Goal: Task Accomplishment & Management: Complete application form

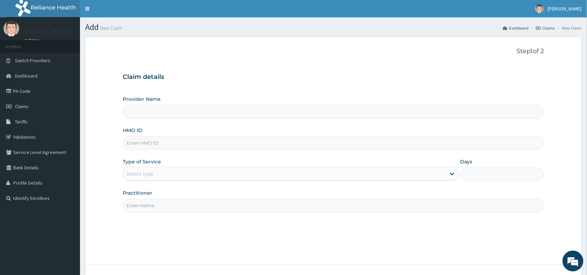
type input "Reliance Family Clinics (RFC) - [GEOGRAPHIC_DATA]"
click at [206, 146] on input "HMO ID" at bounding box center [334, 143] width 422 height 14
paste input "PEE/10080/A"
type input "PEE/10080/A"
click at [193, 175] on div "Select type" at bounding box center [284, 173] width 323 height 11
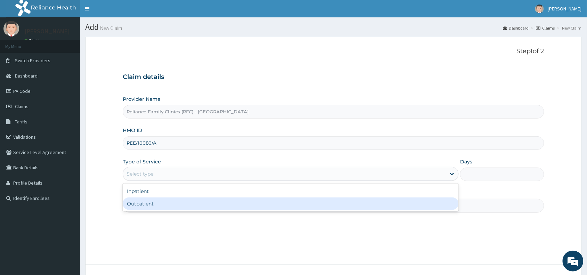
click at [191, 202] on div "Outpatient" at bounding box center [291, 204] width 336 height 13
type input "1"
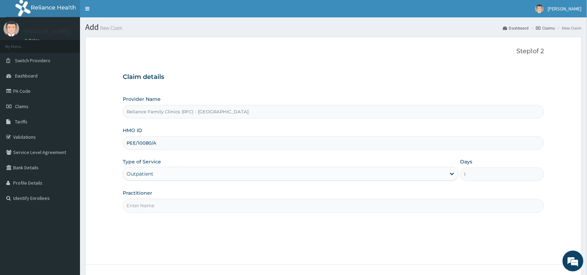
click at [191, 202] on input "Practitioner" at bounding box center [334, 206] width 422 height 14
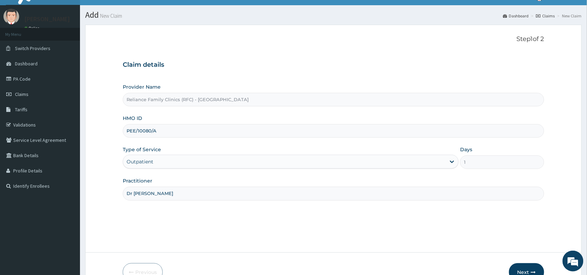
scroll to position [52, 0]
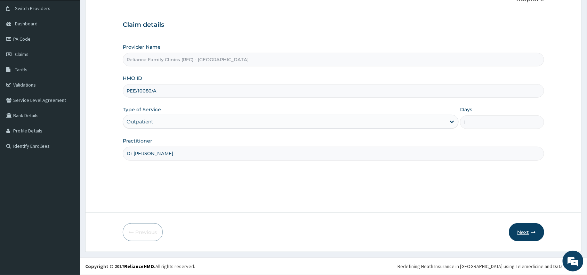
type input "Dr Aisha"
click at [526, 238] on button "Next" at bounding box center [526, 232] width 35 height 18
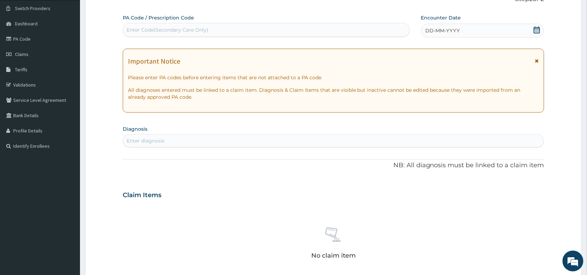
click at [281, 32] on div "Enter Code(Secondary Care Only)" at bounding box center [266, 29] width 287 height 11
paste input "PA/27D35C"
type input "PA/27D35C"
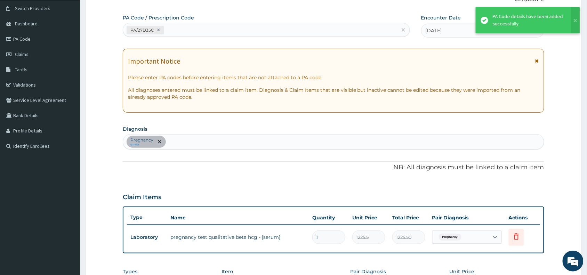
click at [241, 144] on div "Pregnancy query" at bounding box center [333, 142] width 421 height 15
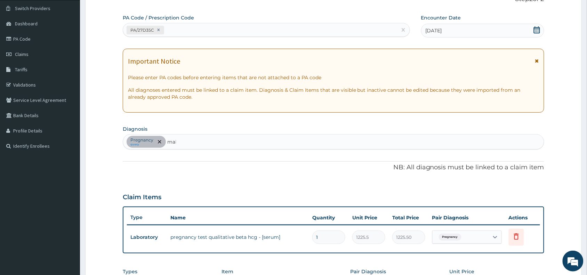
type input "mala"
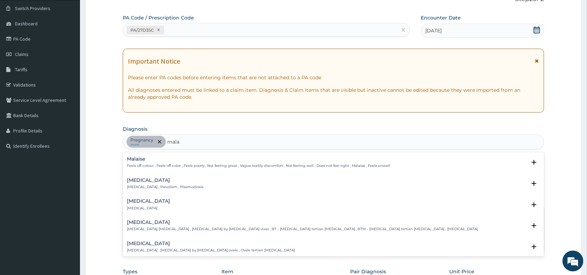
click at [143, 186] on p "Malaria , Paludism , Plasmodiosis" at bounding box center [165, 187] width 77 height 5
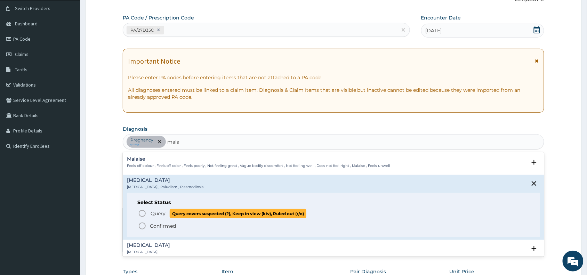
click at [157, 209] on p "Query Query covers suspected (?), Keep in view (kiv), Ruled out (r/o)" at bounding box center [228, 213] width 157 height 9
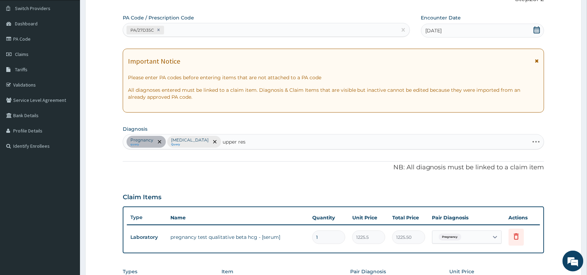
type input "upper resp"
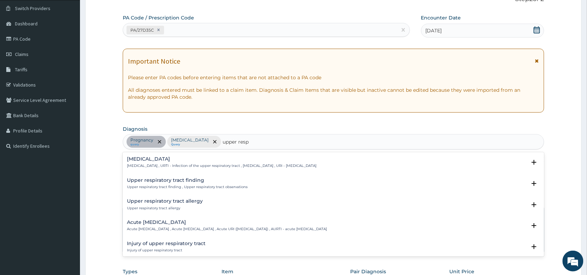
click at [145, 166] on p "Upper respiratory infection , URTI - Infection of the upper respiratory tract ,…" at bounding box center [222, 165] width 190 height 5
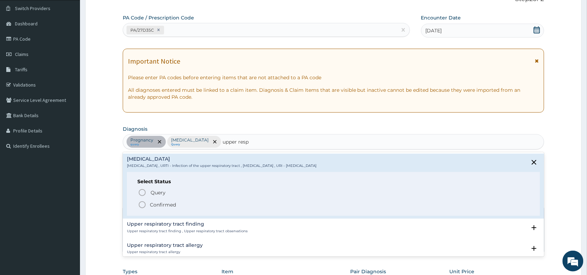
click at [146, 179] on h6 "Select Status" at bounding box center [333, 181] width 392 height 5
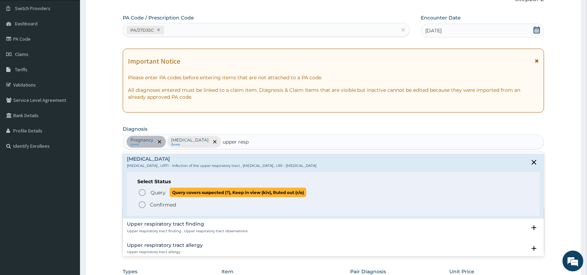
click at [146, 190] on span "Query Query covers suspected (?), Keep in view (kiv), Ruled out (r/o)" at bounding box center [334, 192] width 392 height 9
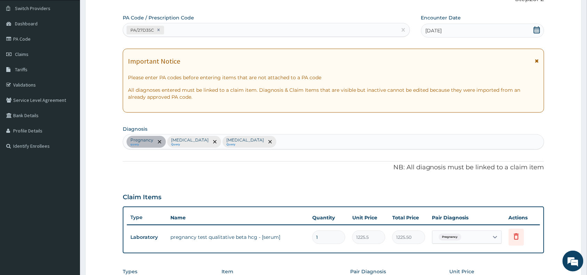
scroll to position [193, 0]
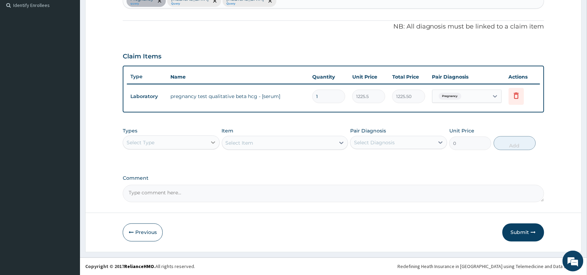
click at [210, 141] on icon at bounding box center [213, 142] width 7 height 7
type input "la"
click at [207, 154] on div "Laboratory" at bounding box center [171, 160] width 97 height 13
click at [312, 144] on div "Select Item" at bounding box center [285, 143] width 127 height 14
click at [312, 144] on div "Select Item" at bounding box center [278, 142] width 113 height 11
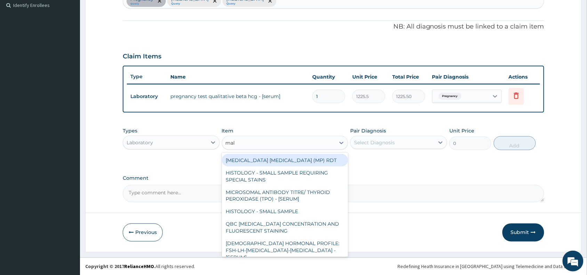
type input "mala"
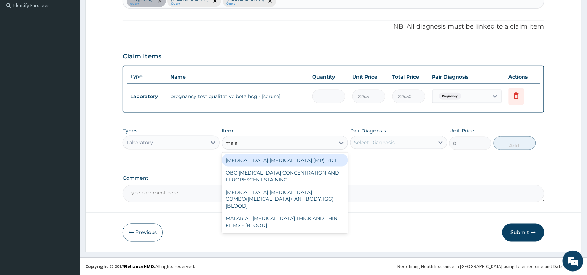
click at [311, 157] on div "MALARIA PARASITE (MP) RDT" at bounding box center [285, 160] width 127 height 13
type input "1531.875"
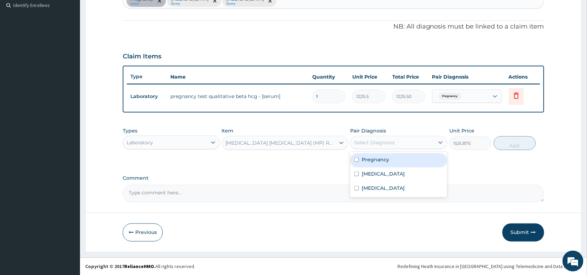
click at [399, 145] on div "Select Diagnosis" at bounding box center [393, 142] width 84 height 11
click at [398, 173] on div "Malaria" at bounding box center [398, 175] width 97 height 14
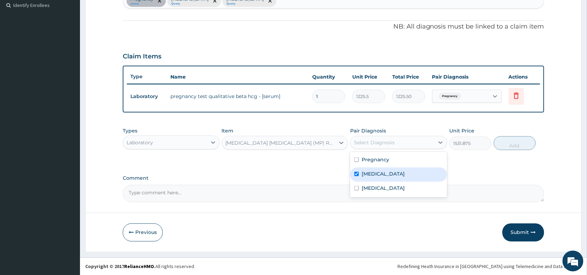
checkbox input "true"
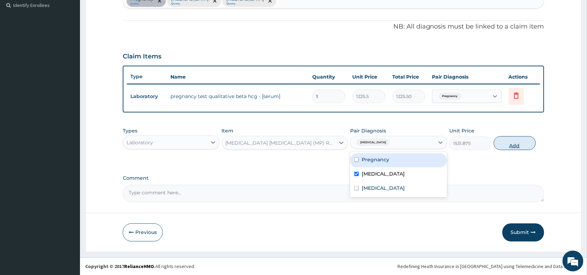
click at [529, 144] on button "Add" at bounding box center [515, 143] width 42 height 14
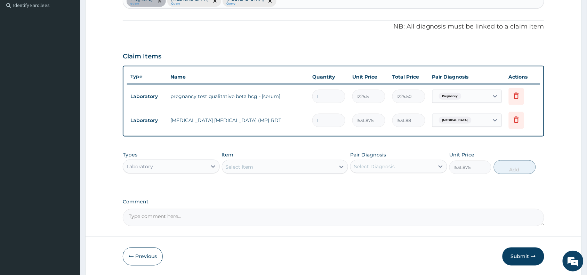
type input "0"
click at [301, 170] on div "Select Item" at bounding box center [278, 166] width 113 height 11
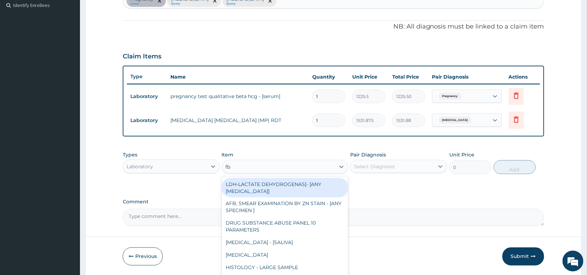
type input "fbc"
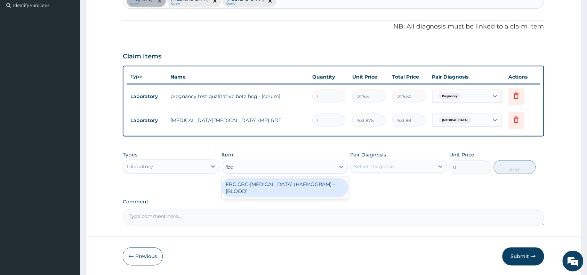
click at [308, 190] on div "FBC CBC-COMPLETE BLOOD COUNT (HAEMOGRAM) - [BLOOD]" at bounding box center [285, 187] width 127 height 19
type input "4085"
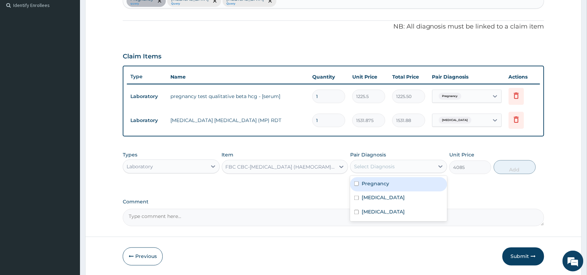
click at [398, 171] on div "Select Diagnosis" at bounding box center [393, 166] width 84 height 11
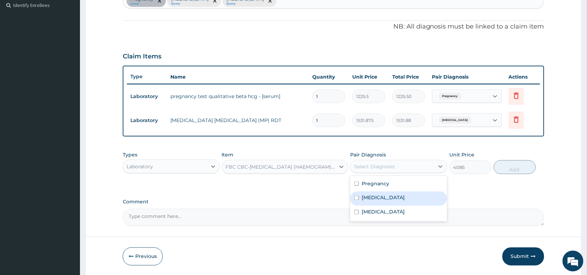
click at [390, 197] on div "Malaria" at bounding box center [398, 199] width 97 height 14
checkbox input "true"
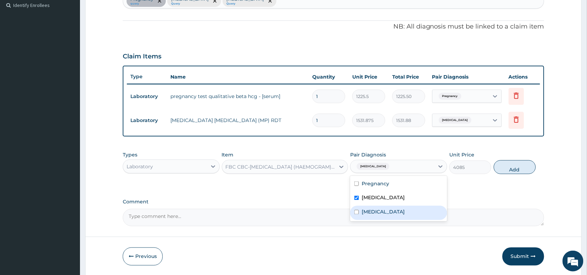
click at [393, 206] on div "Upper respiratory infection" at bounding box center [398, 213] width 97 height 14
checkbox input "true"
click at [505, 168] on button "Add" at bounding box center [515, 167] width 42 height 14
type input "0"
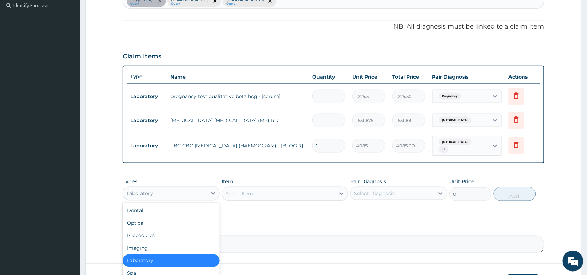
click at [198, 189] on div "Laboratory" at bounding box center [165, 193] width 84 height 11
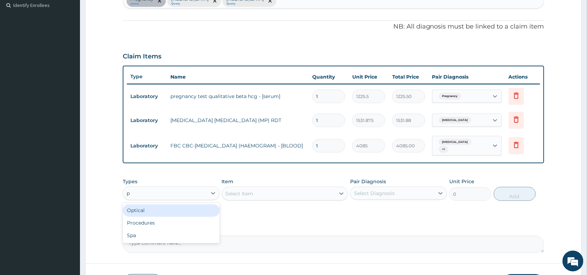
type input "pr"
click at [190, 205] on div "Procedures" at bounding box center [171, 211] width 97 height 13
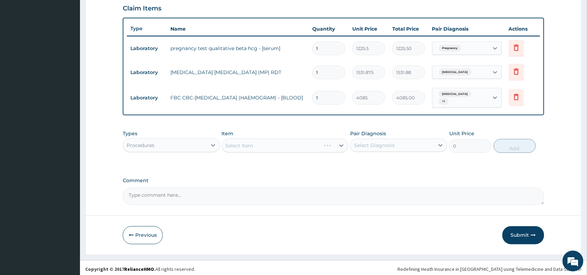
click at [310, 140] on div "Select Item" at bounding box center [285, 146] width 127 height 14
click at [310, 140] on div "Select Item" at bounding box center [278, 145] width 113 height 11
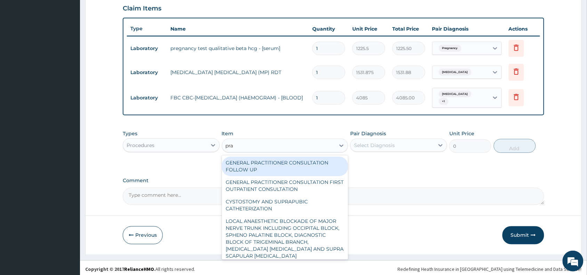
type input "prac"
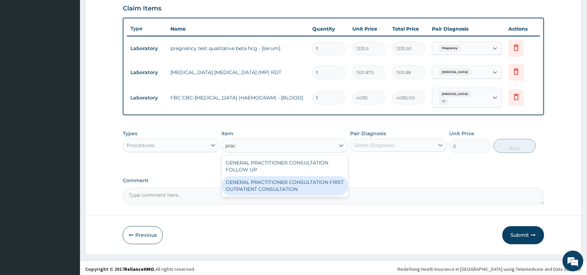
click at [315, 179] on div "GENERAL PRACTITIONER CONSULTATION FIRST OUTPATIENT CONSULTATION" at bounding box center [285, 185] width 127 height 19
type input "3370.125"
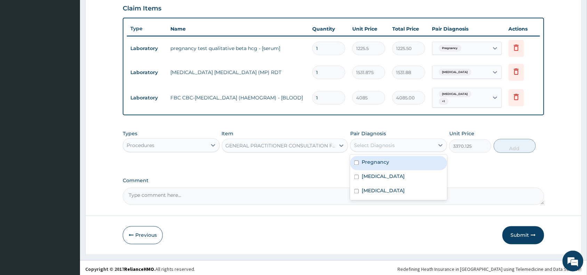
click at [368, 142] on div "Select Diagnosis" at bounding box center [374, 145] width 41 height 7
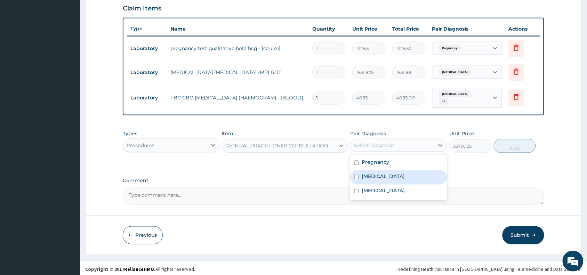
click at [374, 173] on label "Malaria" at bounding box center [383, 176] width 43 height 7
checkbox input "true"
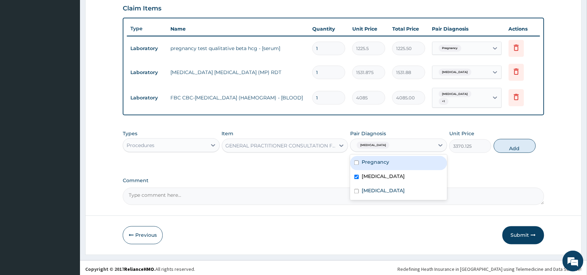
click at [374, 165] on div "Pregnancy" at bounding box center [398, 163] width 97 height 14
checkbox input "true"
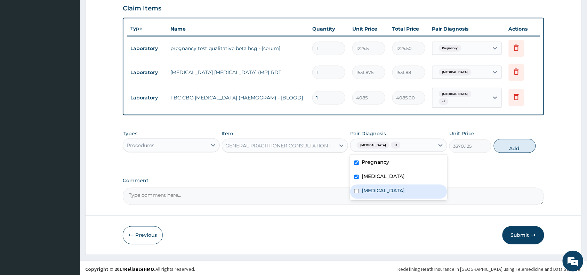
click at [377, 187] on label "Upper respiratory infection" at bounding box center [383, 190] width 43 height 7
checkbox input "true"
click at [517, 148] on button "Add" at bounding box center [515, 146] width 42 height 14
type input "0"
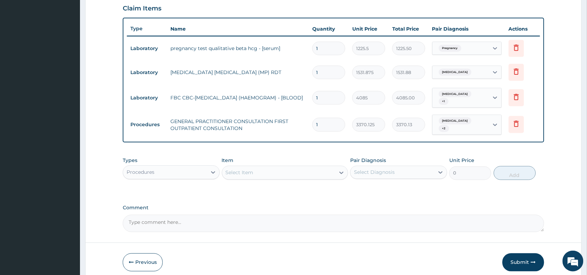
click at [161, 167] on div "Procedures" at bounding box center [165, 172] width 84 height 11
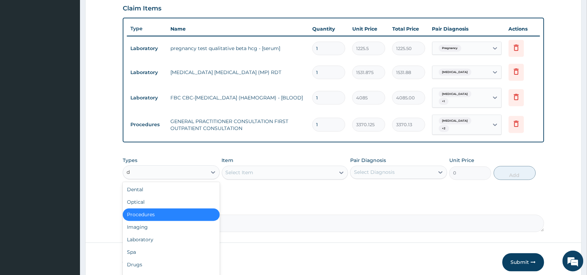
type input "dr"
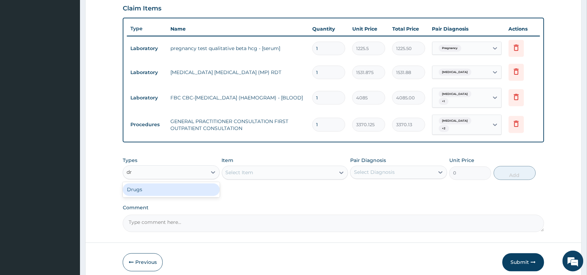
click at [166, 184] on div "Drugs" at bounding box center [171, 190] width 97 height 13
click at [288, 168] on div "Select Item" at bounding box center [278, 172] width 113 height 11
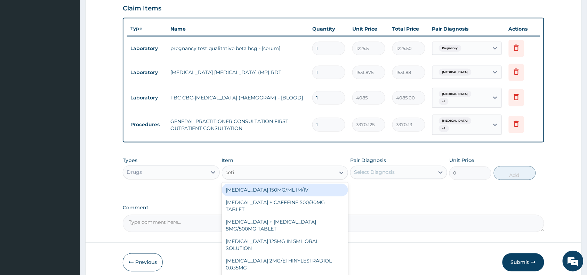
type input "cetir"
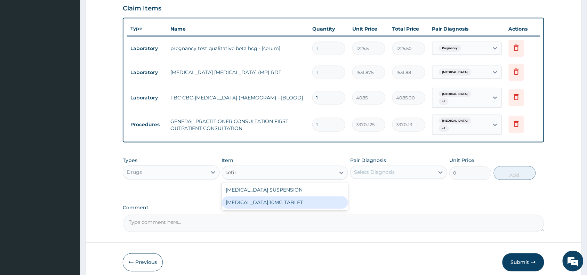
drag, startPoint x: 306, startPoint y: 200, endPoint x: 374, endPoint y: 185, distance: 69.7
click at [306, 200] on div "CETIRIZINE 10MG TABLET" at bounding box center [285, 203] width 127 height 13
type input "115"
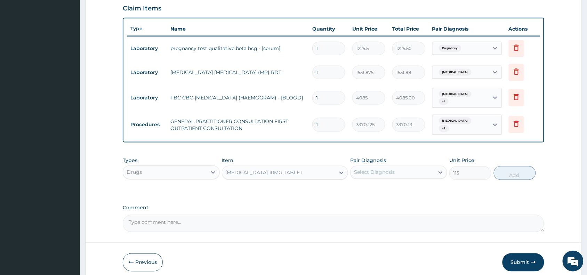
click at [400, 168] on div "Select Diagnosis" at bounding box center [393, 172] width 84 height 11
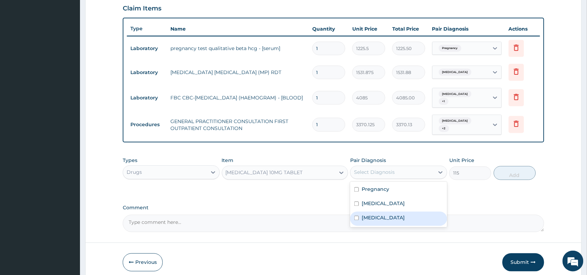
click at [405, 215] on label "Upper respiratory infection" at bounding box center [383, 218] width 43 height 7
checkbox input "true"
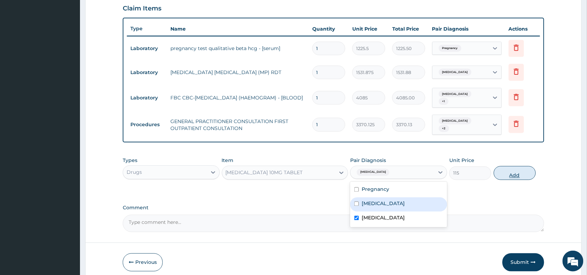
click at [519, 173] on button "Add" at bounding box center [515, 173] width 42 height 14
type input "0"
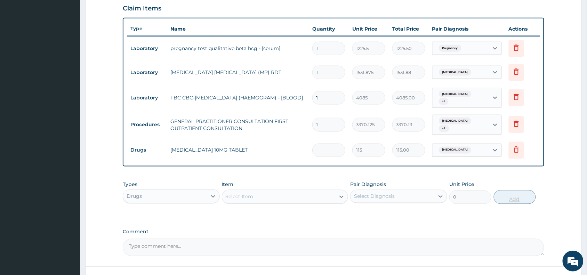
type input "0.00"
type input "5"
type input "575.00"
type input "5"
click at [305, 191] on div "Select Item" at bounding box center [278, 196] width 113 height 11
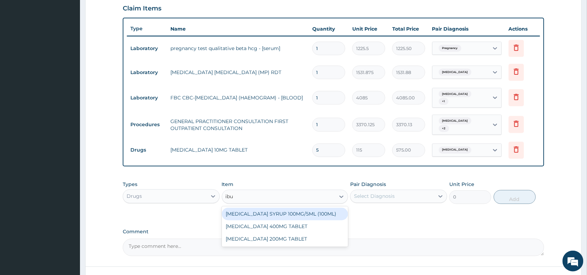
type input "ibup"
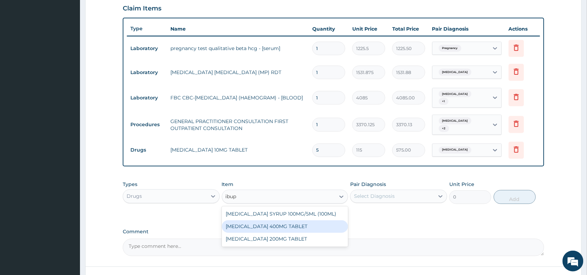
click at [303, 221] on div "IBUPROFEN 400MG TABLET" at bounding box center [285, 227] width 127 height 13
type input "156"
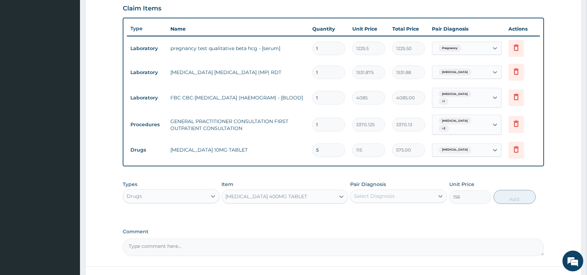
click at [376, 193] on div "Select Diagnosis" at bounding box center [374, 196] width 41 height 7
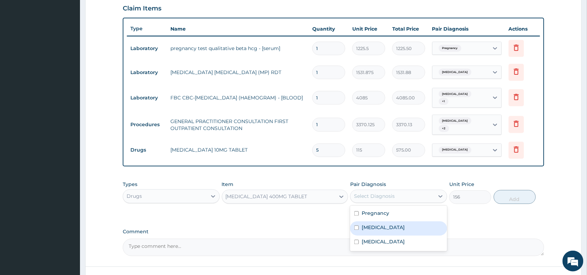
click at [388, 222] on div "Malaria" at bounding box center [398, 229] width 97 height 14
checkbox input "true"
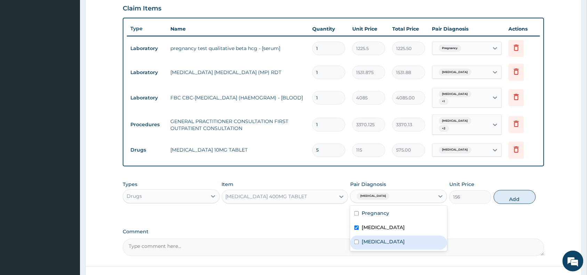
click at [392, 236] on div "Upper respiratory infection" at bounding box center [398, 243] width 97 height 14
checkbox input "true"
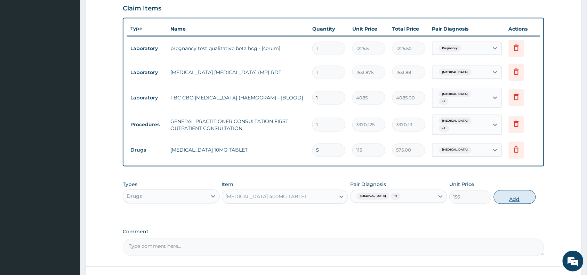
click at [522, 194] on button "Add" at bounding box center [515, 197] width 42 height 14
type input "0"
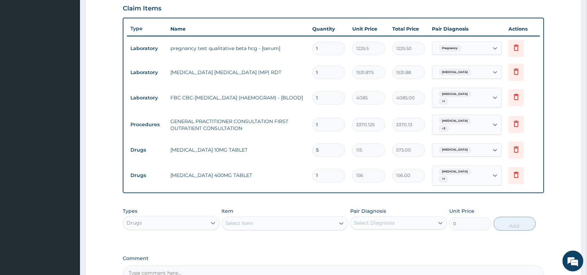
type input "10"
type input "1560.00"
type input "10"
drag, startPoint x: 167, startPoint y: 168, endPoint x: 251, endPoint y: 171, distance: 83.9
click at [251, 171] on td "IBUPROFEN 400MG TABLET" at bounding box center [238, 176] width 142 height 14
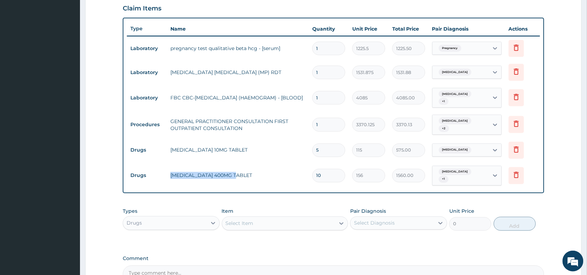
copy td "IBUPROFEN 400MG TABLET"
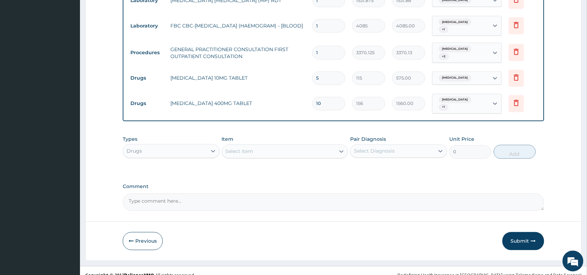
click at [198, 194] on textarea "Comment" at bounding box center [334, 202] width 422 height 17
paste textarea "IBUPROFEN 400MG TABLET"
type textarea "IBUPROFEN 400MG TABLET to be taken 2 times daily for 5 days"
click at [508, 234] on button "Submit" at bounding box center [524, 241] width 42 height 18
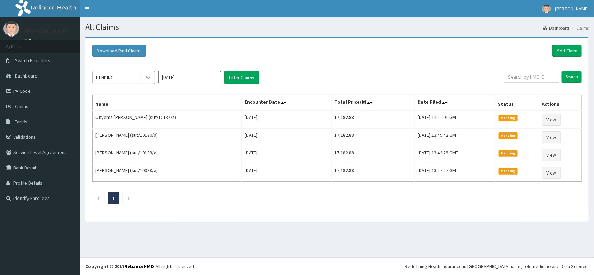
click at [148, 80] on icon at bounding box center [148, 77] width 7 height 7
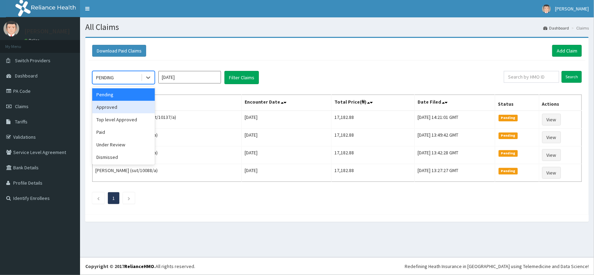
click at [134, 102] on div "Approved" at bounding box center [123, 107] width 63 height 13
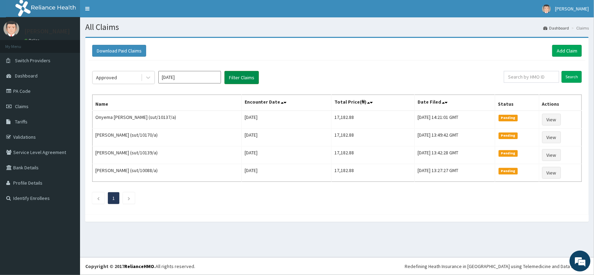
click at [237, 77] on button "Filter Claims" at bounding box center [241, 77] width 34 height 13
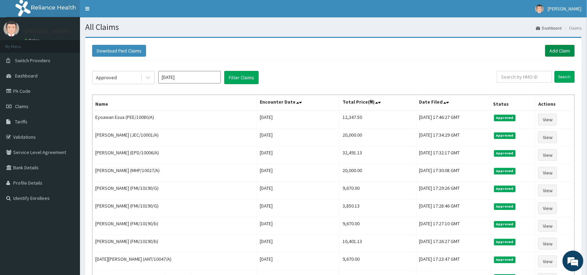
click at [565, 52] on link "Add Claim" at bounding box center [560, 51] width 30 height 12
click at [554, 55] on link "Add Claim" at bounding box center [560, 51] width 30 height 12
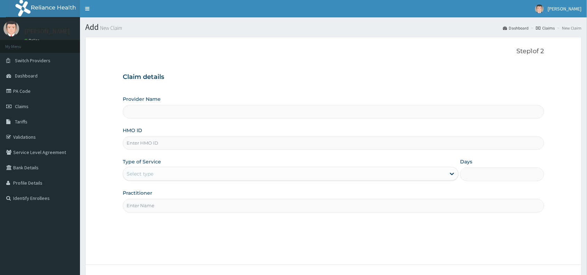
click at [218, 142] on input "HMO ID" at bounding box center [334, 143] width 422 height 14
paste input "LAY/10042/A"
type input "LAY/10042/A"
type input "Reliance Family Clinics (RFC) - Abuja"
type input "LAY/10042/A"
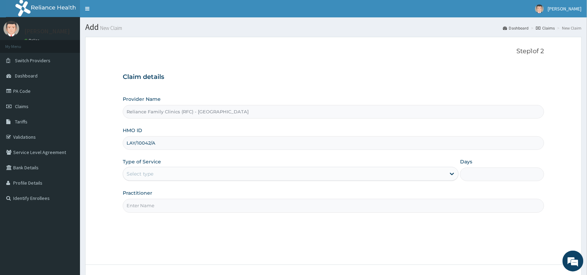
click at [179, 175] on div "Select type" at bounding box center [284, 173] width 323 height 11
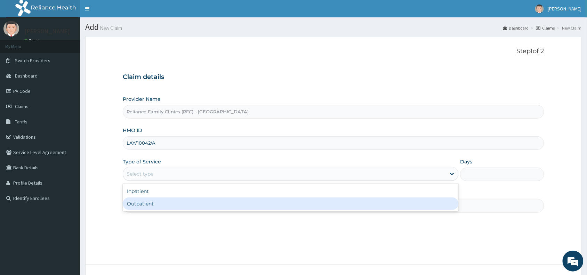
click at [181, 201] on div "Outpatient" at bounding box center [291, 204] width 336 height 13
type input "1"
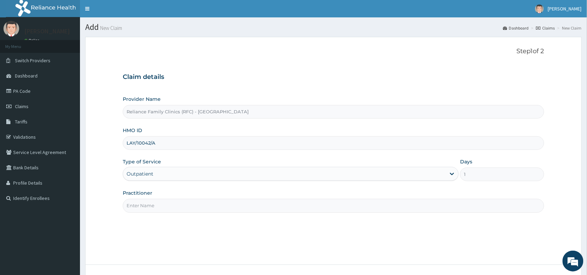
click at [181, 205] on input "Practitioner" at bounding box center [334, 206] width 422 height 14
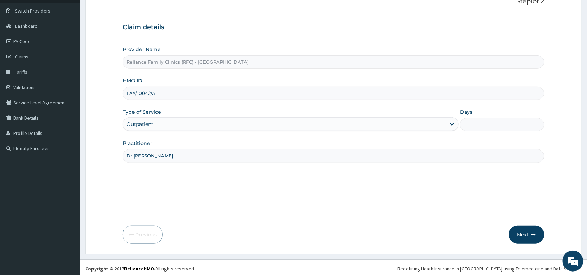
scroll to position [52, 0]
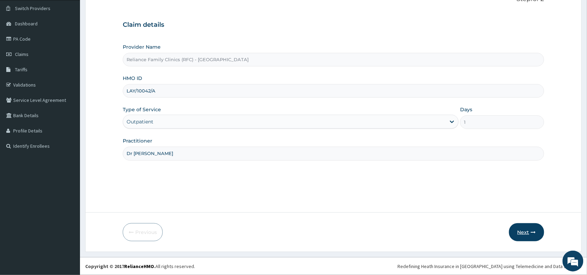
type input "Dr Aisha"
click at [526, 238] on button "Next" at bounding box center [526, 232] width 35 height 18
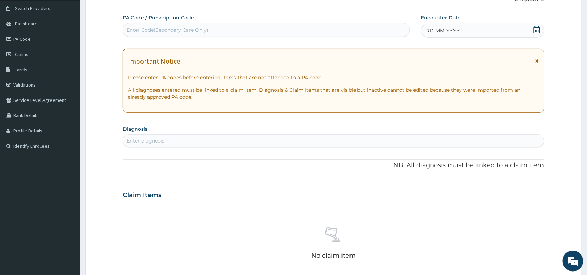
scroll to position [0, 0]
click at [226, 28] on div "Enter Code(Secondary Care Only)" at bounding box center [266, 29] width 287 height 11
paste input "PA/04912B"
type input "PA/04912B"
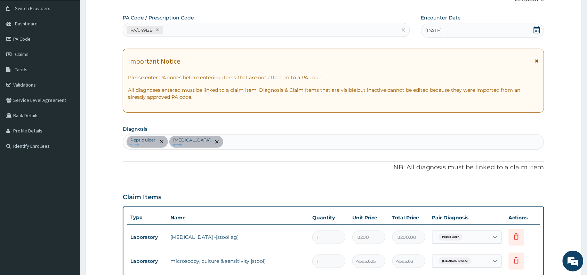
scroll to position [217, 0]
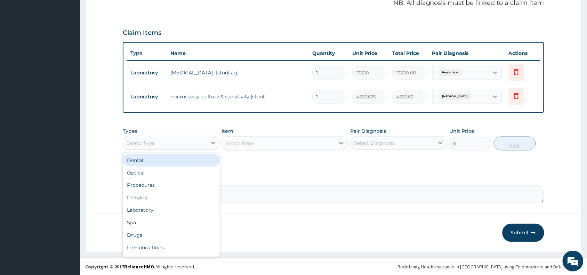
click at [185, 145] on div "Select Type" at bounding box center [165, 142] width 84 height 11
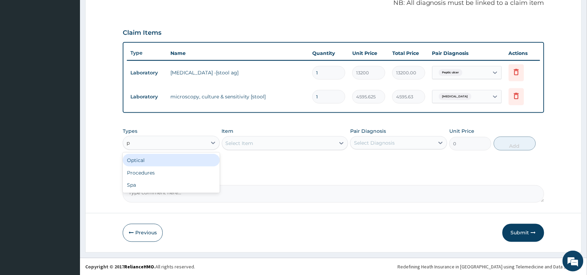
type input "pr"
click at [181, 160] on div "Procedures" at bounding box center [171, 160] width 97 height 13
click at [265, 143] on div "Select Item" at bounding box center [278, 143] width 113 height 11
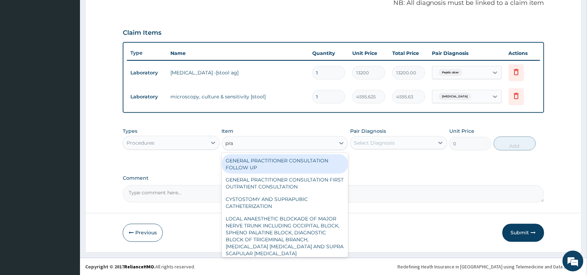
type input "prac"
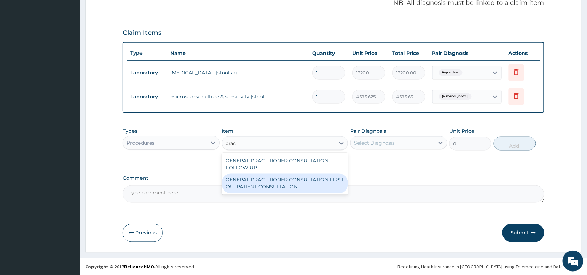
click at [268, 184] on div "GENERAL PRACTITIONER CONSULTATION FIRST OUTPATIENT CONSULTATION" at bounding box center [285, 183] width 127 height 19
type input "3370.125"
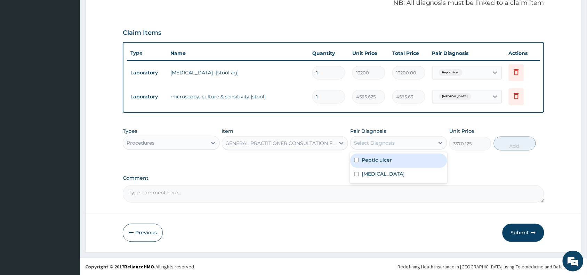
click at [410, 145] on div "Select Diagnosis" at bounding box center [393, 142] width 84 height 11
click at [395, 169] on div "Gastroenteritis" at bounding box center [398, 175] width 97 height 14
checkbox input "true"
click at [396, 161] on div "Peptic ulcer" at bounding box center [398, 161] width 97 height 14
checkbox input "true"
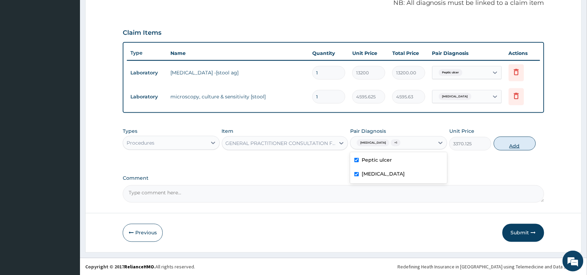
click at [508, 143] on button "Add" at bounding box center [515, 144] width 42 height 14
type input "0"
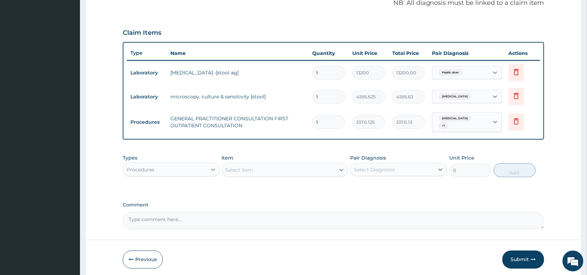
click at [211, 166] on icon at bounding box center [213, 169] width 7 height 7
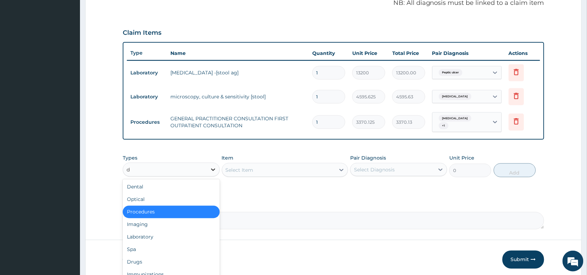
type input "dr"
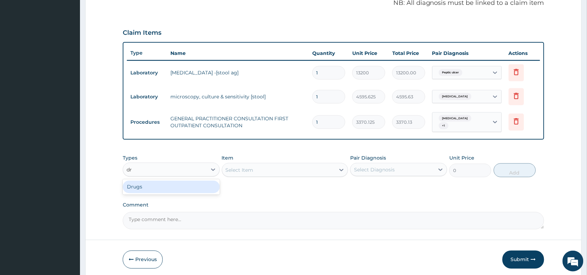
click at [185, 181] on div "Drugs" at bounding box center [171, 187] width 97 height 13
click at [318, 165] on div "Select Item" at bounding box center [278, 170] width 113 height 11
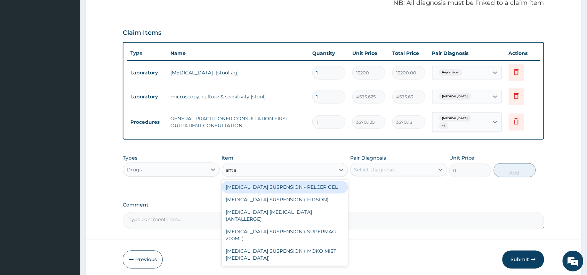
type input "antac"
click at [312, 185] on div "ANTACID SUSPENSION - RELCER GEL" at bounding box center [285, 187] width 127 height 13
type input "3666"
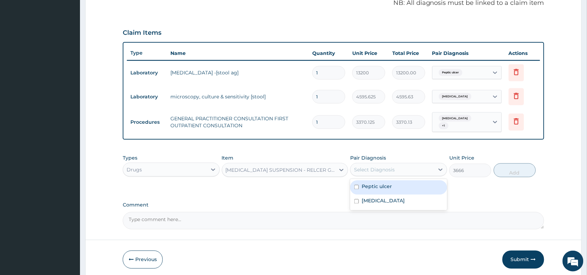
click at [385, 166] on div "Select Diagnosis" at bounding box center [374, 169] width 41 height 7
click at [396, 188] on div "Peptic ulcer" at bounding box center [398, 188] width 97 height 14
checkbox input "true"
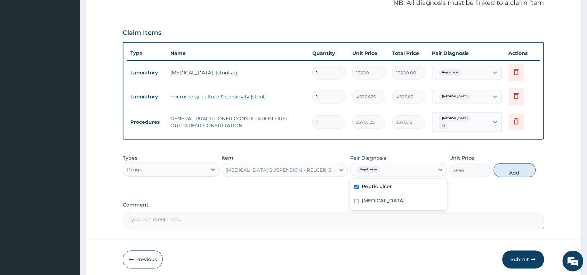
click at [396, 198] on label "Gastroenteritis" at bounding box center [383, 201] width 43 height 7
checkbox input "true"
click at [520, 167] on button "Add" at bounding box center [515, 170] width 42 height 14
type input "0"
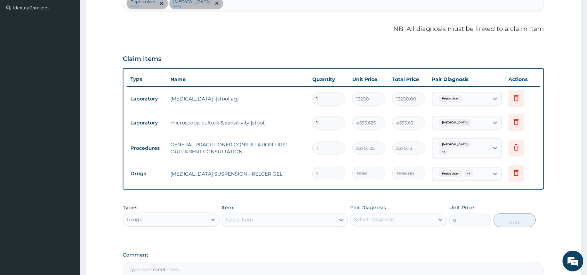
scroll to position [133, 0]
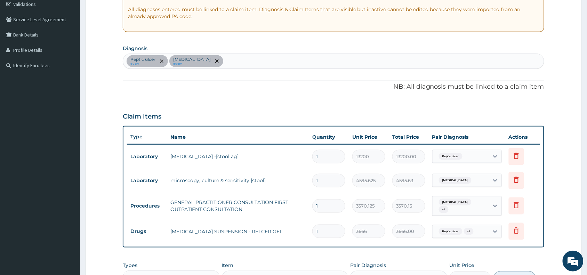
click at [234, 62] on div "Peptic ulcer query Gastroenteritis query" at bounding box center [333, 61] width 421 height 15
type input "gerd"
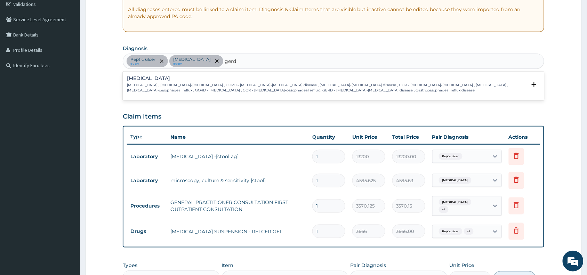
click at [201, 79] on h4 "Gastroesophageal reflux disease" at bounding box center [327, 78] width 400 height 5
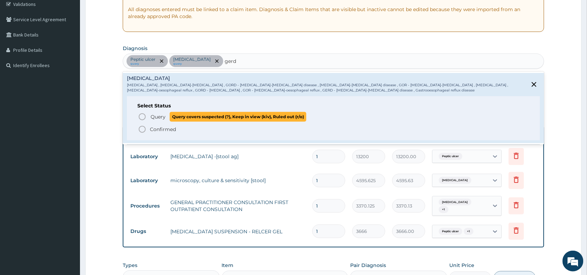
click at [162, 115] on span "Query" at bounding box center [158, 116] width 15 height 7
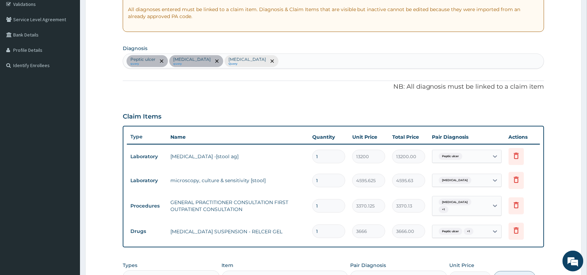
scroll to position [265, 0]
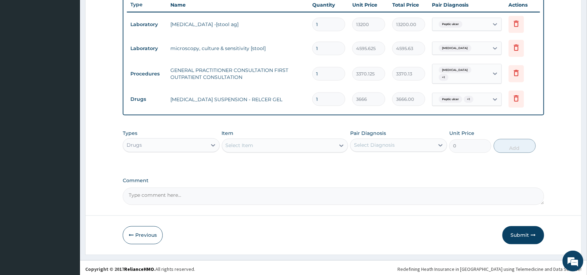
click at [485, 75] on div "Gastroenteritis + 1" at bounding box center [461, 73] width 56 height 19
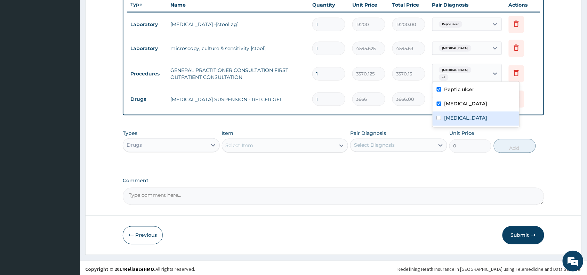
click at [465, 115] on label "Gastroesophageal reflux disease" at bounding box center [465, 117] width 43 height 7
checkbox input "true"
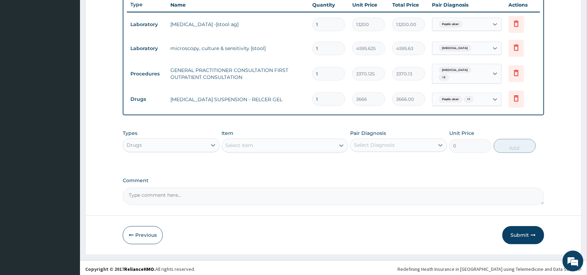
click at [556, 134] on form "Step 2 of 2 PA Code / Prescription Code PA/04912B Encounter Date 15-08-2025 Imp…" at bounding box center [333, 14] width 497 height 484
click at [482, 100] on div "Peptic ulcer + 1" at bounding box center [461, 100] width 56 height 12
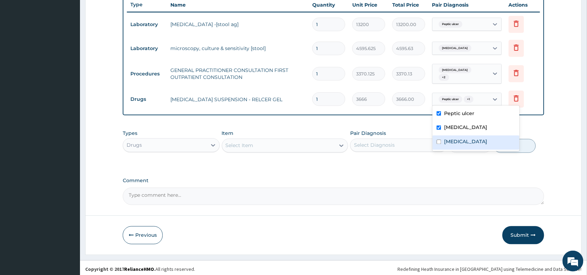
click at [461, 145] on label "Gastroesophageal reflux disease" at bounding box center [465, 141] width 43 height 7
checkbox input "true"
click at [497, 178] on label "Comment" at bounding box center [334, 181] width 422 height 6
click at [497, 188] on textarea "Comment" at bounding box center [334, 196] width 422 height 17
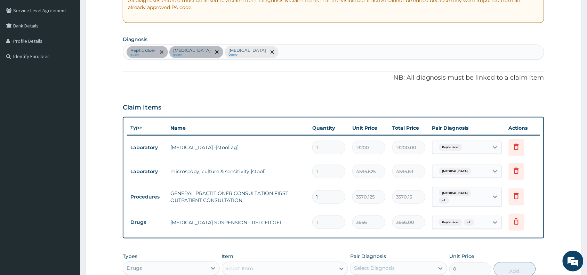
scroll to position [136, 0]
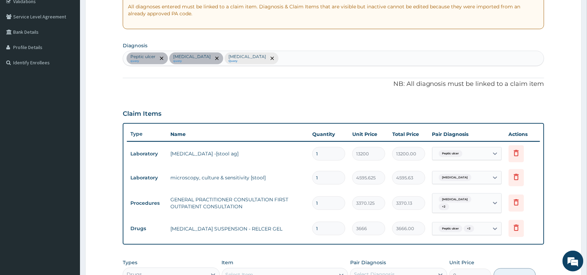
click at [480, 153] on div "Peptic ulcer" at bounding box center [461, 154] width 56 height 12
click at [557, 195] on form "Step 2 of 2 PA Code / Prescription Code PA/04912B Encounter Date 15-08-2025 Imp…" at bounding box center [333, 143] width 497 height 484
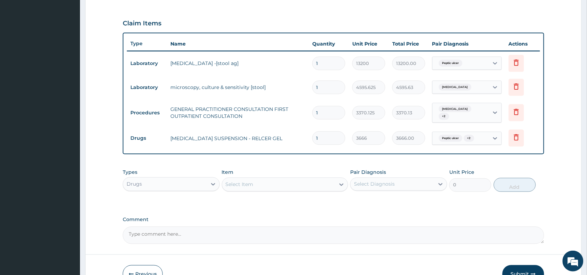
scroll to position [242, 0]
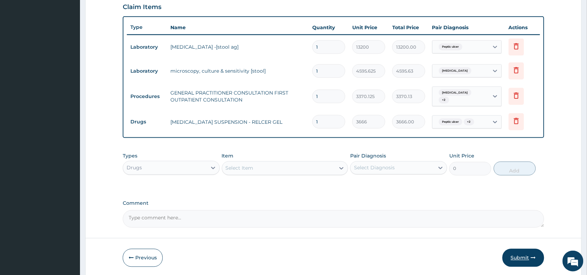
click at [525, 249] on button "Submit" at bounding box center [524, 258] width 42 height 18
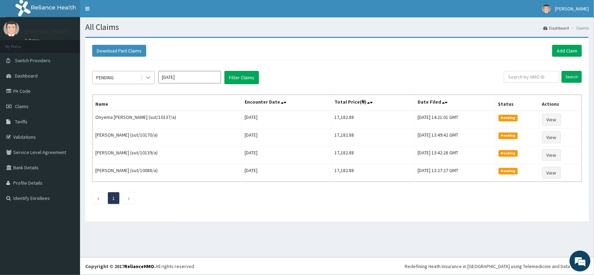
click at [148, 77] on icon at bounding box center [148, 77] width 7 height 7
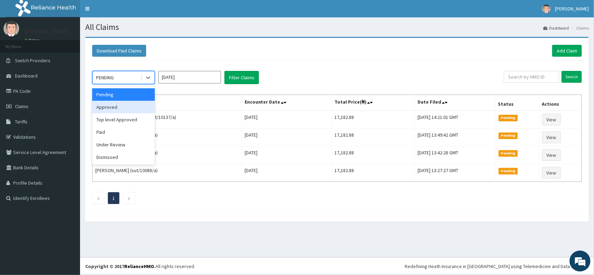
click at [134, 104] on div "Approved" at bounding box center [123, 107] width 63 height 13
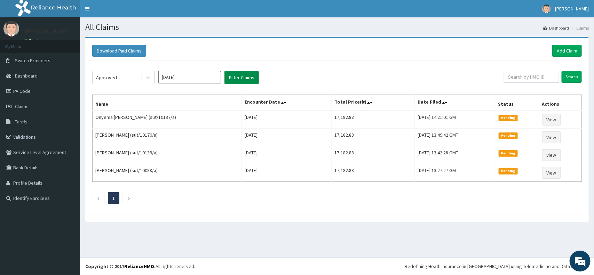
click at [227, 79] on button "Filter Claims" at bounding box center [241, 77] width 34 height 13
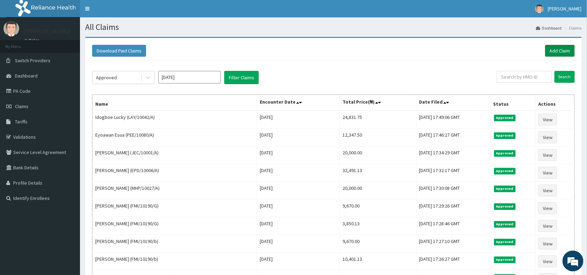
click at [566, 55] on link "Add Claim" at bounding box center [560, 51] width 30 height 12
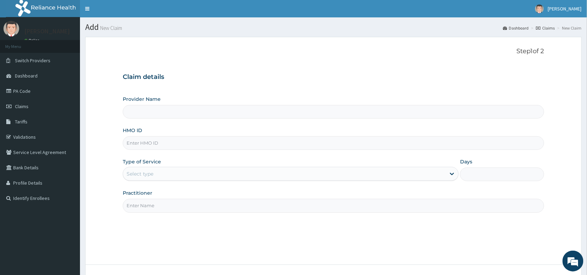
type input "Reliance Family Clinics (RFC) - [GEOGRAPHIC_DATA]"
click at [220, 138] on input "HMO ID" at bounding box center [334, 143] width 422 height 14
paste input "NTD/10037/B"
type input "NTD/10037/B"
click at [189, 174] on div "Select type" at bounding box center [284, 173] width 323 height 11
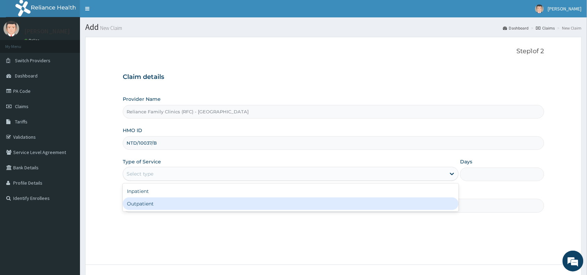
click at [182, 202] on div "Outpatient" at bounding box center [291, 204] width 336 height 13
type input "1"
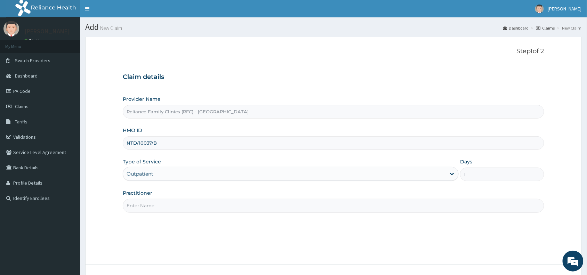
click at [182, 202] on input "Practitioner" at bounding box center [334, 206] width 422 height 14
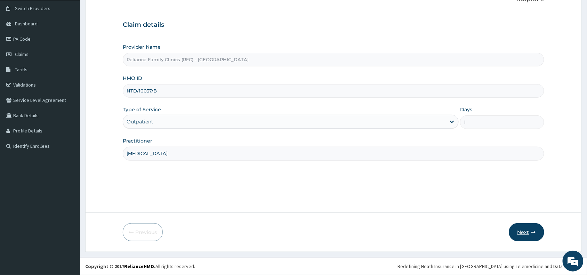
type input "[MEDICAL_DATA]"
click at [522, 234] on button "Next" at bounding box center [526, 232] width 35 height 18
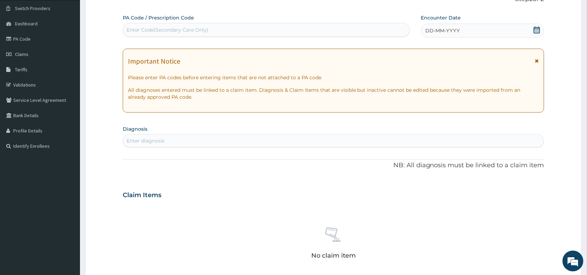
scroll to position [0, 0]
click at [249, 30] on div "Enter Code(Secondary Care Only)" at bounding box center [266, 29] width 287 height 11
paste input "PA/828368"
type input "PA/828368"
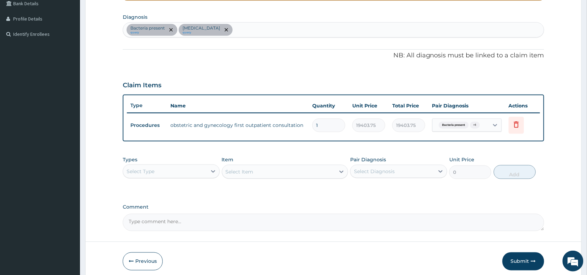
scroll to position [193, 0]
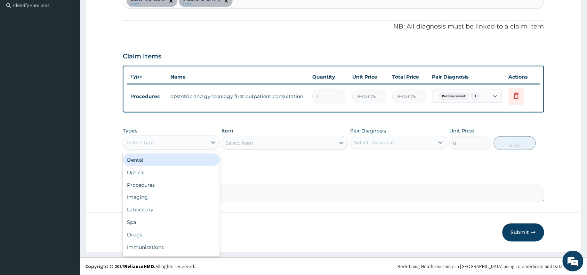
click at [175, 142] on div "Select Type" at bounding box center [165, 142] width 84 height 11
type input "dr"
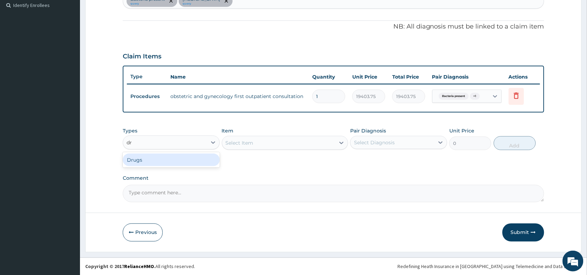
click at [176, 154] on div "Drugs" at bounding box center [171, 160] width 97 height 13
click at [301, 141] on div "Select Item" at bounding box center [278, 142] width 113 height 11
type input "f"
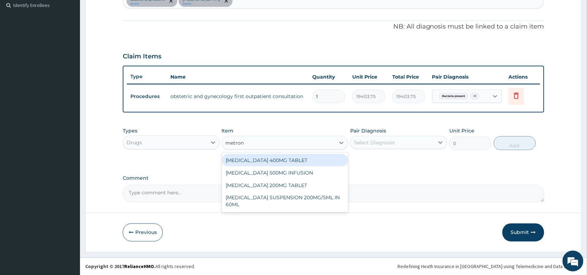
type input "metroni"
click at [308, 160] on div "METRONIDAZOLE 400MG TABLET" at bounding box center [285, 160] width 127 height 13
type input "125"
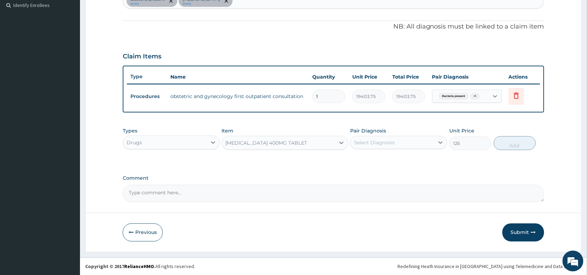
click at [368, 142] on div "Select Diagnosis" at bounding box center [374, 142] width 41 height 7
click at [395, 161] on label "Bacteria present" at bounding box center [383, 159] width 42 height 7
checkbox input "true"
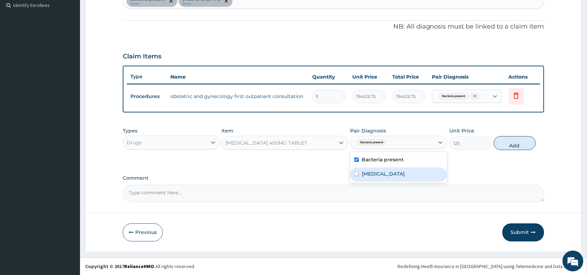
click at [398, 173] on label "Polycystic ovary syndrome" at bounding box center [383, 173] width 43 height 7
checkbox input "true"
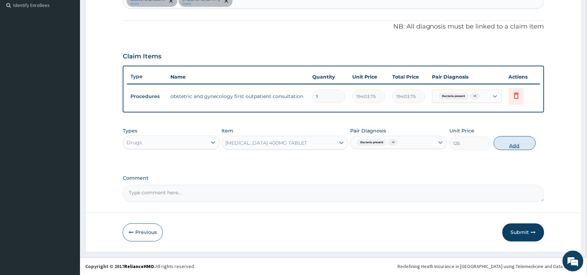
click at [505, 145] on button "Add" at bounding box center [515, 143] width 42 height 14
type input "0"
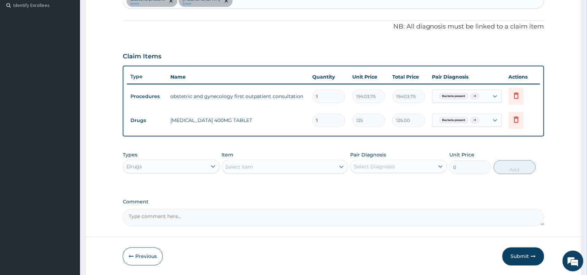
click at [299, 168] on div "Select Item" at bounding box center [278, 166] width 113 height 11
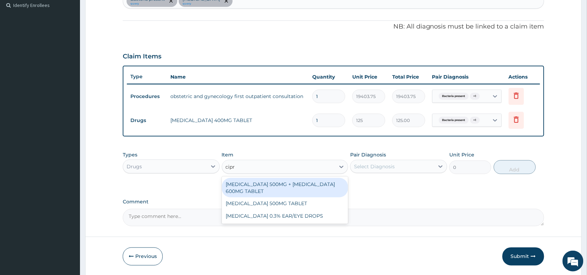
type input "cipro"
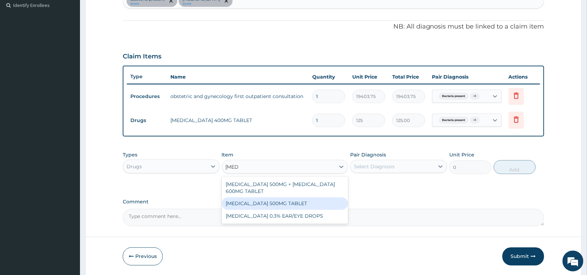
click at [294, 198] on div "CIPROFLOXACIN 500MG TABLET" at bounding box center [285, 204] width 127 height 13
type input "400"
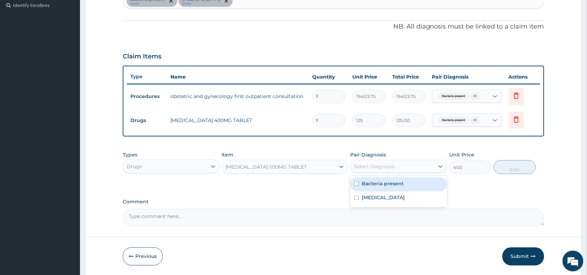
click at [376, 171] on div "Select Diagnosis" at bounding box center [393, 166] width 84 height 11
click at [381, 187] on div "Bacteria present" at bounding box center [398, 184] width 97 height 14
checkbox input "true"
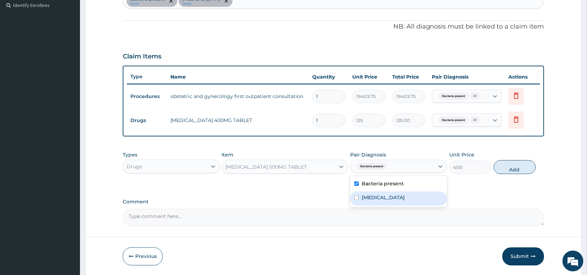
click at [386, 196] on label "Polycystic ovary syndrome" at bounding box center [383, 197] width 43 height 7
checkbox input "true"
click at [497, 167] on button "Add" at bounding box center [515, 167] width 42 height 14
type input "0"
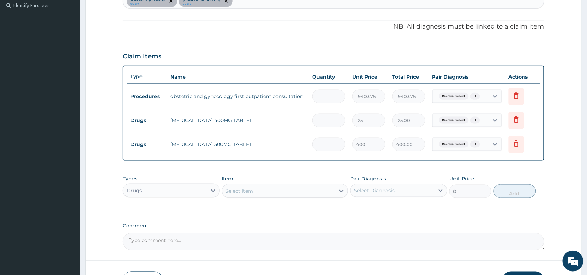
type input "10"
type input "4000.00"
type input "10"
drag, startPoint x: 336, startPoint y: 126, endPoint x: 334, endPoint y: 122, distance: 4.1
click at [335, 123] on input "1" at bounding box center [328, 121] width 33 height 14
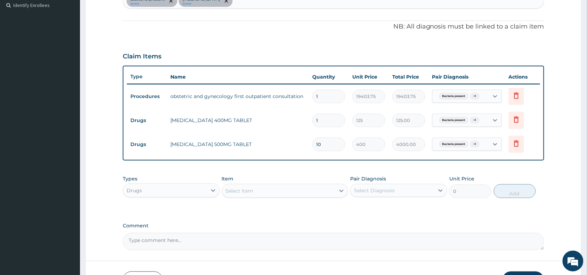
type input "10"
type input "1250.00"
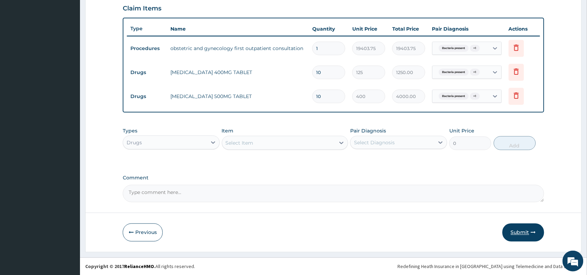
type input "10"
click at [518, 230] on button "Submit" at bounding box center [524, 233] width 42 height 18
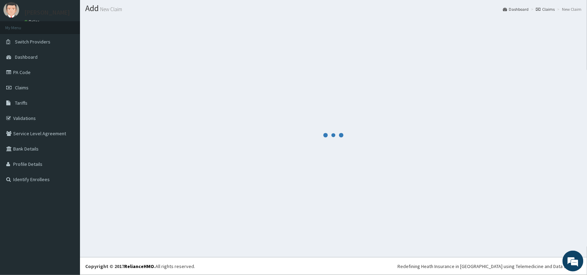
scroll to position [18, 0]
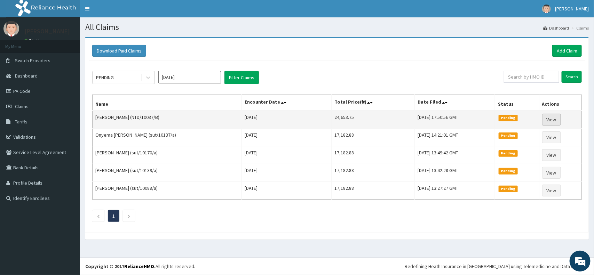
click at [555, 119] on link "View" at bounding box center [551, 120] width 19 height 12
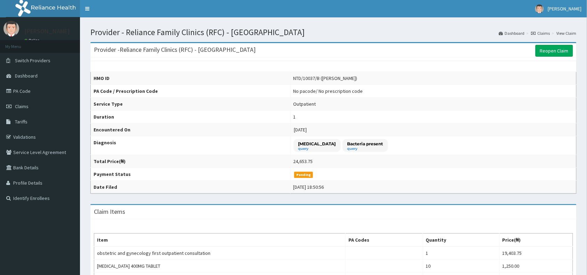
drag, startPoint x: 593, startPoint y: 127, endPoint x: 593, endPoint y: 176, distance: 48.7
click at [587, 176] on html "R EL Toggle navigation Samuel Suberu Samuel Suberu - ssuberu@getreliancehealth.…" at bounding box center [293, 212] width 587 height 424
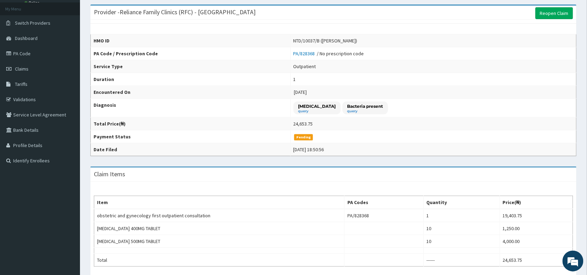
scroll to position [127, 0]
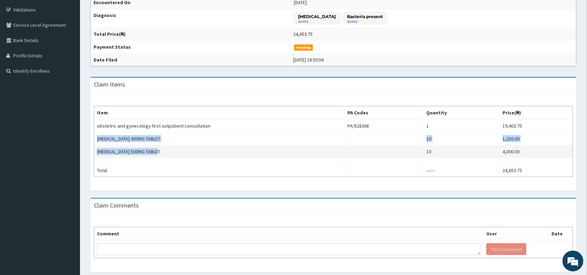
drag, startPoint x: 96, startPoint y: 138, endPoint x: 206, endPoint y: 146, distance: 110.5
click at [206, 146] on tbody "obstetric and gynecology first outpatient consultation PA/828368 1 19,403.75 ME…" at bounding box center [333, 148] width 479 height 58
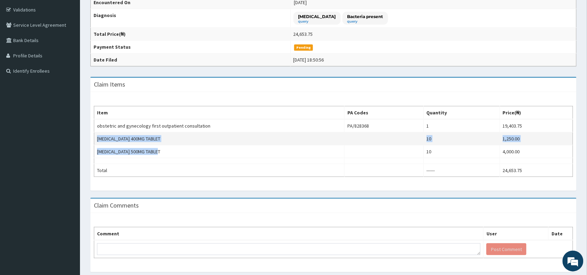
click at [188, 145] on td "METRONIDAZOLE 400MG TABLET" at bounding box center [219, 139] width 250 height 13
drag, startPoint x: 96, startPoint y: 136, endPoint x: 168, endPoint y: 142, distance: 71.5
click at [168, 142] on td "METRONIDAZOLE 400MG TABLET" at bounding box center [219, 139] width 250 height 13
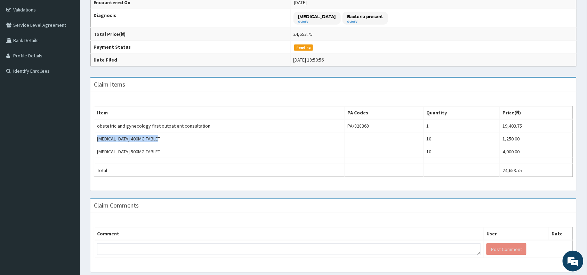
copy td "METRONIDAZOLE 400MG TABLET"
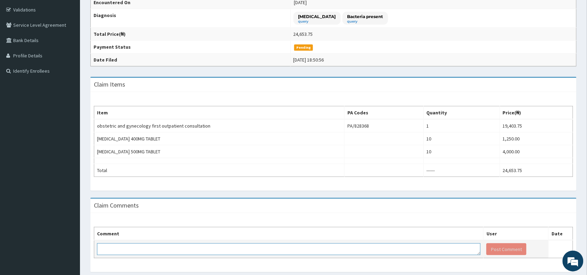
click at [171, 249] on textarea at bounding box center [289, 249] width 384 height 12
paste textarea "METRONIDAZOLE 400MG TABLET"
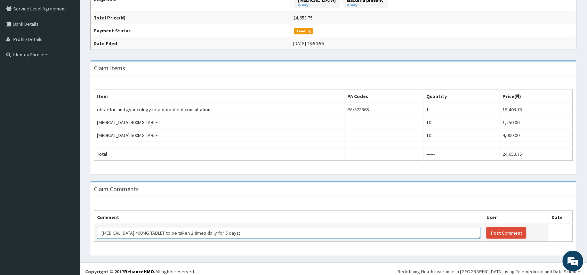
scroll to position [150, 0]
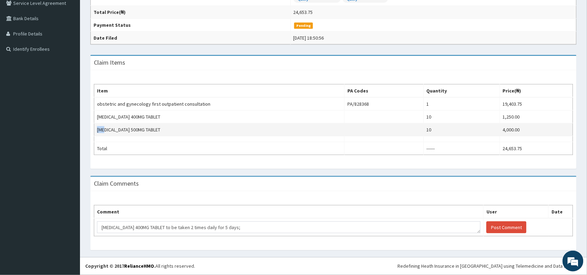
drag, startPoint x: 96, startPoint y: 133, endPoint x: 104, endPoint y: 133, distance: 8.0
click at [104, 133] on td "CIPROFLOXACIN 500MG TABLET" at bounding box center [219, 129] width 250 height 13
drag, startPoint x: 97, startPoint y: 131, endPoint x: 163, endPoint y: 131, distance: 66.8
click at [163, 131] on td "[MEDICAL_DATA] 500MG TABLET" at bounding box center [219, 129] width 250 height 13
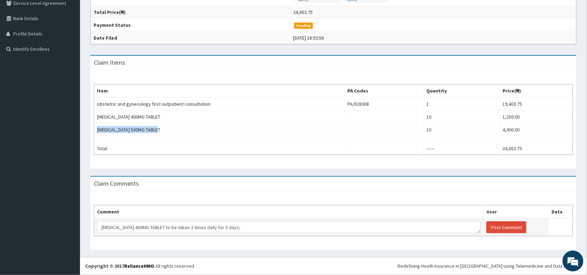
copy td "[MEDICAL_DATA] 500MG TABLET"
click at [289, 225] on textarea "METRONIDAZOLE 400MG TABLET to be taken 2 times daily for 5 days;" at bounding box center [289, 228] width 384 height 12
paste textarea "CIPROFLOXACIN 500MG TABLET"
drag, startPoint x: 169, startPoint y: 225, endPoint x: 238, endPoint y: 229, distance: 69.0
click at [238, 229] on textarea "METRONIDAZOLE 400MG TABLET to be taken 2 times daily for 5 days; CIPROFLOXACIN …" at bounding box center [289, 228] width 384 height 12
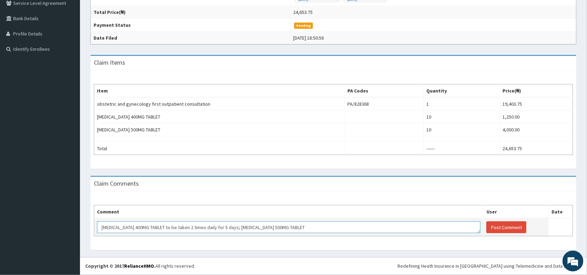
click at [350, 228] on textarea "METRONIDAZOLE 400MG TABLET to be taken 2 times daily for 5 days; CIPROFLOXACIN …" at bounding box center [289, 228] width 384 height 12
paste textarea "to be taken 2 times daily for 5 days"
type textarea "METRONIDAZOLE 400MG TABLET to be taken 2 times daily for 5 days; CIPROFLOXACIN …"
click at [494, 228] on button "Post Comment" at bounding box center [507, 228] width 40 height 12
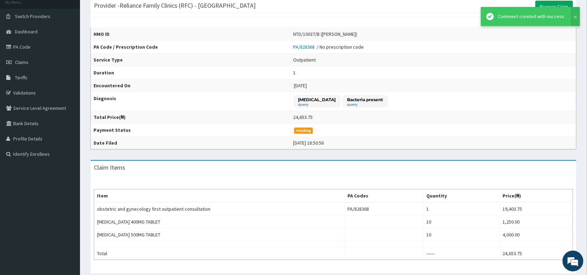
scroll to position [42, 0]
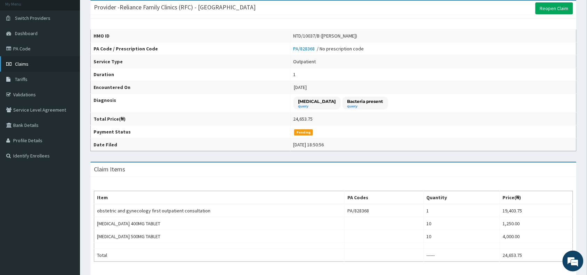
click at [26, 64] on span "Claims" at bounding box center [22, 64] width 14 height 6
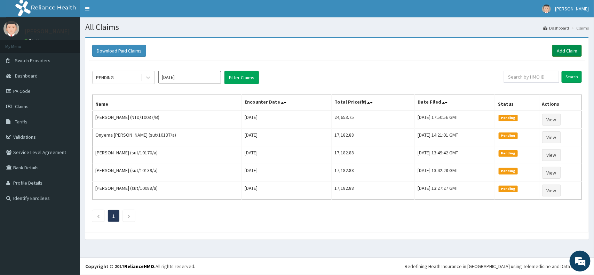
click at [571, 56] on link "Add Claim" at bounding box center [567, 51] width 30 height 12
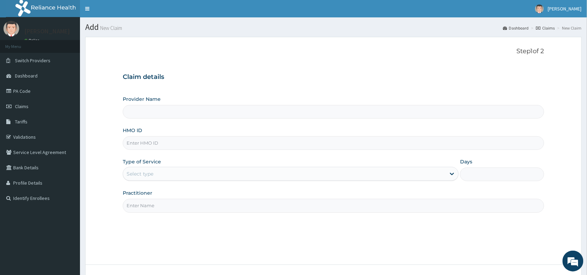
type input "Reliance Family Clinics (RFC) - [GEOGRAPHIC_DATA]"
click at [191, 143] on input "HMO ID" at bounding box center [334, 143] width 422 height 14
paste input "NBE/10004/B"
type input "NBE/10004/B"
click at [173, 171] on div "Select type" at bounding box center [284, 173] width 323 height 11
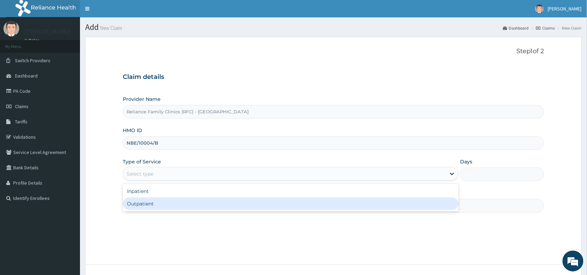
click at [183, 201] on div "Outpatient" at bounding box center [291, 204] width 336 height 13
type input "1"
click at [183, 201] on input "Practitioner" at bounding box center [334, 206] width 422 height 14
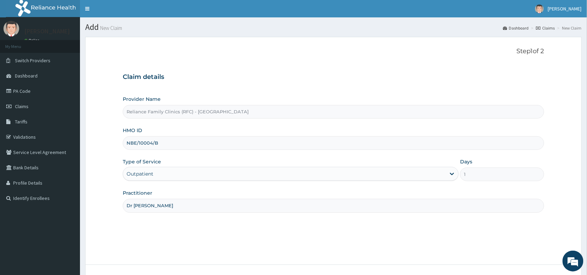
scroll to position [47, 0]
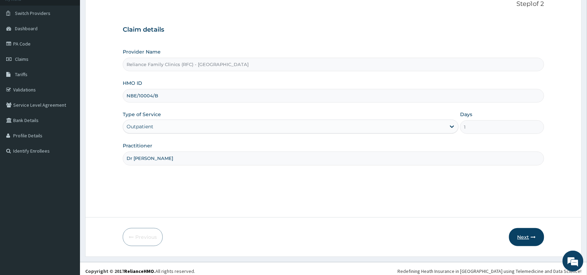
type input "Dr [PERSON_NAME]"
click at [524, 232] on button "Next" at bounding box center [526, 237] width 35 height 18
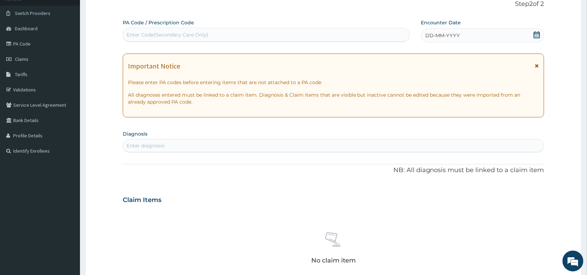
click at [210, 41] on div "Enter Code(Secondary Care Only)" at bounding box center [266, 35] width 287 height 14
paste input "PA/D5A3E4"
type input "PA/D5A3E4"
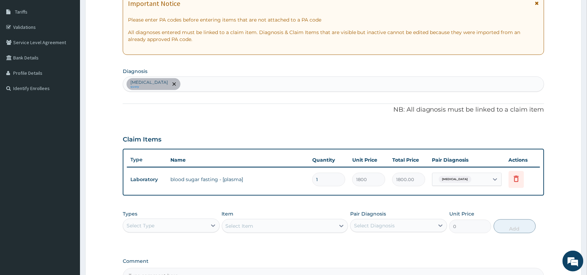
scroll to position [193, 0]
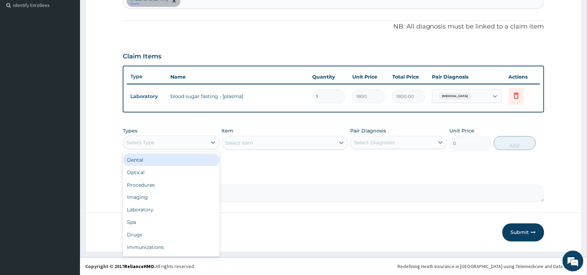
click at [187, 143] on div "Select Type" at bounding box center [165, 142] width 84 height 11
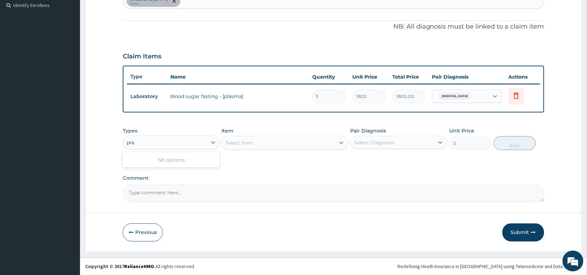
type input "pr"
click at [183, 162] on div "Procedures" at bounding box center [171, 160] width 97 height 13
click at [296, 141] on div "Select Item" at bounding box center [285, 143] width 127 height 14
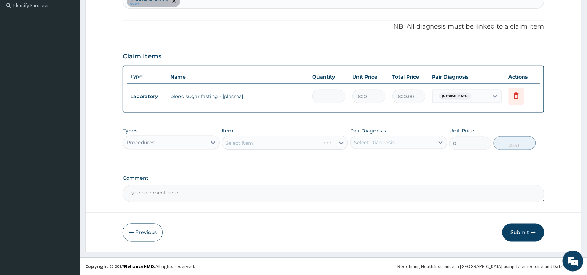
click at [296, 141] on div "Select Item" at bounding box center [285, 143] width 127 height 14
click at [296, 141] on div "Select Item" at bounding box center [278, 142] width 113 height 11
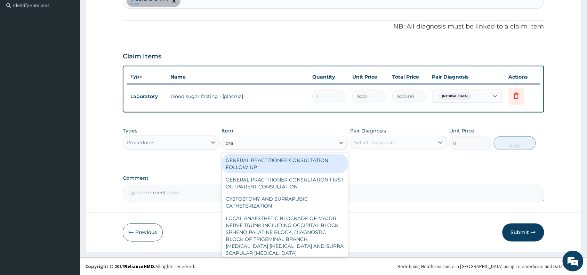
type input "prac"
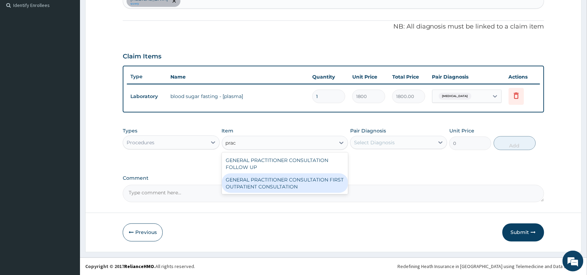
click at [311, 186] on div "GENERAL PRACTITIONER CONSULTATION FIRST OUTPATIENT CONSULTATION" at bounding box center [285, 183] width 127 height 19
type input "3370.125"
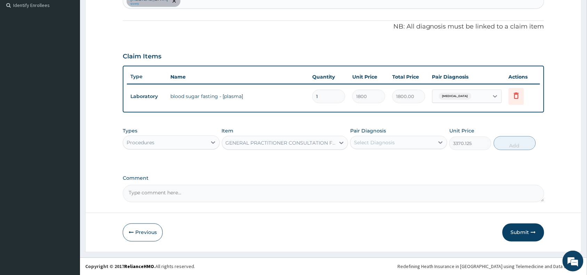
click at [411, 137] on div "Select Diagnosis" at bounding box center [393, 142] width 84 height 11
click at [409, 154] on div "Hyperglycemia" at bounding box center [398, 160] width 97 height 14
checkbox input "true"
click at [510, 145] on button "Add" at bounding box center [515, 143] width 42 height 14
type input "0"
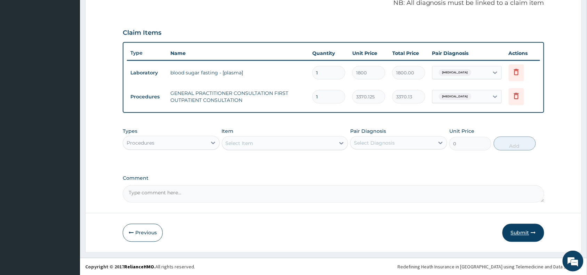
click at [522, 236] on button "Submit" at bounding box center [524, 233] width 42 height 18
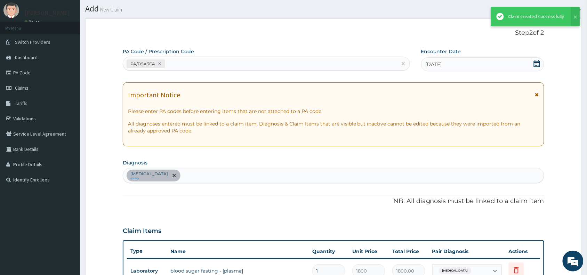
scroll to position [217, 0]
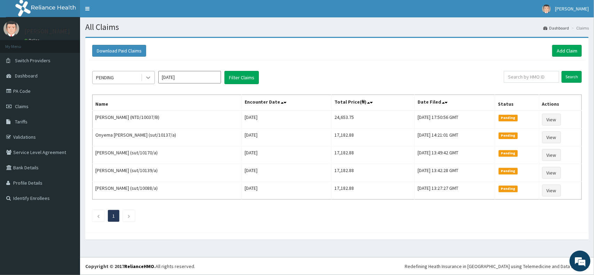
click at [149, 77] on icon at bounding box center [148, 77] width 7 height 7
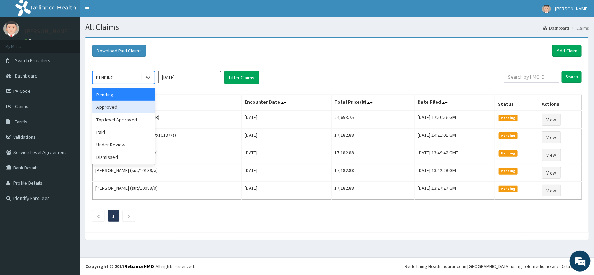
click at [136, 101] on div "Approved" at bounding box center [123, 107] width 63 height 13
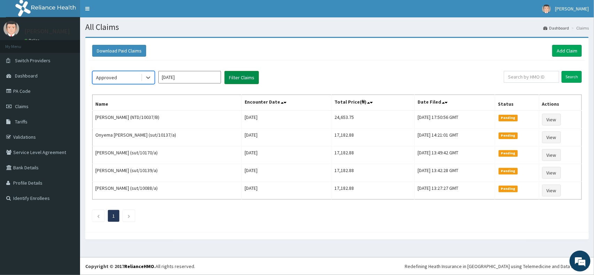
click at [238, 79] on button "Filter Claims" at bounding box center [241, 77] width 34 height 13
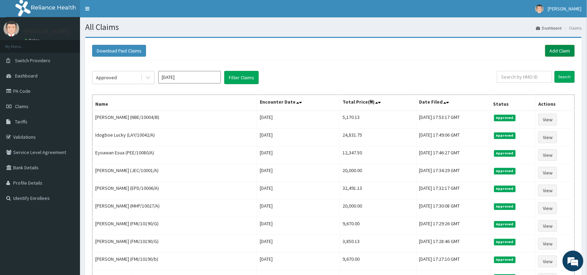
click at [559, 52] on link "Add Claim" at bounding box center [560, 51] width 30 height 12
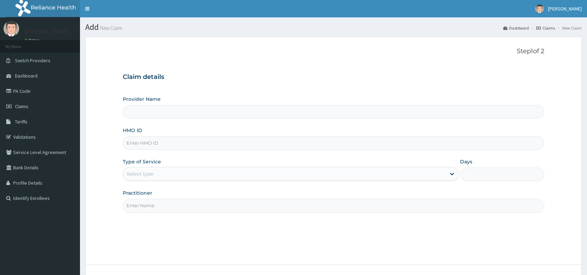
type input "Reliance Family Clinics (RFC) - [GEOGRAPHIC_DATA]"
click at [221, 137] on input "HMO ID" at bounding box center [334, 143] width 422 height 14
paste input "PGM/10083/A"
type input "PGM/10083/A"
click at [195, 176] on div "Select type" at bounding box center [284, 173] width 323 height 11
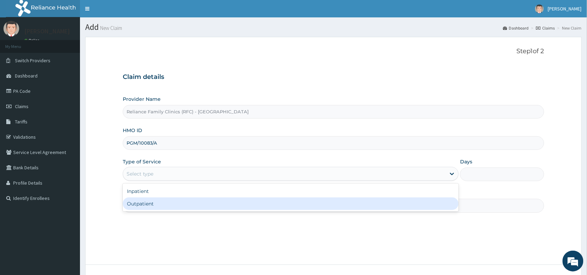
click at [197, 201] on div "Outpatient" at bounding box center [291, 204] width 336 height 13
type input "1"
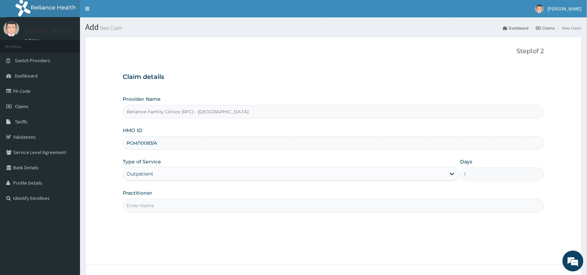
click at [197, 201] on input "Practitioner" at bounding box center [334, 206] width 422 height 14
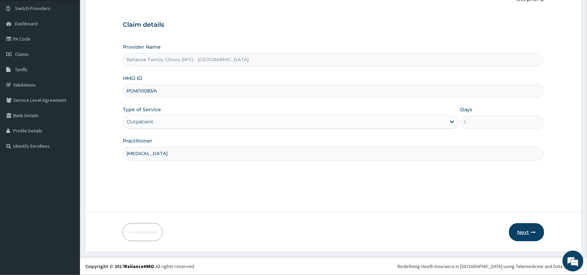
type input "Gynecologist"
click at [523, 234] on button "Next" at bounding box center [526, 232] width 35 height 18
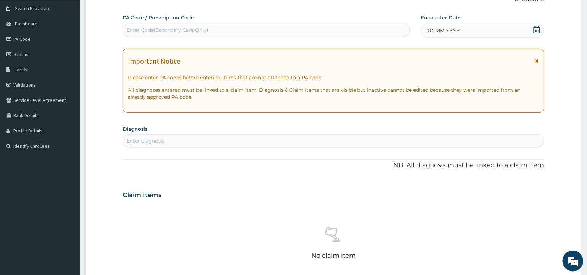
scroll to position [0, 0]
click at [235, 30] on div "Enter Code(Secondary Care Only)" at bounding box center [266, 29] width 287 height 11
paste input "PA/CB5B42"
type input "PA/CB5B42"
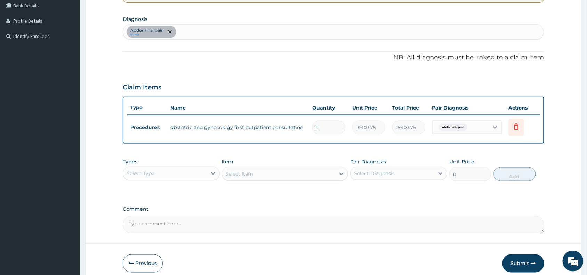
scroll to position [193, 0]
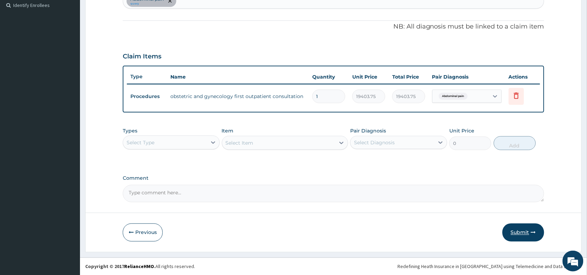
click at [517, 227] on button "Submit" at bounding box center [524, 233] width 42 height 18
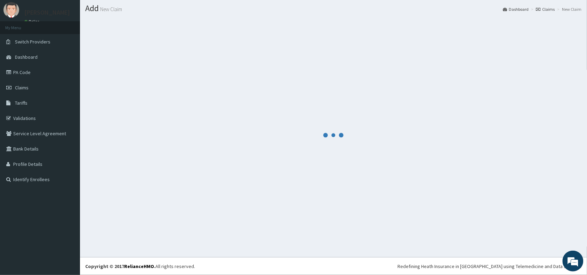
scroll to position [18, 0]
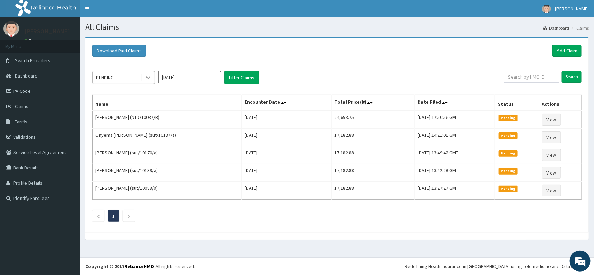
click at [146, 77] on icon at bounding box center [148, 78] width 4 height 2
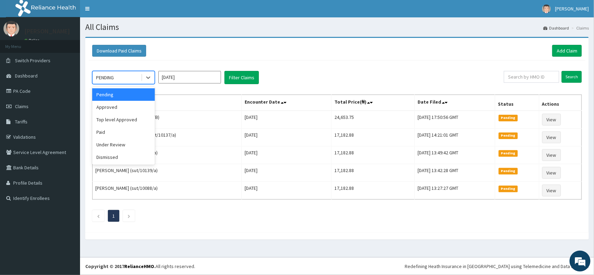
click at [131, 103] on div "Approved" at bounding box center [123, 107] width 63 height 13
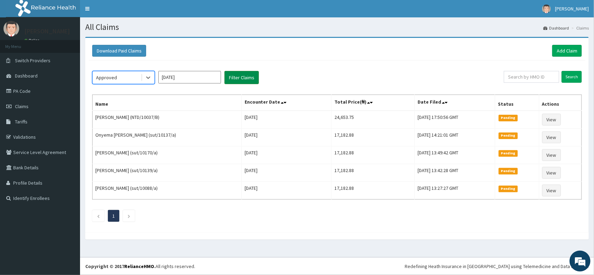
click at [249, 82] on button "Filter Claims" at bounding box center [241, 77] width 34 height 13
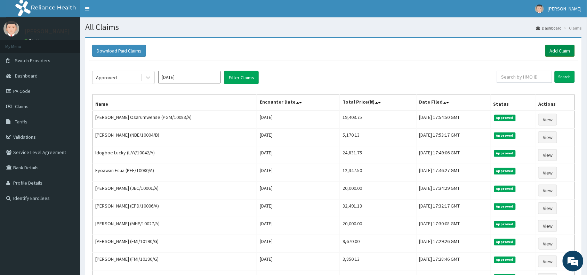
click at [566, 51] on link "Add Claim" at bounding box center [560, 51] width 30 height 12
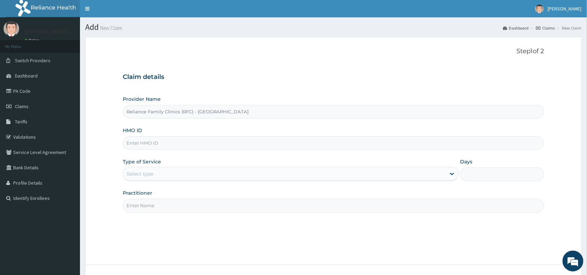
click at [211, 139] on input "HMO ID" at bounding box center [334, 143] width 422 height 14
paste input "FMI/10190/A"
type input "FMI/10190/A"
click at [181, 176] on div "Select type" at bounding box center [284, 173] width 323 height 11
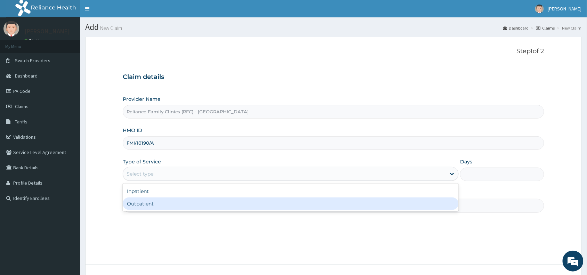
click at [178, 199] on div "Outpatient" at bounding box center [291, 204] width 336 height 13
type input "1"
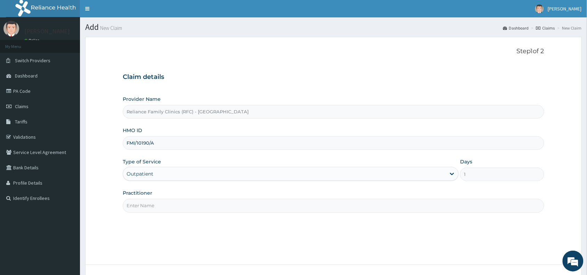
click at [178, 199] on input "Practitioner" at bounding box center [334, 206] width 422 height 14
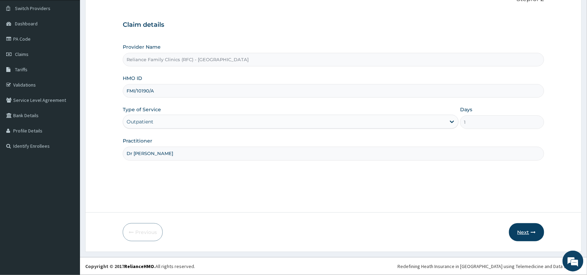
type input "Dr [PERSON_NAME]"
click at [529, 228] on button "Next" at bounding box center [526, 232] width 35 height 18
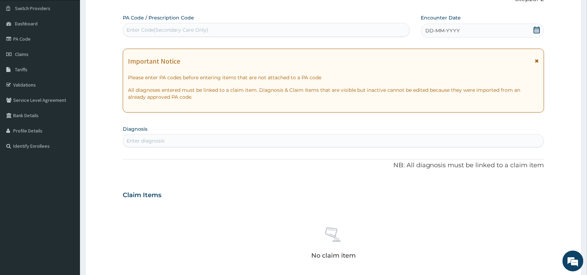
scroll to position [0, 0]
click at [226, 35] on div "Enter Code(Secondary Care Only)" at bounding box center [266, 29] width 287 height 11
paste input "PA/A5FD75"
type input "PA/A5FD75"
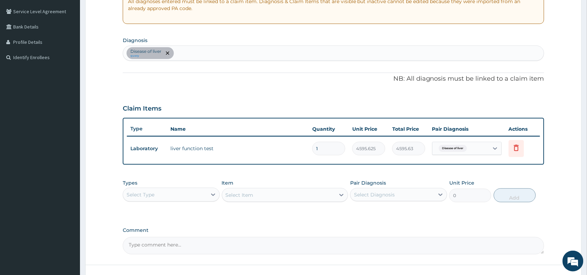
scroll to position [189, 0]
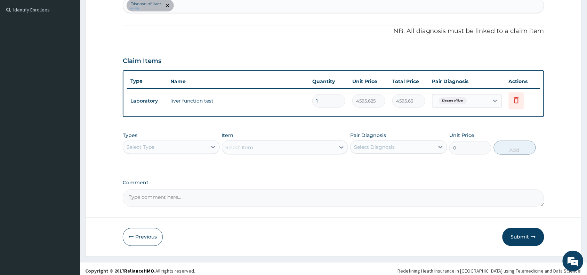
click at [194, 136] on div "Types Select Type" at bounding box center [171, 143] width 97 height 23
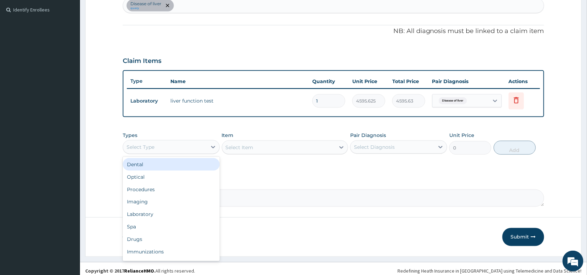
click at [198, 143] on div "Select Type" at bounding box center [165, 147] width 84 height 11
type input "pr"
click at [195, 160] on div "Procedures" at bounding box center [171, 164] width 97 height 13
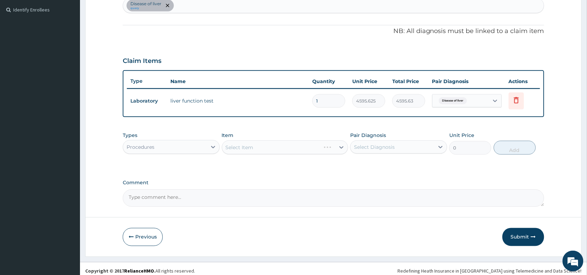
click at [289, 144] on div "Select Item" at bounding box center [285, 148] width 127 height 14
click at [293, 146] on div "Select Item" at bounding box center [285, 148] width 127 height 14
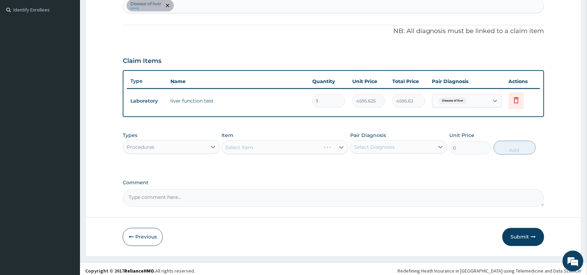
click at [293, 146] on div "Select Item" at bounding box center [285, 148] width 127 height 14
click at [293, 146] on div "Select Item" at bounding box center [278, 147] width 113 height 11
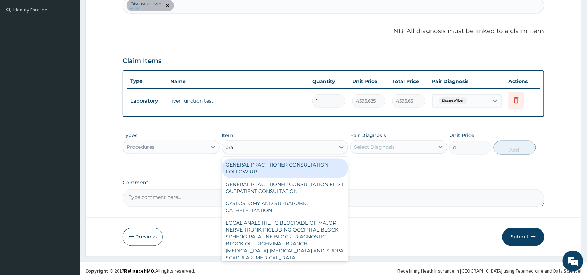
type input "prac"
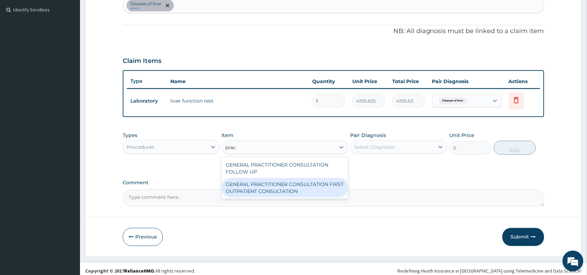
click at [308, 188] on div "GENERAL PRACTITIONER CONSULTATION FIRST OUTPATIENT CONSULTATION" at bounding box center [285, 187] width 127 height 19
type input "3370.125"
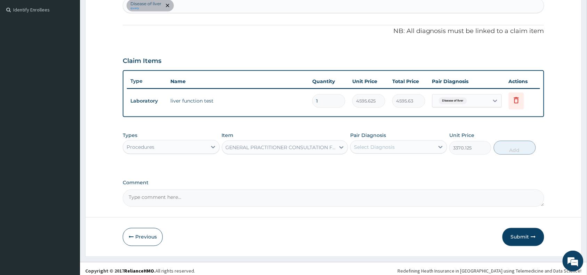
click at [375, 147] on div "Select Diagnosis" at bounding box center [374, 147] width 41 height 7
click at [378, 159] on div "Disease of liver" at bounding box center [398, 165] width 97 height 14
checkbox input "true"
drag, startPoint x: 504, startPoint y: 144, endPoint x: 516, endPoint y: 158, distance: 18.0
click at [505, 144] on button "Add" at bounding box center [515, 148] width 42 height 14
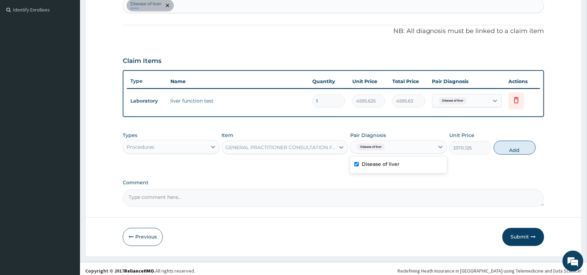
type input "0"
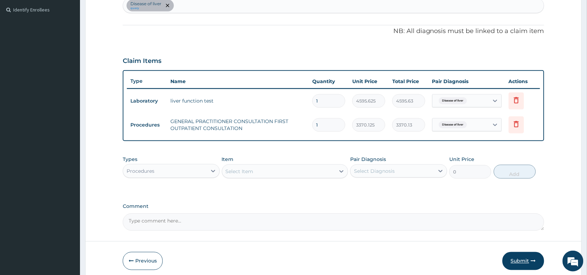
click at [523, 254] on button "Submit" at bounding box center [524, 261] width 42 height 18
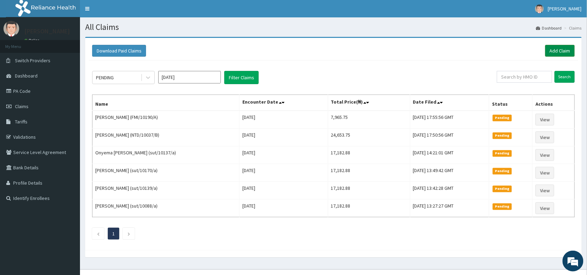
click at [564, 48] on link "Add Claim" at bounding box center [560, 51] width 30 height 12
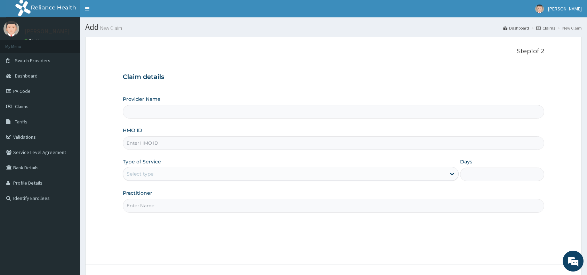
type input "Reliance Family Clinics (RFC) - [GEOGRAPHIC_DATA]"
click at [225, 144] on input "HMO ID" at bounding box center [334, 143] width 422 height 14
paste input "FMI/10190/D"
type input "FMI/10190/D"
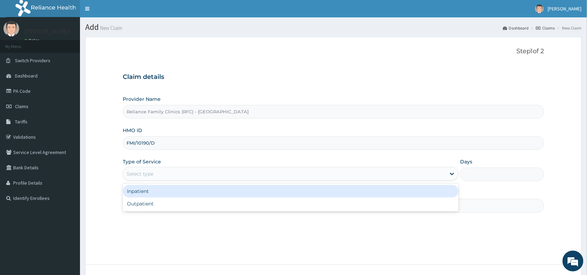
click at [206, 176] on div "Select type" at bounding box center [284, 173] width 323 height 11
click at [199, 202] on div "Outpatient" at bounding box center [291, 204] width 336 height 13
type input "1"
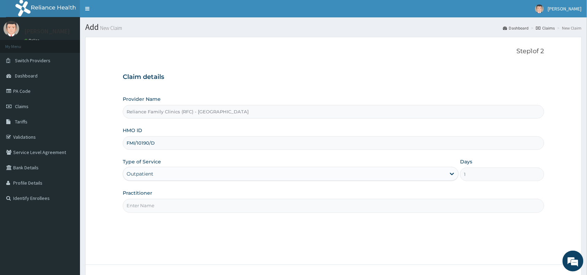
click at [291, 206] on input "Practitioner" at bounding box center [334, 206] width 422 height 14
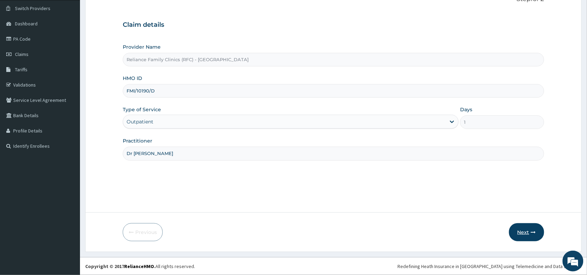
type input "Dr [PERSON_NAME]"
click at [525, 235] on button "Next" at bounding box center [526, 232] width 35 height 18
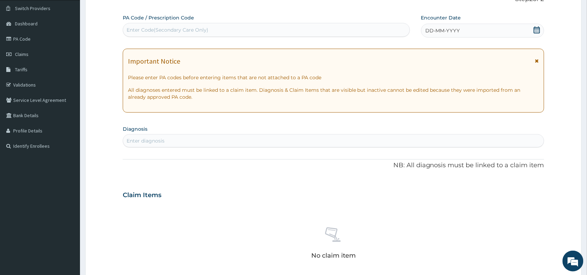
click at [270, 30] on div "Enter Code(Secondary Care Only)" at bounding box center [266, 29] width 287 height 11
paste input "PA/9B82E9"
type input "PA/9B82E9"
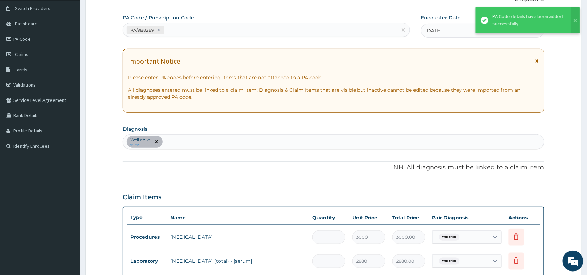
scroll to position [248, 0]
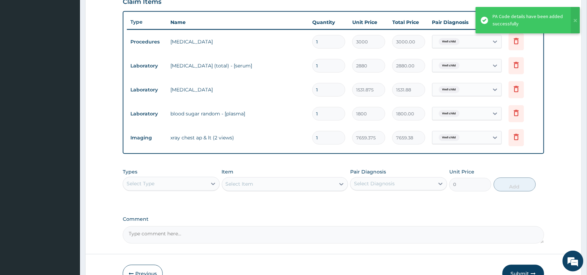
click at [203, 186] on div "Select Type" at bounding box center [165, 183] width 84 height 11
type input "la"
click at [214, 202] on div "Laboratory" at bounding box center [171, 201] width 97 height 13
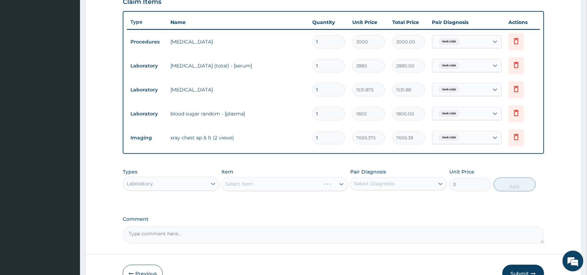
scroll to position [289, 0]
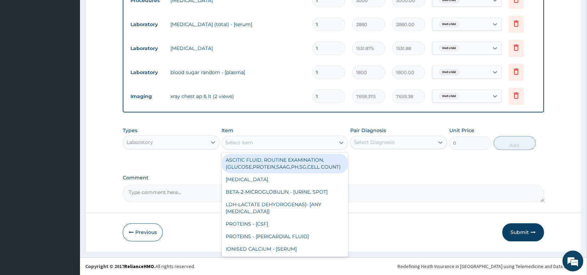
click at [318, 145] on div "Select Item" at bounding box center [278, 142] width 113 height 11
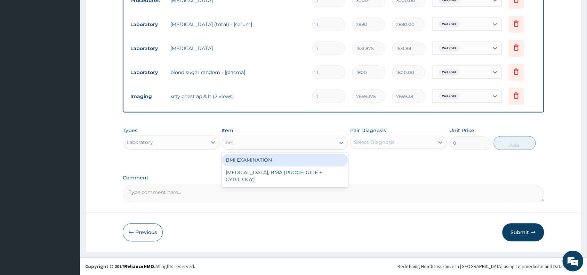
type input "bmi"
click at [333, 160] on div "BMI EXAMINATION" at bounding box center [285, 160] width 127 height 13
type input "1225.5"
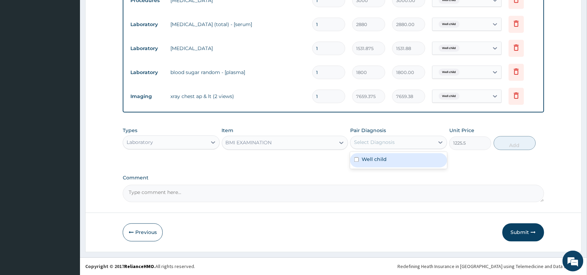
click at [381, 144] on div "Select Diagnosis" at bounding box center [374, 142] width 41 height 7
click at [386, 156] on div "Well child" at bounding box center [398, 160] width 97 height 14
checkbox input "true"
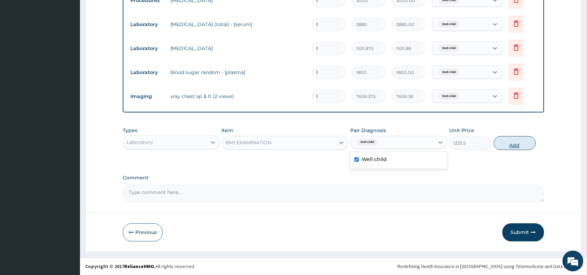
click at [505, 144] on button "Add" at bounding box center [515, 143] width 42 height 14
type input "0"
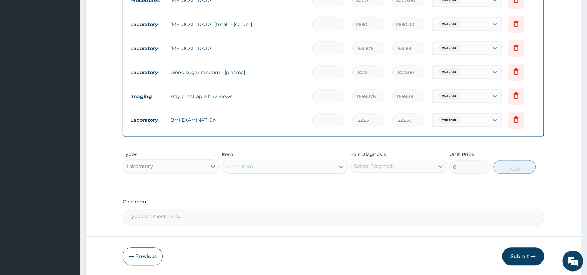
click at [263, 163] on div "Select Item" at bounding box center [278, 166] width 113 height 11
type input "press"
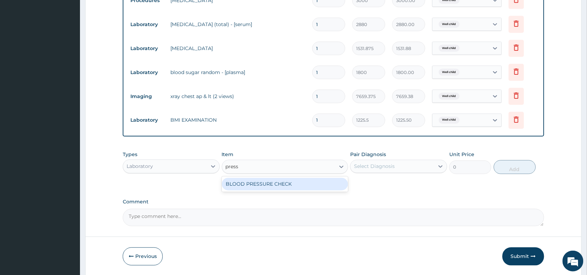
click at [295, 183] on div "BLOOD PRESSURE CHECK" at bounding box center [285, 184] width 127 height 13
type input "1225.5"
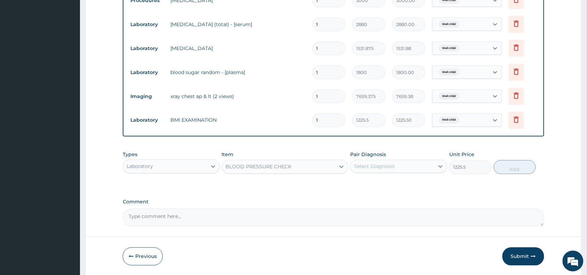
click at [403, 166] on div "Select Diagnosis" at bounding box center [393, 166] width 84 height 11
click at [398, 188] on div "Well child" at bounding box center [398, 184] width 97 height 14
checkbox input "true"
click at [517, 169] on button "Add" at bounding box center [515, 167] width 42 height 14
type input "0"
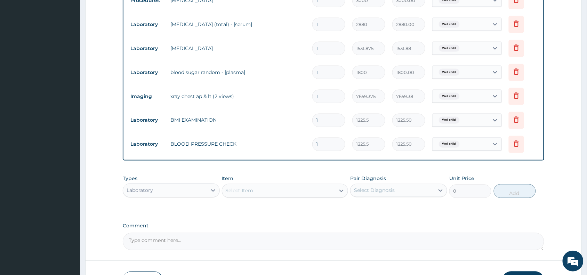
click at [314, 187] on div "Select Item" at bounding box center [278, 190] width 113 height 11
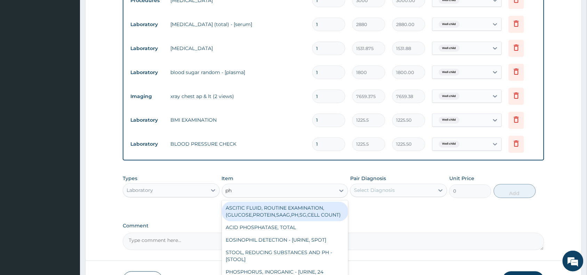
type input "phy"
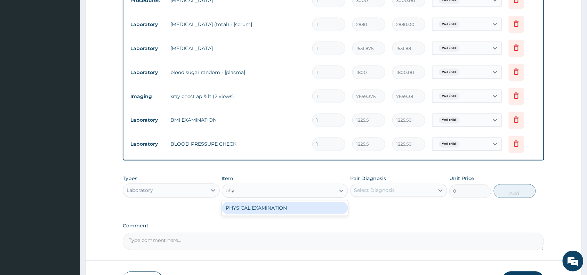
click at [312, 204] on div "PHYSICAL EXAMINATION" at bounding box center [285, 208] width 127 height 13
type input "1225.5"
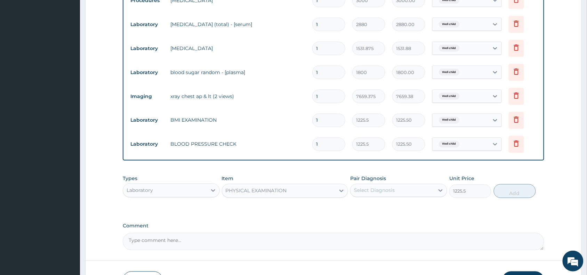
click at [397, 190] on div "Select Diagnosis" at bounding box center [393, 190] width 84 height 11
click at [397, 206] on div "Well child" at bounding box center [398, 208] width 97 height 14
checkbox input "true"
click at [512, 190] on button "Add" at bounding box center [515, 191] width 42 height 14
type input "0"
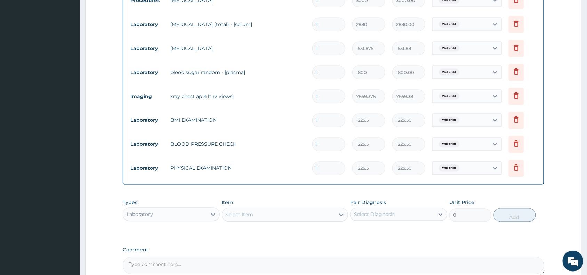
scroll to position [361, 0]
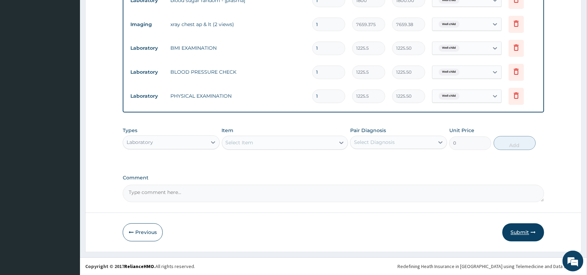
click at [519, 232] on button "Submit" at bounding box center [524, 233] width 42 height 18
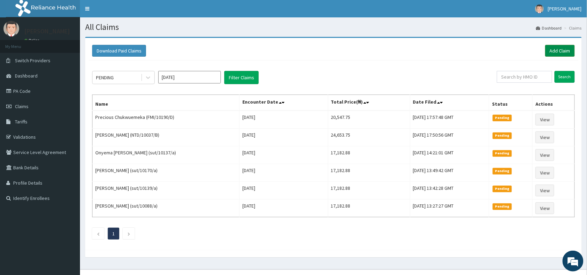
click at [565, 53] on link "Add Claim" at bounding box center [560, 51] width 30 height 12
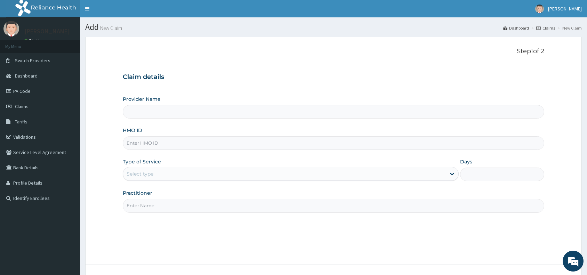
type input "Reliance Family Clinics (RFC) - [GEOGRAPHIC_DATA]"
click at [224, 139] on input "HMO ID" at bounding box center [334, 143] width 422 height 14
paste input "FMI/10190/D"
type input "FMI/10190/D"
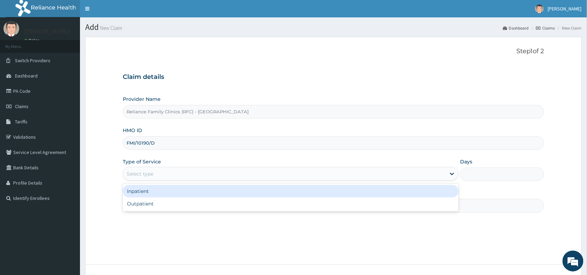
click at [151, 179] on div "Select type" at bounding box center [284, 173] width 323 height 11
click at [171, 205] on div "Outpatient" at bounding box center [291, 204] width 336 height 13
type input "1"
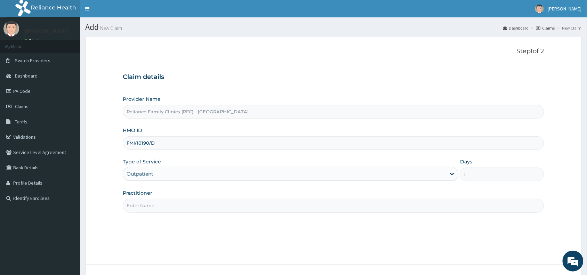
click at [171, 205] on input "Practitioner" at bounding box center [334, 206] width 422 height 14
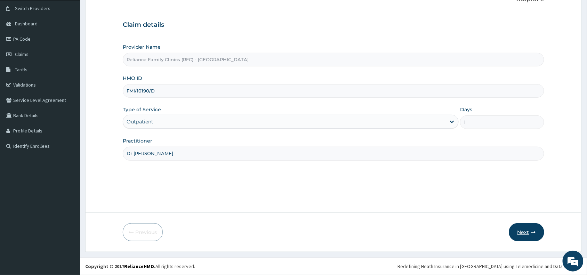
type input "Dr [PERSON_NAME]"
click at [527, 231] on button "Next" at bounding box center [526, 232] width 35 height 18
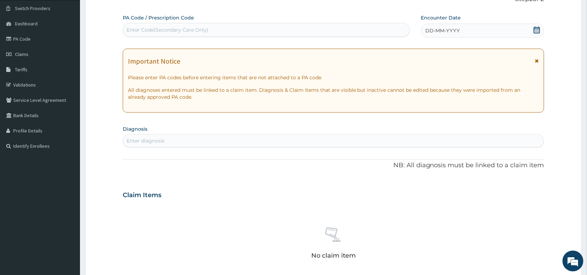
scroll to position [0, 0]
click at [239, 32] on div "Enter Code(Secondary Care Only)" at bounding box center [266, 29] width 287 height 11
paste input "PA/B8F995"
type input "PA/B8F995"
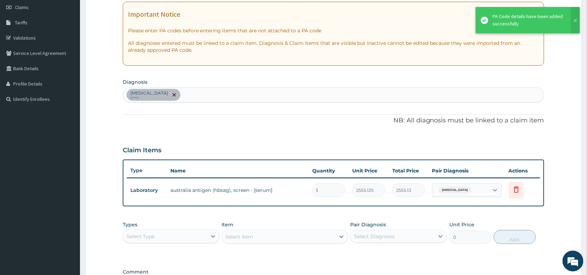
scroll to position [168, 0]
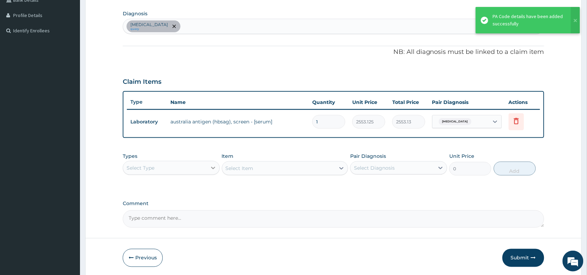
click at [207, 169] on div at bounding box center [213, 168] width 13 height 13
type input "pr"
click at [161, 186] on div "Procedures" at bounding box center [171, 185] width 97 height 13
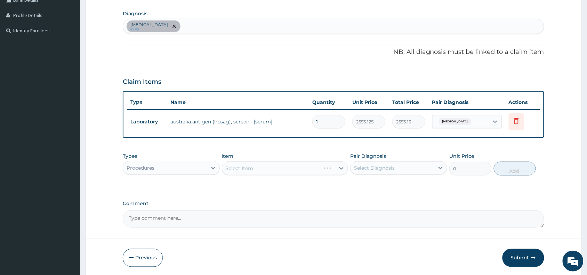
click at [274, 168] on div "Select Item" at bounding box center [285, 168] width 127 height 14
click at [274, 168] on div "Select Item" at bounding box center [271, 168] width 99 height 11
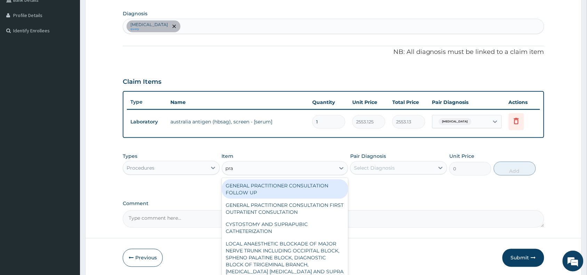
type input "prac"
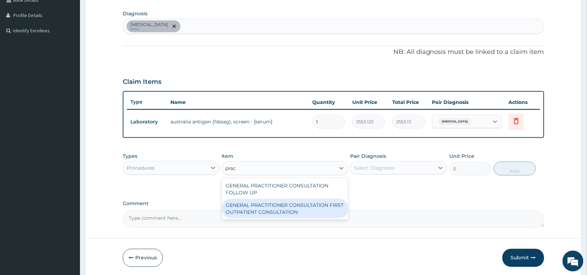
click at [275, 207] on div "GENERAL PRACTITIONER CONSULTATION FIRST OUTPATIENT CONSULTATION" at bounding box center [285, 208] width 127 height 19
type input "3370.125"
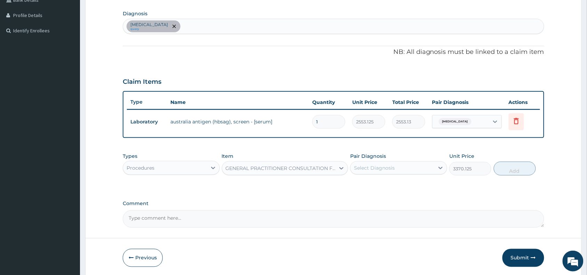
click at [413, 170] on div "Select Diagnosis" at bounding box center [393, 167] width 84 height 11
click at [402, 185] on div "Viral hepatitis" at bounding box center [398, 186] width 97 height 14
checkbox input "true"
click at [510, 173] on button "Add" at bounding box center [515, 169] width 42 height 14
type input "0"
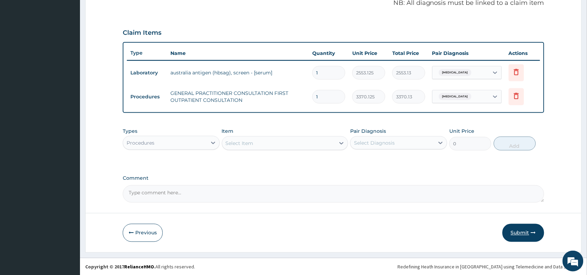
click at [531, 229] on button "Submit" at bounding box center [524, 233] width 42 height 18
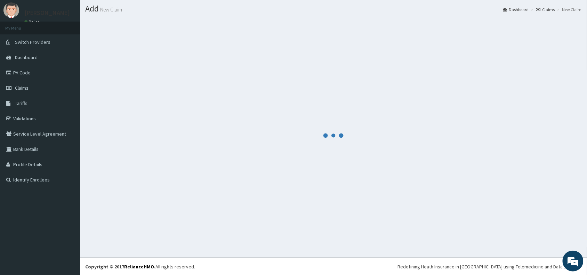
scroll to position [217, 0]
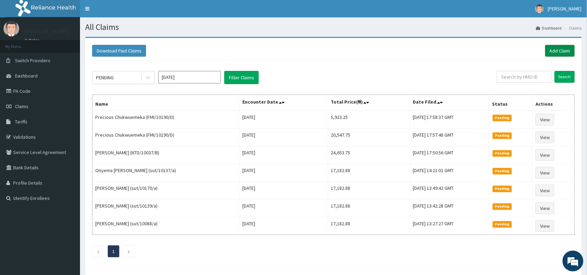
click at [548, 48] on link "Add Claim" at bounding box center [560, 51] width 30 height 12
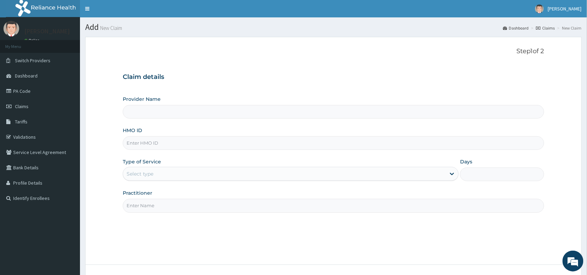
type input "Reliance Family Clinics (RFC) - Abuja"
click at [211, 143] on input "HMO ID" at bounding box center [334, 143] width 422 height 14
paste input "FMI/10190/C"
type input "FMI/10190/C"
click at [185, 178] on div "Select type" at bounding box center [284, 173] width 323 height 11
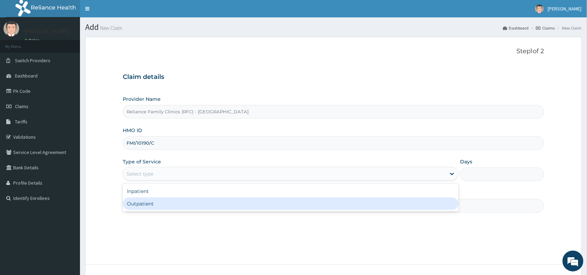
click at [183, 203] on div "Outpatient" at bounding box center [291, 204] width 336 height 13
type input "1"
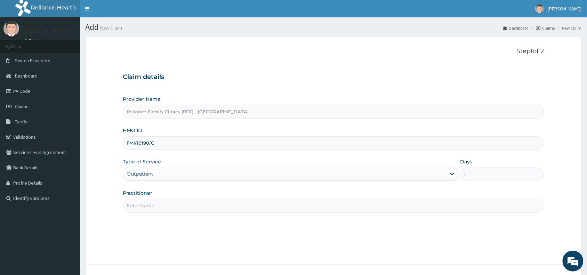
click at [183, 203] on input "Practitioner" at bounding box center [334, 206] width 422 height 14
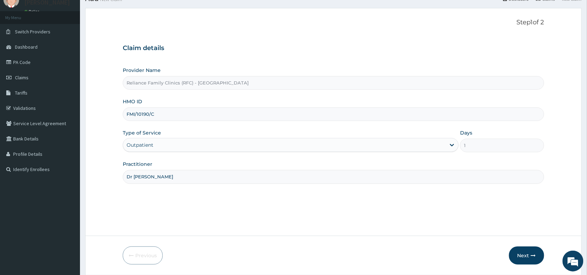
scroll to position [52, 0]
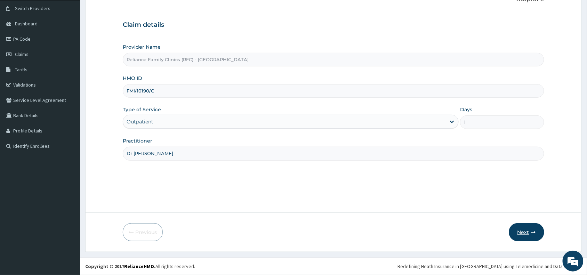
type input "Dr Aisha"
click at [528, 233] on button "Next" at bounding box center [526, 232] width 35 height 18
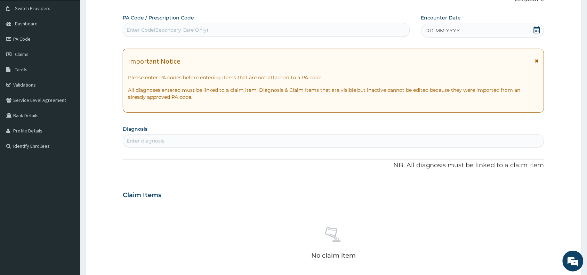
click at [267, 24] on div "Enter Code(Secondary Care Only)" at bounding box center [266, 29] width 287 height 11
paste input "PA/75ACF7"
type input "PA/75ACF7"
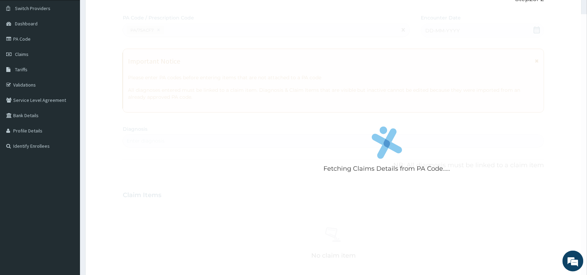
scroll to position [248, 0]
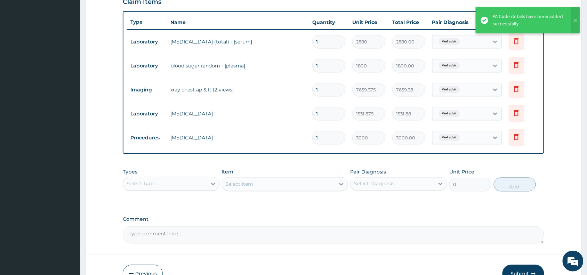
click at [191, 189] on div "Select Type" at bounding box center [165, 183] width 84 height 11
type input "la"
click at [197, 200] on div "Laboratory" at bounding box center [171, 201] width 97 height 13
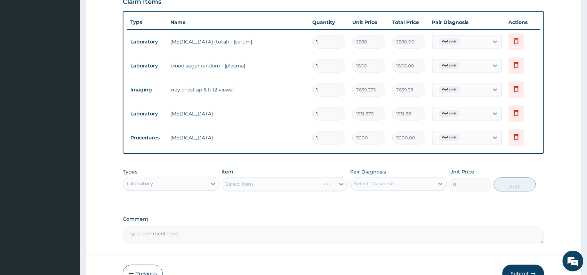
scroll to position [289, 0]
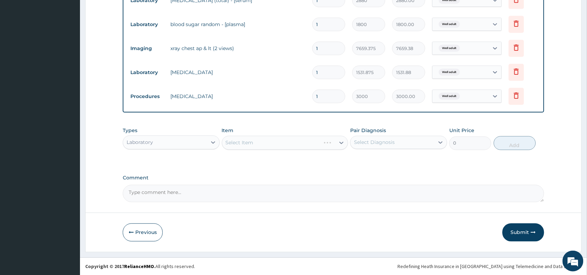
click at [301, 145] on div "Select Item" at bounding box center [285, 143] width 127 height 14
click at [301, 145] on div "Select Item" at bounding box center [278, 142] width 113 height 11
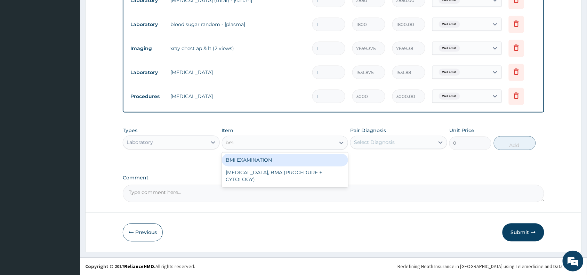
type input "bmi"
click at [305, 156] on div "BMI EXAMINATION" at bounding box center [285, 160] width 127 height 13
type input "1225.5"
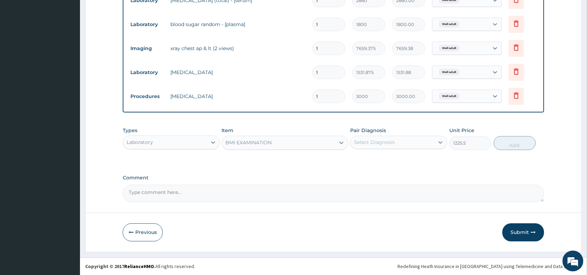
click at [390, 139] on div "Select Diagnosis" at bounding box center [374, 142] width 41 height 7
click at [390, 155] on div "Well adult" at bounding box center [398, 160] width 97 height 14
checkbox input "true"
click at [516, 145] on button "Add" at bounding box center [515, 143] width 42 height 14
type input "0"
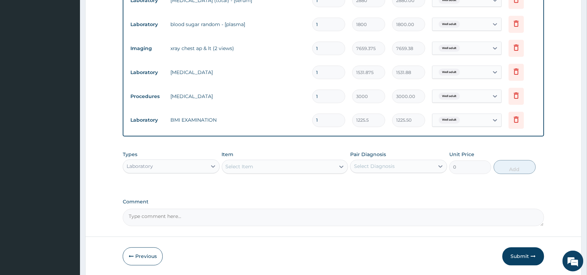
click at [259, 164] on div "Select Item" at bounding box center [278, 166] width 113 height 11
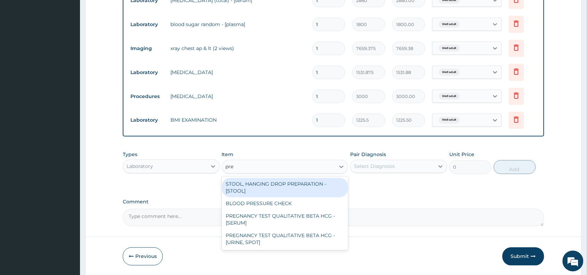
type input "pres"
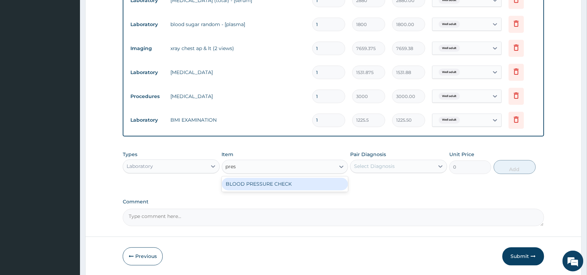
click at [273, 184] on div "BLOOD PRESSURE CHECK" at bounding box center [285, 184] width 127 height 13
type input "1225.5"
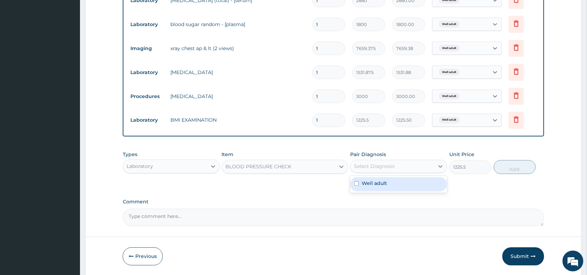
click at [406, 167] on div "Select Diagnosis" at bounding box center [393, 166] width 84 height 11
click at [405, 185] on div "Well adult" at bounding box center [398, 184] width 97 height 14
checkbox input "true"
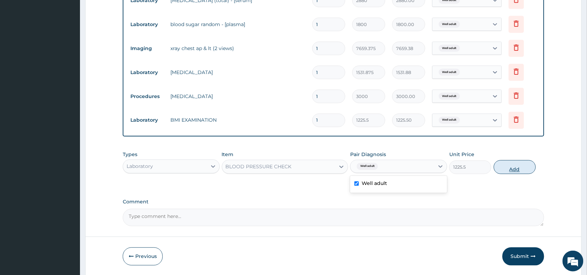
click at [512, 169] on button "Add" at bounding box center [515, 167] width 42 height 14
type input "0"
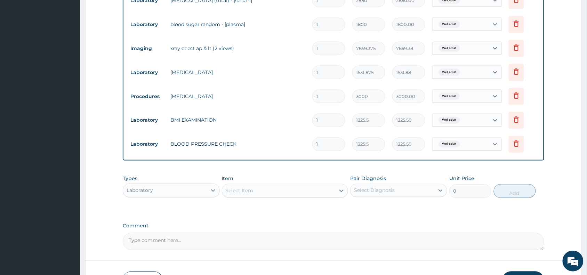
click at [290, 187] on div "Select Item" at bounding box center [278, 190] width 113 height 11
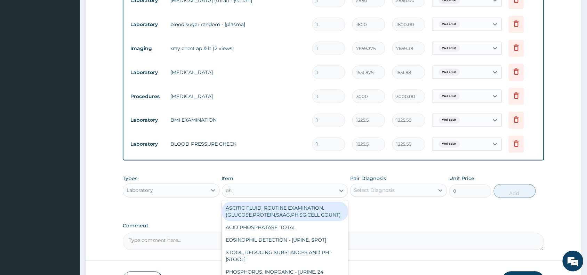
type input "phy"
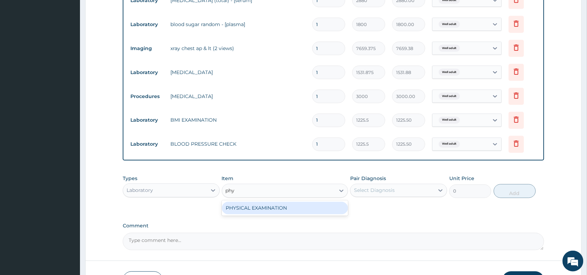
click at [291, 210] on div "PHYSICAL EXAMINATION" at bounding box center [285, 208] width 127 height 13
type input "1225.5"
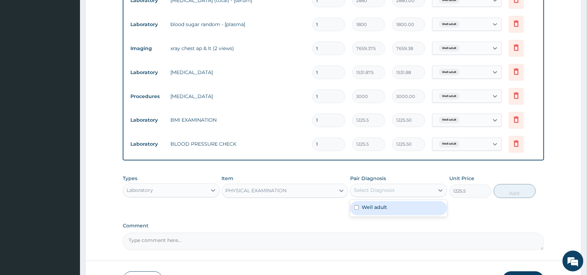
click at [400, 192] on div "Select Diagnosis" at bounding box center [393, 190] width 84 height 11
click at [399, 210] on div "Well adult" at bounding box center [398, 208] width 97 height 14
checkbox input "true"
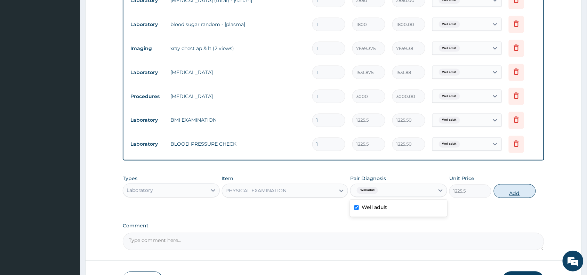
click at [519, 191] on button "Add" at bounding box center [515, 191] width 42 height 14
type input "0"
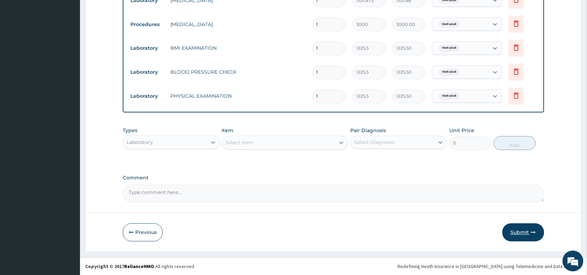
click at [523, 240] on button "Submit" at bounding box center [524, 233] width 42 height 18
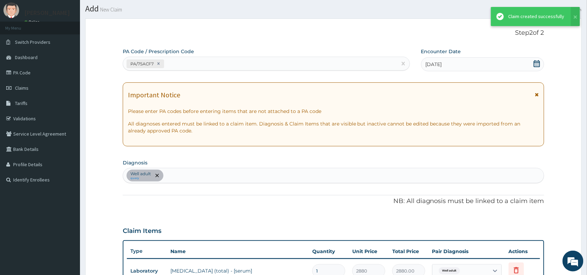
scroll to position [361, 0]
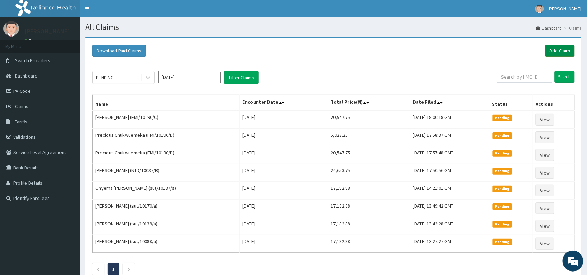
click at [549, 54] on link "Add Claim" at bounding box center [560, 51] width 30 height 12
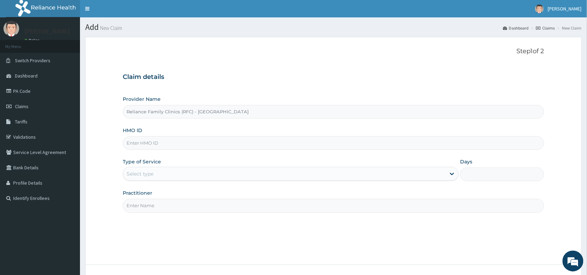
click at [206, 141] on input "HMO ID" at bounding box center [334, 143] width 422 height 14
paste input "FMI/10190/C"
type input "FMI/10190/C"
click at [186, 167] on div "Type of Service Select type" at bounding box center [291, 169] width 336 height 23
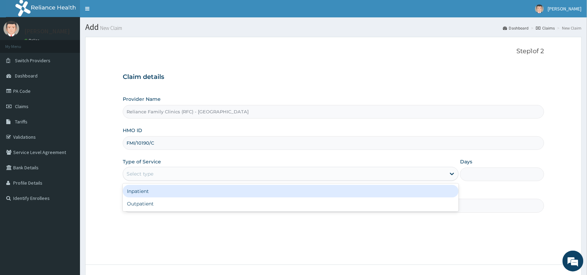
click at [186, 179] on div "Select type" at bounding box center [284, 173] width 323 height 11
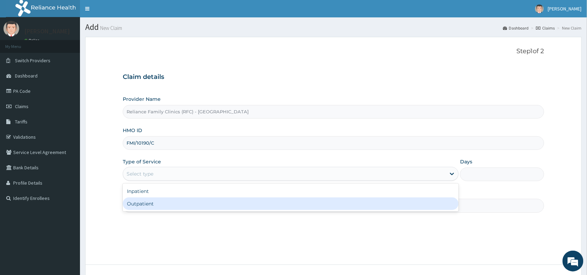
click at [190, 199] on div "Outpatient" at bounding box center [291, 204] width 336 height 13
type input "1"
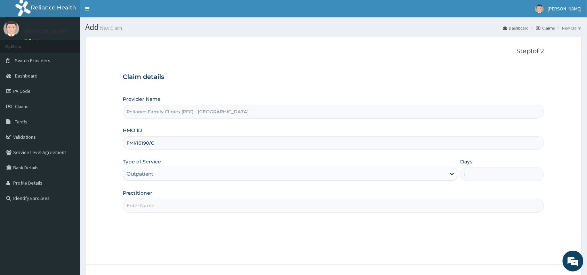
click at [190, 199] on input "Practitioner" at bounding box center [334, 206] width 422 height 14
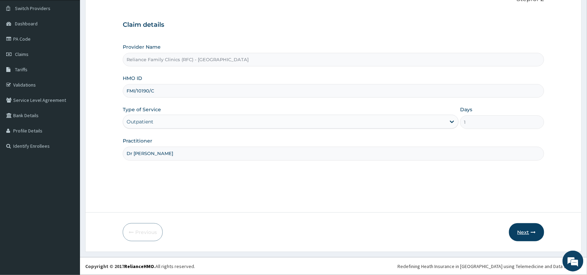
type input "Dr Aisha"
click at [523, 232] on button "Next" at bounding box center [526, 232] width 35 height 18
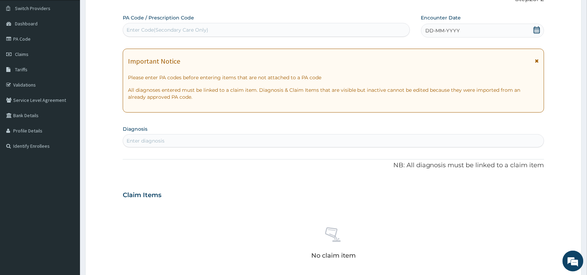
scroll to position [0, 0]
click at [263, 32] on div "Enter Code(Secondary Care Only)" at bounding box center [266, 29] width 287 height 11
paste input "PA/33E9D6"
type input "PA/33E9D6"
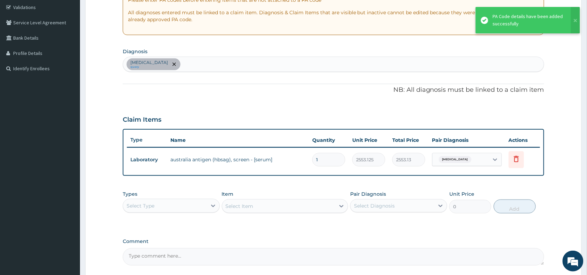
scroll to position [134, 0]
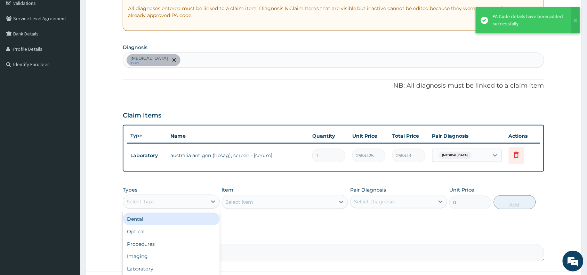
click at [181, 199] on div "Select Type" at bounding box center [165, 201] width 84 height 11
type input "pr"
click at [196, 221] on div "Procedures" at bounding box center [171, 219] width 97 height 13
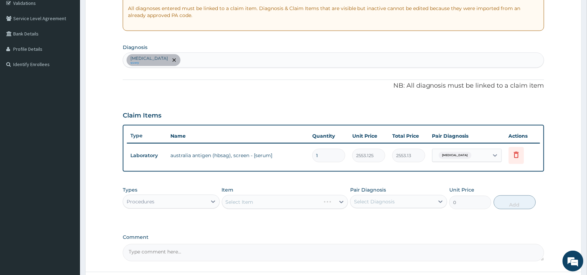
click at [312, 202] on div "Select Item" at bounding box center [285, 202] width 127 height 14
click at [312, 202] on div "Select Item" at bounding box center [278, 202] width 113 height 11
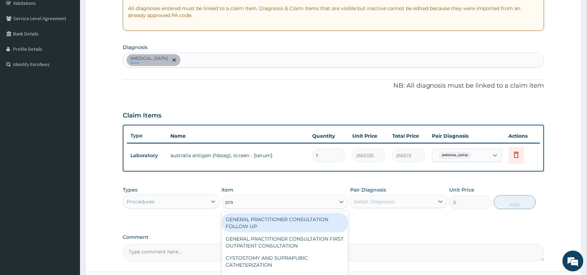
type input "prac"
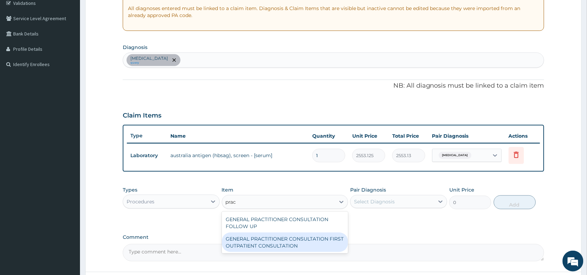
click at [310, 239] on div "GENERAL PRACTITIONER CONSULTATION FIRST OUTPATIENT CONSULTATION" at bounding box center [285, 242] width 127 height 19
type input "3370.125"
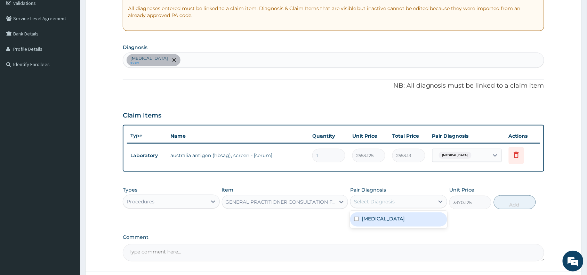
click at [390, 201] on div "Select Diagnosis" at bounding box center [374, 201] width 41 height 7
click at [392, 218] on label "Viral hepatitis" at bounding box center [383, 218] width 43 height 7
checkbox input "true"
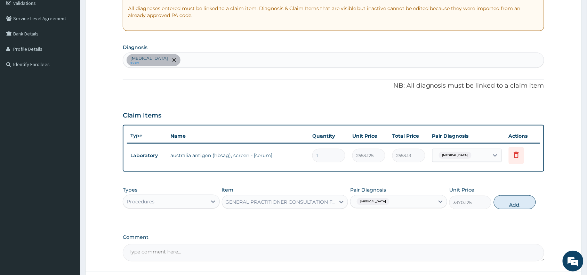
click at [521, 206] on button "Add" at bounding box center [515, 202] width 42 height 14
type input "0"
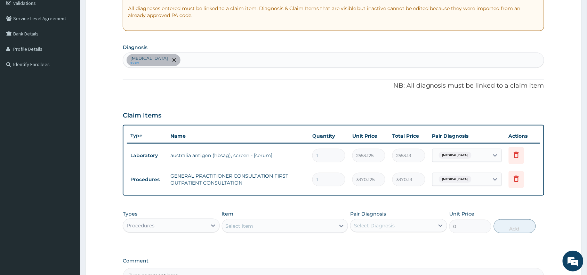
scroll to position [217, 0]
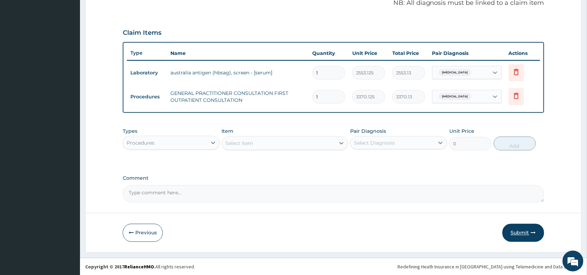
click at [520, 234] on button "Submit" at bounding box center [524, 233] width 42 height 18
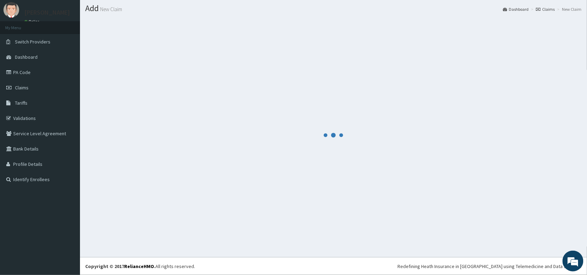
scroll to position [18, 0]
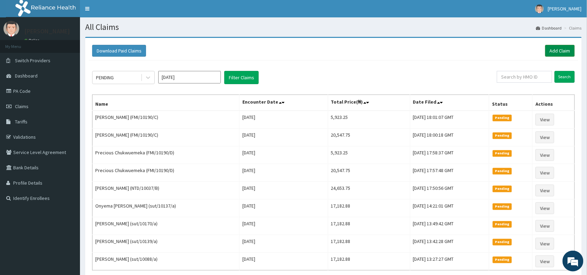
click at [556, 52] on link "Add Claim" at bounding box center [560, 51] width 30 height 12
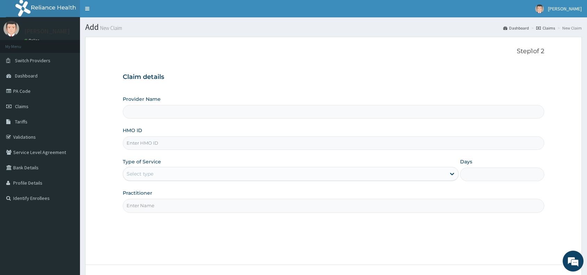
type input "Reliance Family Clinics (RFC) - [GEOGRAPHIC_DATA]"
click at [173, 142] on input "HMO ID" at bounding box center [334, 143] width 422 height 14
paste input "MUL/10021/B"
type input "MUL/10021/B"
click at [158, 171] on div "Select type" at bounding box center [284, 173] width 323 height 11
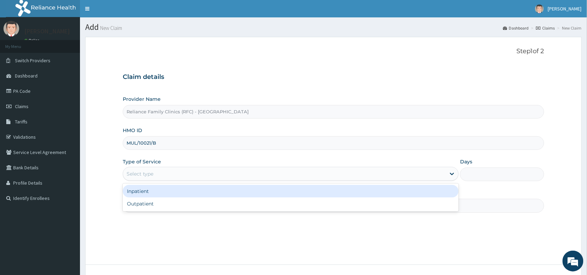
click at [166, 199] on div "Outpatient" at bounding box center [291, 204] width 336 height 13
type input "1"
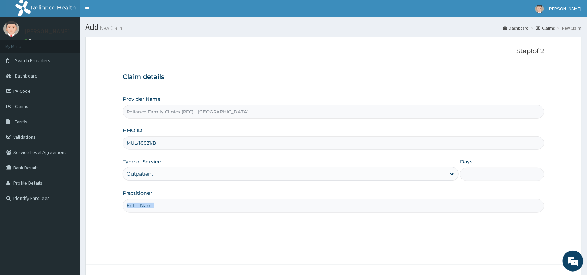
click at [166, 199] on div "Practitioner" at bounding box center [334, 201] width 422 height 23
click at [190, 215] on div "Step 1 of 2 Claim details Provider Name Reliance Family Clinics (RFC) - Abuja H…" at bounding box center [334, 151] width 422 height 206
click at [195, 199] on input "Practitioner" at bounding box center [334, 206] width 422 height 14
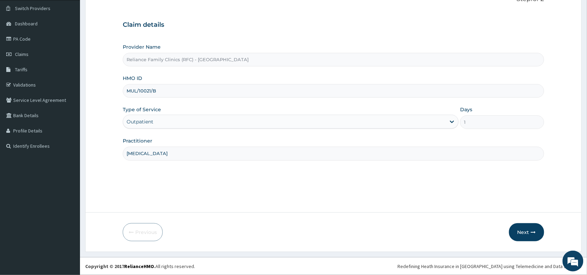
type input "[MEDICAL_DATA]"
click at [525, 222] on form "Step 1 of 2 Claim details Provider Name Reliance Family Clinics (RFC) - Abuja H…" at bounding box center [333, 118] width 497 height 267
click at [523, 225] on button "Next" at bounding box center [526, 232] width 35 height 18
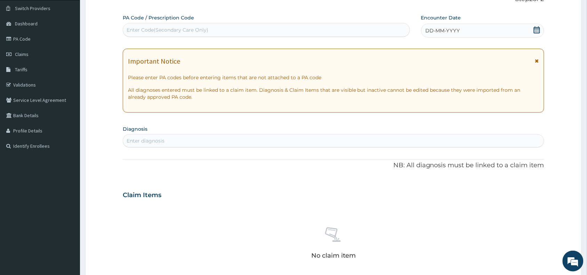
click at [238, 33] on div "Enter Code(Secondary Care Only)" at bounding box center [266, 29] width 287 height 11
paste input "PA/5F2EDF"
type input "PA/5F2EDF"
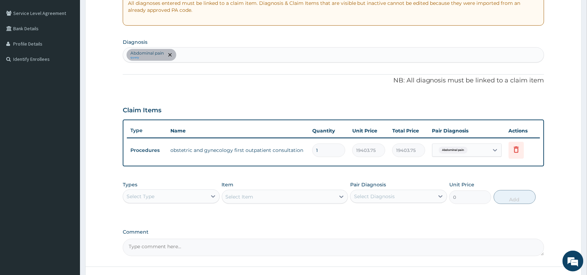
scroll to position [171, 0]
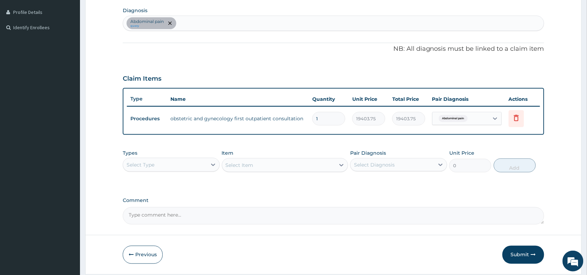
drag, startPoint x: 517, startPoint y: 250, endPoint x: 514, endPoint y: 229, distance: 21.4
click at [517, 250] on button "Submit" at bounding box center [524, 255] width 42 height 18
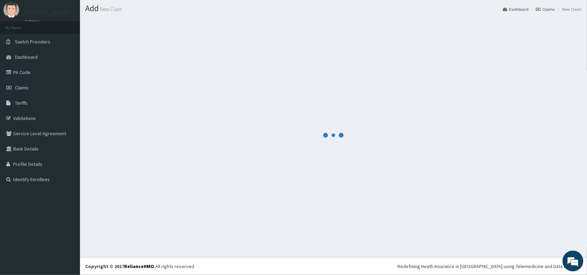
scroll to position [18, 0]
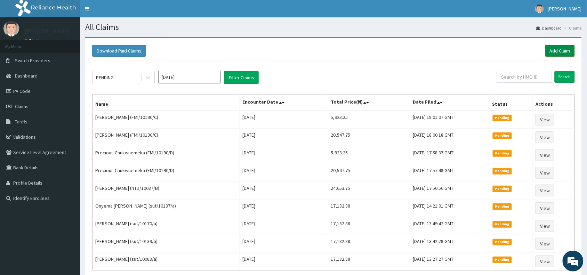
click at [559, 50] on link "Add Claim" at bounding box center [560, 51] width 30 height 12
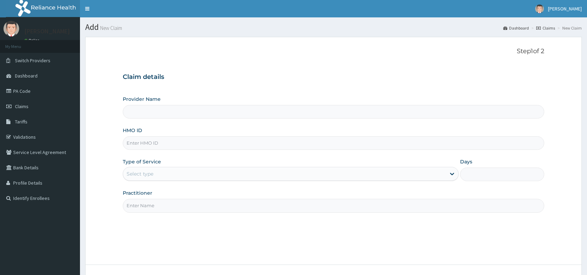
type input "Reliance Family Clinics (RFC) - [GEOGRAPHIC_DATA]"
click at [230, 143] on input "HMO ID" at bounding box center [334, 143] width 422 height 14
paste input "RFC/10113/A"
type input "RFC/10113/A"
click at [203, 178] on div "Select type" at bounding box center [284, 173] width 323 height 11
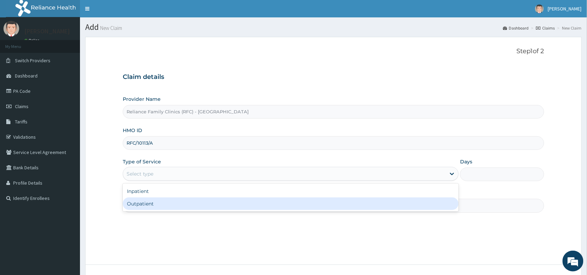
click at [195, 205] on div "Outpatient" at bounding box center [291, 204] width 336 height 13
type input "1"
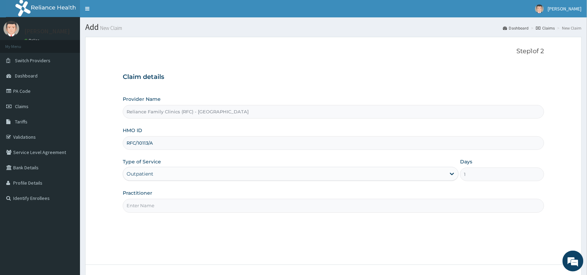
click at [194, 206] on input "Practitioner" at bounding box center [334, 206] width 422 height 14
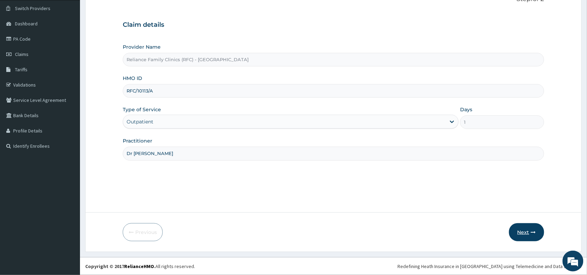
type input "Dr [PERSON_NAME]"
click at [522, 237] on button "Next" at bounding box center [526, 232] width 35 height 18
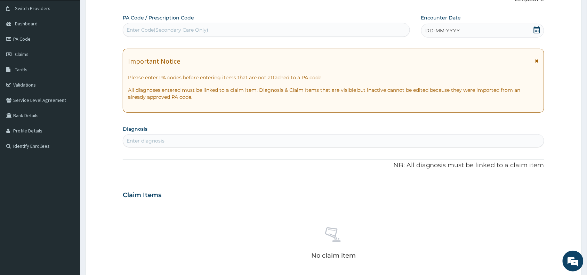
click at [450, 32] on span "DD-MM-YYYY" at bounding box center [443, 30] width 34 height 7
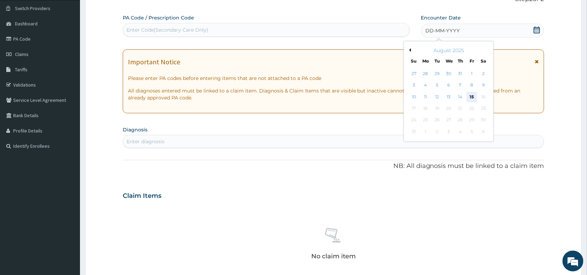
click at [470, 96] on div "15" at bounding box center [472, 97] width 10 height 10
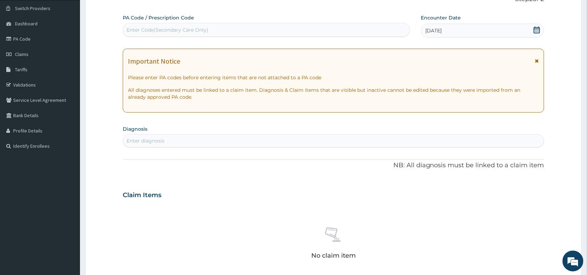
click at [336, 138] on div "Enter diagnosis" at bounding box center [333, 140] width 421 height 11
type input "abdominal pa"
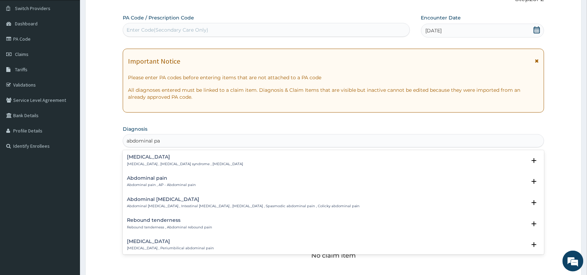
click at [159, 182] on div "Abdominal pain Abdominal pain , AP - Abdominal pain" at bounding box center [161, 182] width 69 height 12
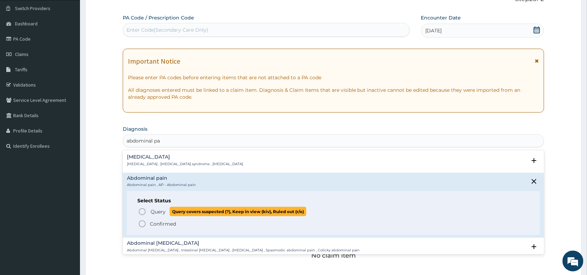
click at [160, 207] on p "Query Query covers suspected (?), Keep in view (kiv), Ruled out (r/o)" at bounding box center [228, 211] width 157 height 9
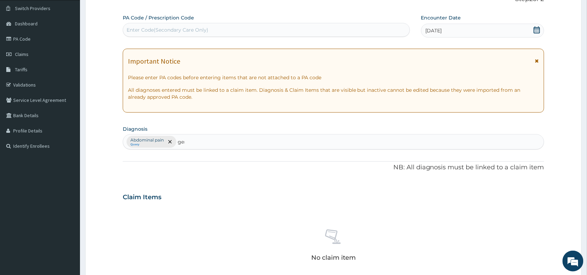
type input "gerd"
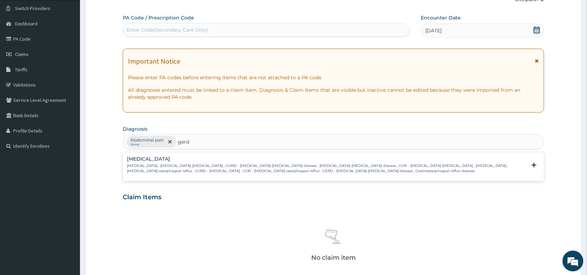
click at [165, 171] on p "Gastroesophageal reflux disease , Gastro-esophageal reflux , GORD - Gastro-esop…" at bounding box center [327, 168] width 400 height 10
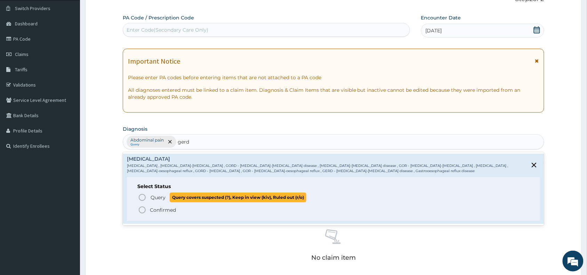
click at [153, 202] on p "Query Query covers suspected (?), Keep in view (kiv), Ruled out (r/o)" at bounding box center [228, 197] width 157 height 9
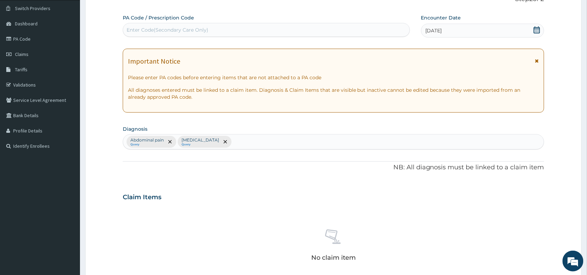
scroll to position [227, 0]
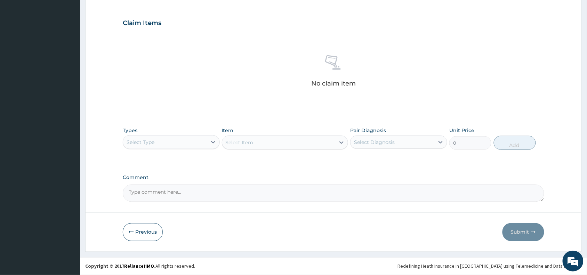
click at [195, 141] on div "Select Type" at bounding box center [165, 142] width 84 height 11
type input "pr"
click at [179, 158] on div "Procedures" at bounding box center [171, 159] width 97 height 13
click at [321, 145] on div "Select Item" at bounding box center [285, 143] width 127 height 14
click at [316, 142] on div "Select Item" at bounding box center [285, 143] width 127 height 14
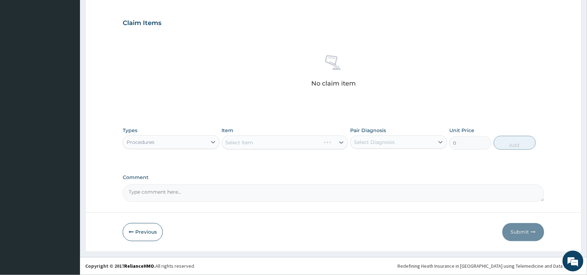
click at [316, 142] on div "Select Item" at bounding box center [285, 143] width 127 height 14
click at [316, 142] on div "Select Item" at bounding box center [278, 142] width 113 height 11
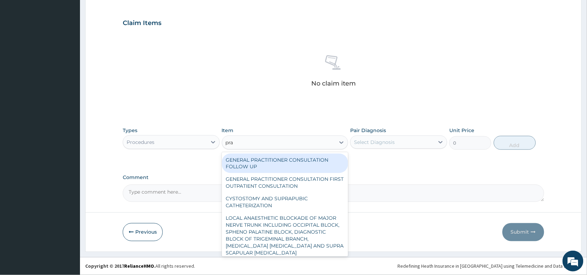
type input "prac"
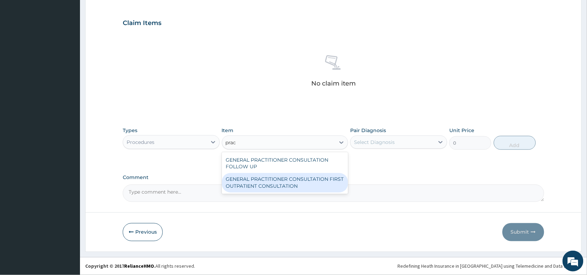
click at [315, 179] on div "GENERAL PRACTITIONER CONSULTATION FIRST OUTPATIENT CONSULTATION" at bounding box center [285, 182] width 127 height 19
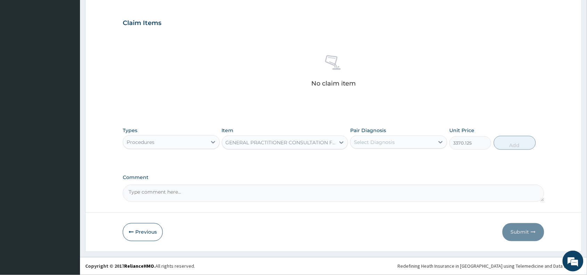
type input "3370.125"
click at [387, 143] on div "Select Diagnosis" at bounding box center [374, 142] width 41 height 7
click at [389, 159] on label "Abdominal pain" at bounding box center [382, 159] width 40 height 7
checkbox input "true"
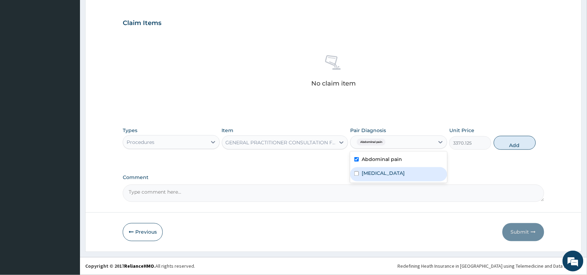
click at [387, 169] on div "Gastroesophageal reflux disease" at bounding box center [398, 174] width 97 height 14
checkbox input "true"
click at [510, 144] on button "Add" at bounding box center [515, 143] width 42 height 14
type input "0"
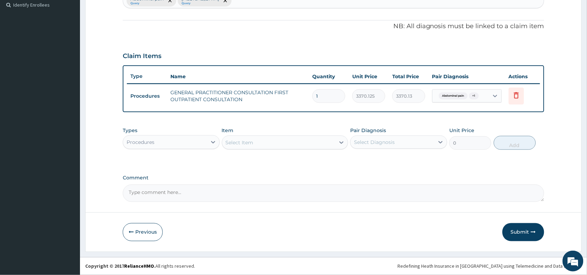
scroll to position [193, 0]
click at [202, 142] on div "Procedures" at bounding box center [165, 142] width 84 height 11
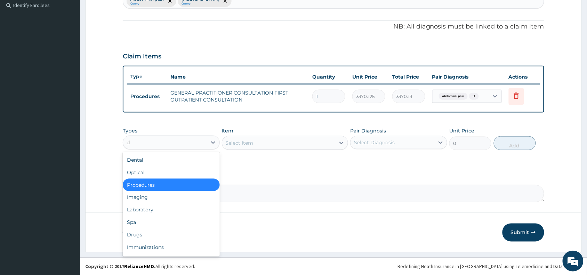
type input "dr"
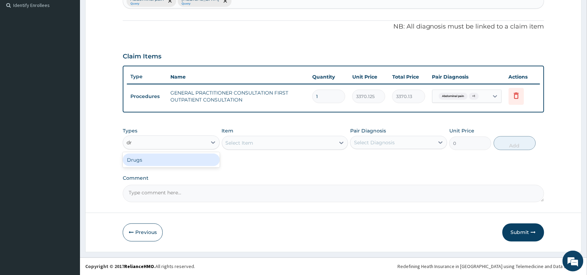
click at [189, 155] on div "Drugs" at bounding box center [171, 160] width 97 height 13
click at [266, 143] on div "Select Item" at bounding box center [285, 143] width 127 height 14
click at [272, 144] on div "Select Item" at bounding box center [285, 143] width 127 height 14
click at [272, 144] on div "Select Item" at bounding box center [278, 142] width 113 height 11
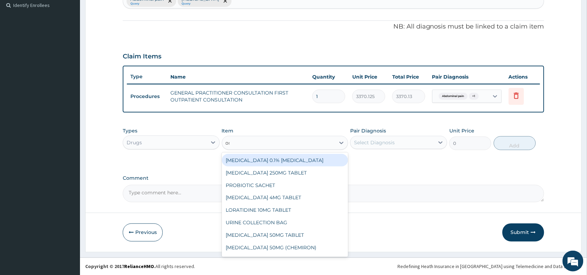
type input "ome"
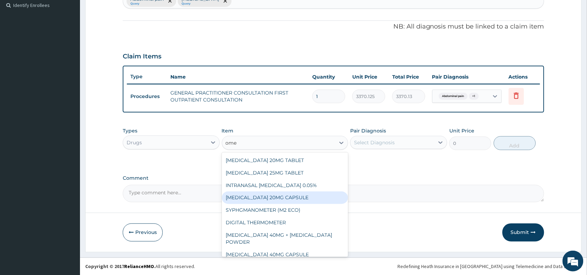
click at [269, 199] on div "OMEPRAZOLE 20MG CAPSULE" at bounding box center [285, 198] width 127 height 13
type input "100"
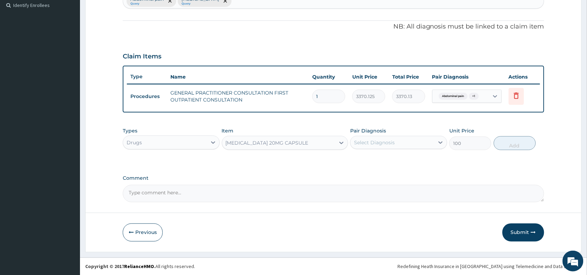
click at [398, 140] on div "Select Diagnosis" at bounding box center [393, 142] width 84 height 11
click at [392, 163] on div "Abdominal pain" at bounding box center [398, 160] width 97 height 14
checkbox input "true"
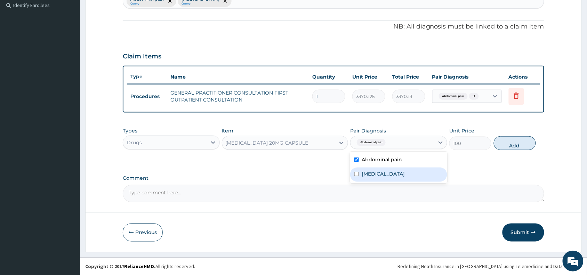
click at [392, 171] on label "Gastroesophageal reflux disease" at bounding box center [383, 173] width 43 height 7
checkbox input "true"
click at [399, 160] on label "Abdominal pain" at bounding box center [382, 159] width 40 height 7
checkbox input "false"
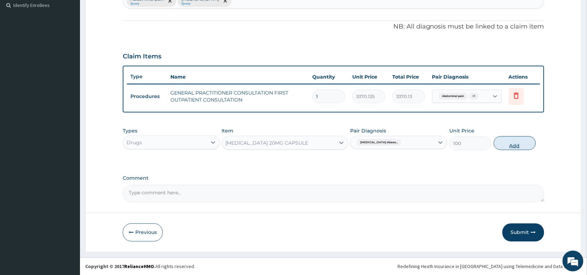
click at [503, 148] on button "Add" at bounding box center [515, 143] width 42 height 14
type input "0"
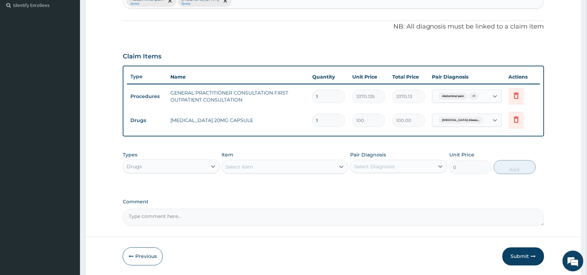
type input "14"
type input "1400.00"
type input "14"
click at [242, 168] on div "Select Item" at bounding box center [240, 166] width 28 height 7
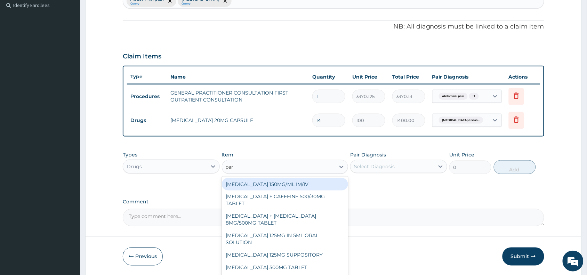
type input "para"
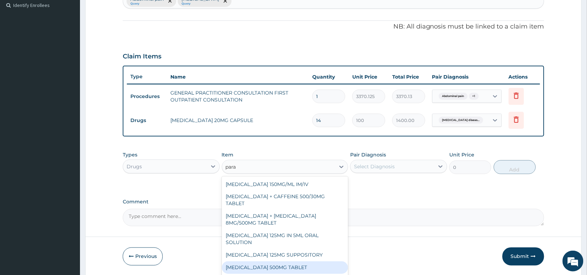
click at [280, 263] on div "PARACETAMOL 500MG TABLET" at bounding box center [285, 268] width 127 height 13
type input "30"
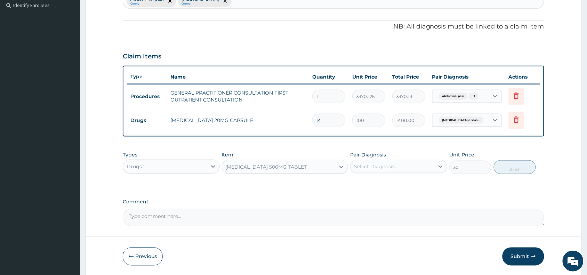
click at [398, 169] on div "Select Diagnosis" at bounding box center [393, 166] width 84 height 11
click at [404, 181] on div "Abdominal pain" at bounding box center [398, 184] width 97 height 14
checkbox input "true"
click at [523, 168] on button "Add" at bounding box center [515, 167] width 42 height 14
type input "0"
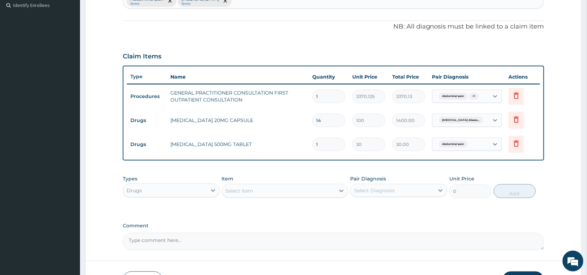
type input "18"
type input "540.00"
type input "18"
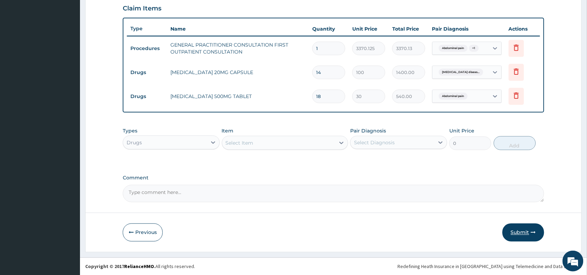
click at [525, 234] on button "Submit" at bounding box center [524, 233] width 42 height 18
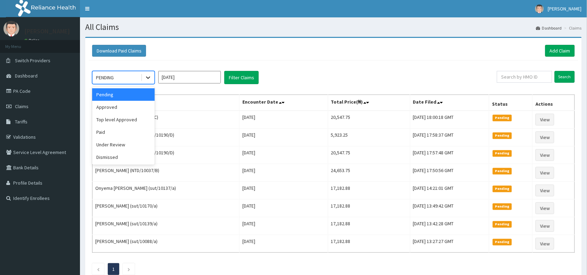
click at [150, 78] on icon at bounding box center [148, 77] width 7 height 7
click at [138, 109] on div "Approved" at bounding box center [123, 107] width 63 height 13
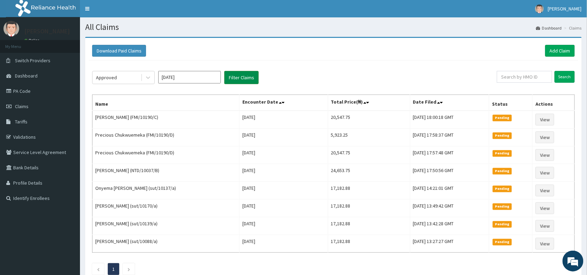
click at [233, 78] on button "Filter Claims" at bounding box center [241, 77] width 34 height 13
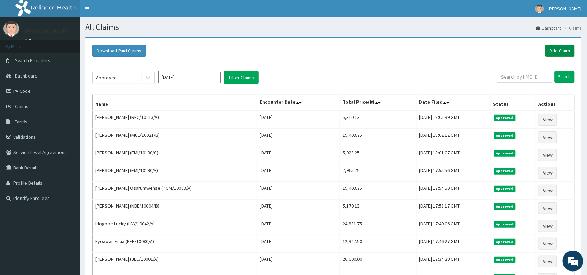
click at [551, 54] on link "Add Claim" at bounding box center [560, 51] width 30 height 12
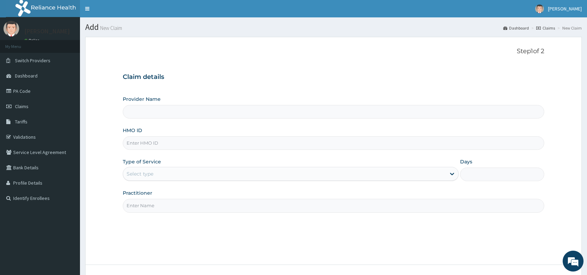
type input "Reliance Family Clinics (RFC) - [GEOGRAPHIC_DATA]"
click at [176, 144] on input "HMO ID" at bounding box center [334, 143] width 422 height 14
paste input "CPP/10006/A"
type input "CPP/10006/A"
click at [164, 177] on div "Select type" at bounding box center [284, 173] width 323 height 11
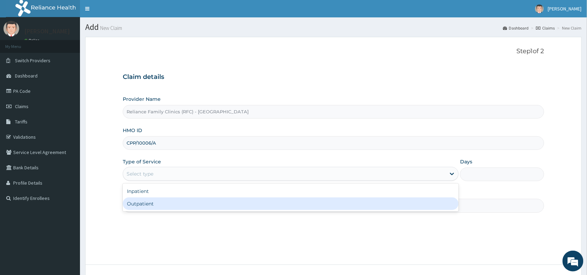
click at [164, 203] on div "Outpatient" at bounding box center [291, 204] width 336 height 13
type input "1"
click at [164, 203] on input "Practitioner" at bounding box center [334, 206] width 422 height 14
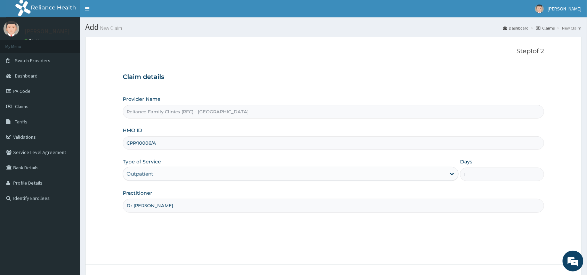
scroll to position [52, 0]
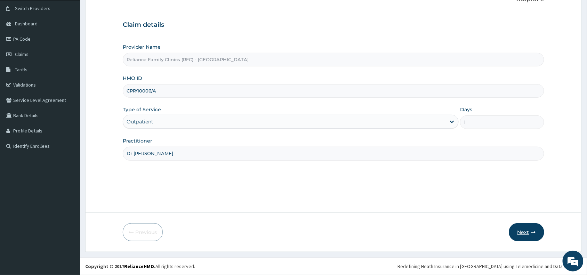
type input "Dr [PERSON_NAME]"
click at [524, 233] on button "Next" at bounding box center [526, 232] width 35 height 18
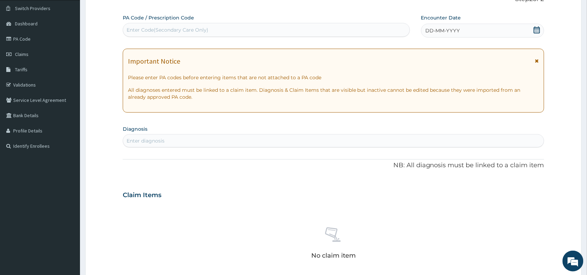
click at [476, 32] on div "DD-MM-YYYY" at bounding box center [482, 31] width 123 height 14
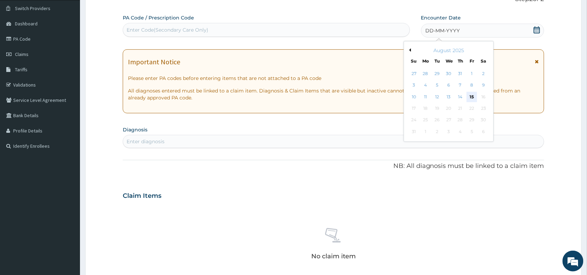
click at [472, 96] on div "15" at bounding box center [472, 97] width 10 height 10
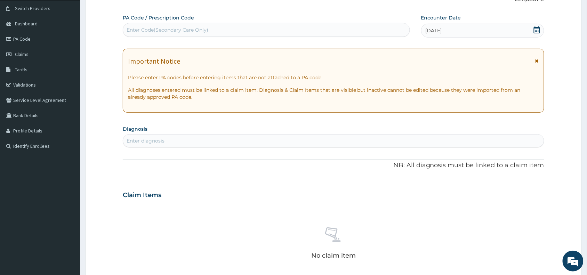
click at [244, 139] on div "Enter diagnosis" at bounding box center [333, 140] width 421 height 11
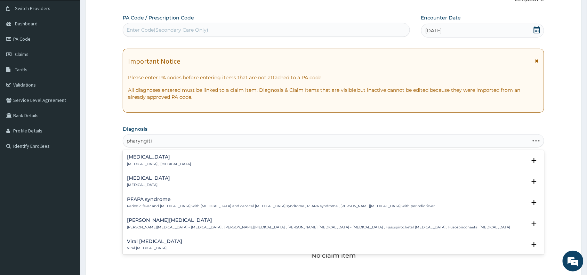
type input "[MEDICAL_DATA]"
click at [148, 176] on h4 "[MEDICAL_DATA]" at bounding box center [148, 178] width 43 height 5
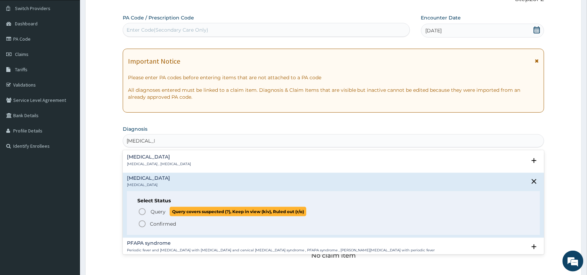
click at [149, 207] on span "Query Query covers suspected (?), Keep in view (kiv), Ruled out (r/o)" at bounding box center [334, 211] width 392 height 9
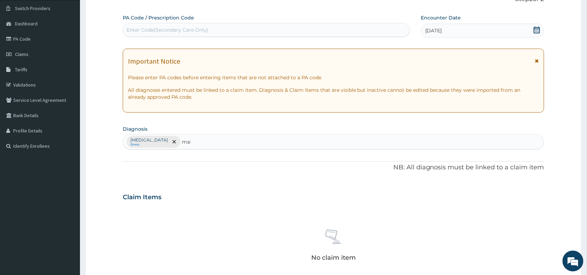
type input "mala"
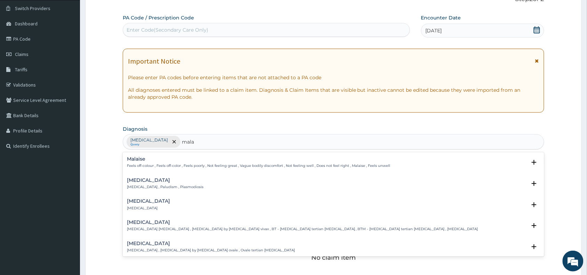
click at [151, 187] on p "[MEDICAL_DATA] , Paludism , Plasmodiosis" at bounding box center [165, 187] width 77 height 5
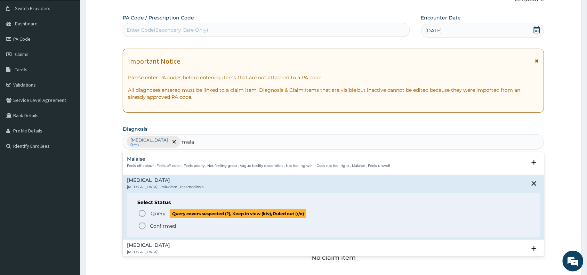
click at [155, 213] on span "Query" at bounding box center [158, 213] width 15 height 7
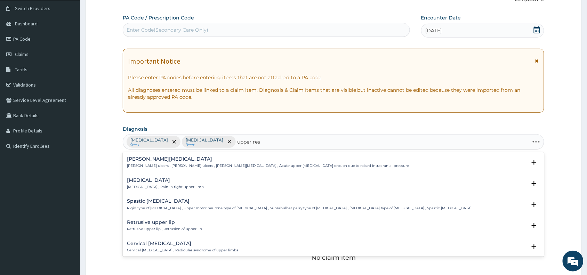
type input "upper resp"
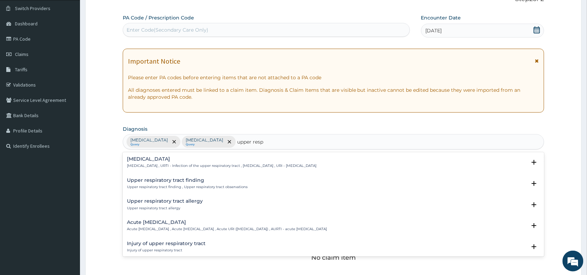
click at [178, 166] on p "[MEDICAL_DATA] , URTI - Infection of the upper respiratory tract , [MEDICAL_DAT…" at bounding box center [222, 165] width 190 height 5
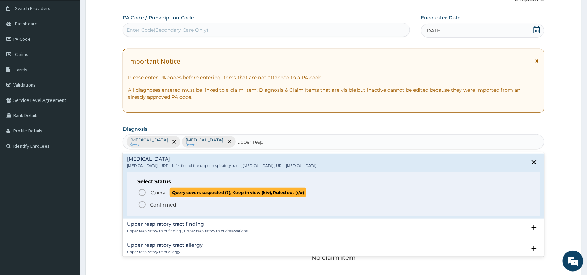
click at [162, 194] on span "Query" at bounding box center [158, 192] width 15 height 7
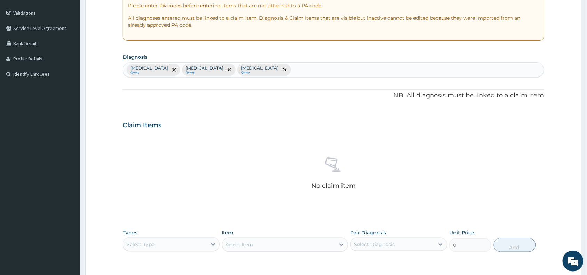
scroll to position [227, 0]
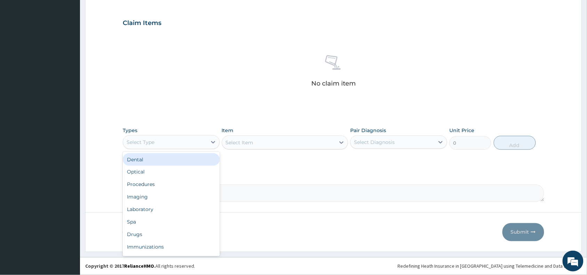
click at [202, 138] on div "Select Type" at bounding box center [165, 142] width 84 height 11
type input "pr"
click at [195, 158] on div "Procedures" at bounding box center [171, 159] width 97 height 13
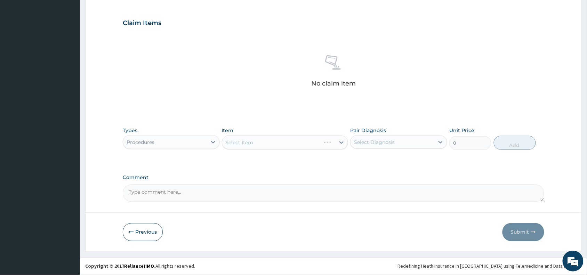
click at [312, 142] on div "Select Item" at bounding box center [285, 143] width 127 height 14
click at [318, 143] on div "Select Item" at bounding box center [285, 143] width 127 height 14
click at [318, 143] on div "Select Item" at bounding box center [278, 142] width 113 height 11
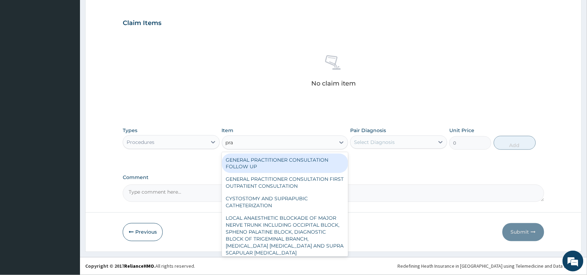
type input "prac"
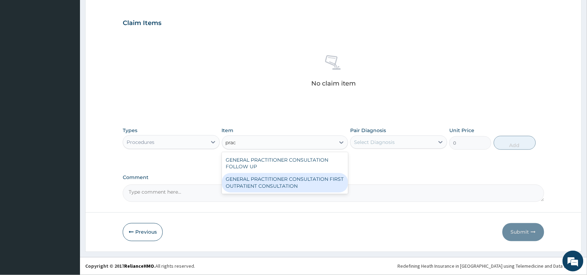
click at [295, 178] on div "GENERAL PRACTITIONER CONSULTATION FIRST OUTPATIENT CONSULTATION" at bounding box center [285, 182] width 127 height 19
type input "3370.125"
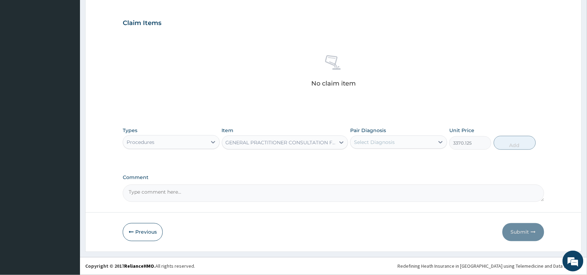
click at [433, 128] on div "Pair Diagnosis Select Diagnosis" at bounding box center [398, 138] width 97 height 23
click at [422, 140] on div "Select Diagnosis" at bounding box center [393, 142] width 84 height 11
drag, startPoint x: 422, startPoint y: 163, endPoint x: 403, endPoint y: 185, distance: 29.1
click at [422, 164] on div "[MEDICAL_DATA]" at bounding box center [398, 160] width 97 height 14
checkbox input "true"
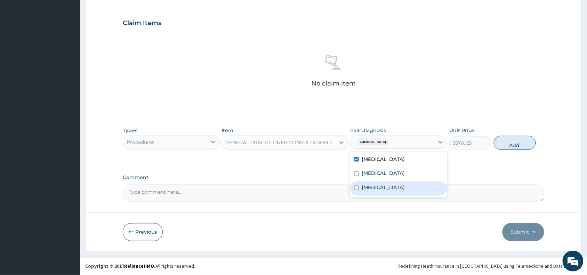
click at [403, 185] on label "[MEDICAL_DATA]" at bounding box center [383, 187] width 43 height 7
checkbox input "true"
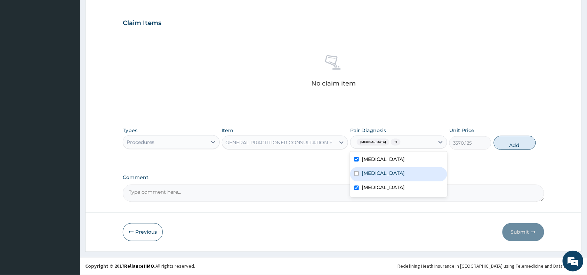
click at [403, 176] on div "[MEDICAL_DATA]" at bounding box center [398, 174] width 97 height 14
checkbox input "true"
click at [506, 145] on button "Add" at bounding box center [515, 143] width 42 height 14
type input "0"
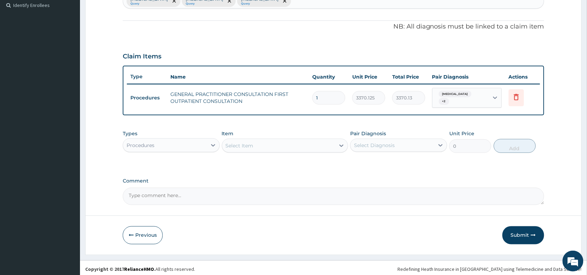
click at [199, 143] on div "Procedures" at bounding box center [165, 145] width 84 height 11
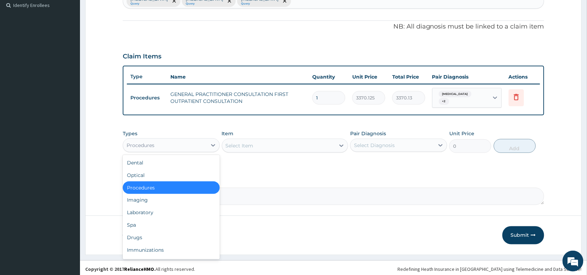
type input "l"
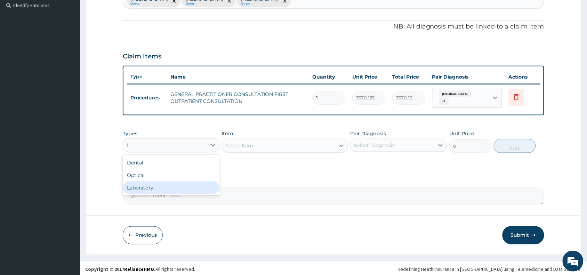
click at [176, 182] on div "Laboratory" at bounding box center [171, 188] width 97 height 13
click at [301, 145] on div "Select Item" at bounding box center [278, 145] width 113 height 11
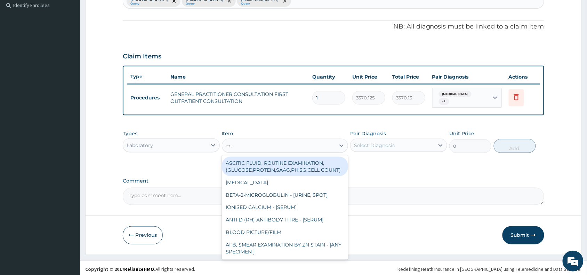
type input "mal"
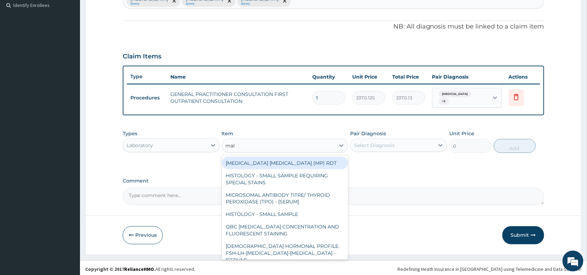
click at [301, 162] on div "[MEDICAL_DATA] [MEDICAL_DATA] (MP) RDT" at bounding box center [285, 163] width 127 height 13
type input "1531.875"
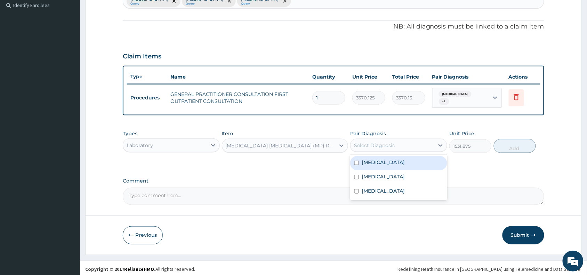
click at [380, 140] on div "Select Diagnosis" at bounding box center [393, 145] width 84 height 11
click at [380, 170] on div "[MEDICAL_DATA]" at bounding box center [398, 177] width 97 height 14
checkbox input "true"
click at [518, 142] on button "Add" at bounding box center [515, 146] width 42 height 14
type input "0"
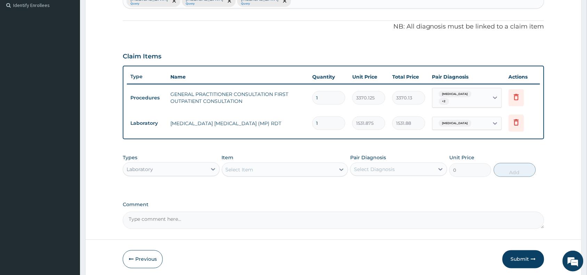
click at [309, 164] on div "Select Item" at bounding box center [278, 169] width 113 height 11
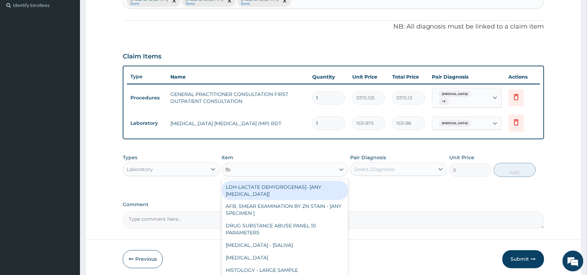
type input "fbc"
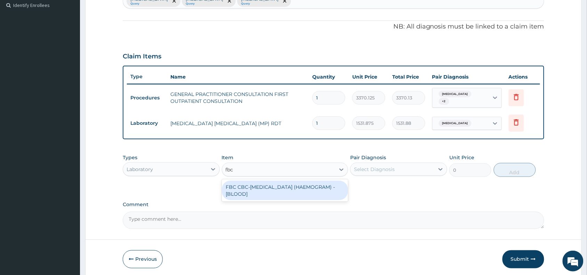
click at [311, 185] on div "FBC CBC-[MEDICAL_DATA] (HAEMOGRAM) - [BLOOD]" at bounding box center [285, 190] width 127 height 19
type input "4085"
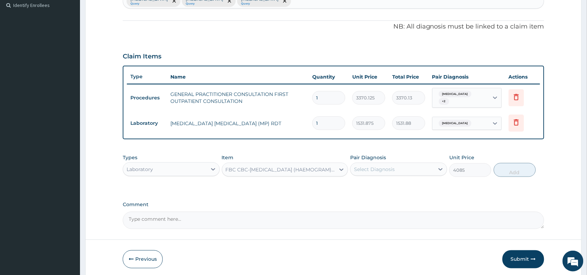
click at [386, 166] on div "Select Diagnosis" at bounding box center [374, 169] width 41 height 7
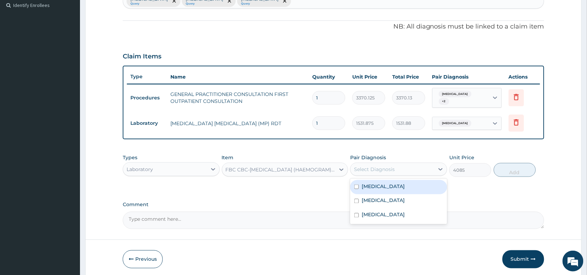
click at [384, 185] on label "[MEDICAL_DATA]" at bounding box center [383, 186] width 43 height 7
checkbox input "true"
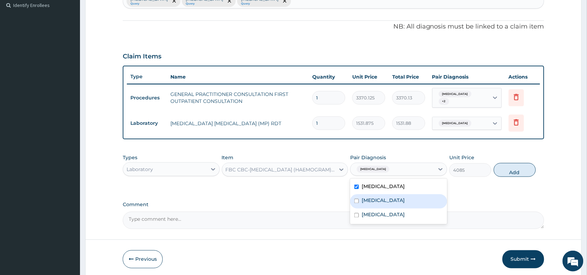
click at [382, 198] on div "[MEDICAL_DATA]" at bounding box center [398, 201] width 97 height 14
checkbox input "true"
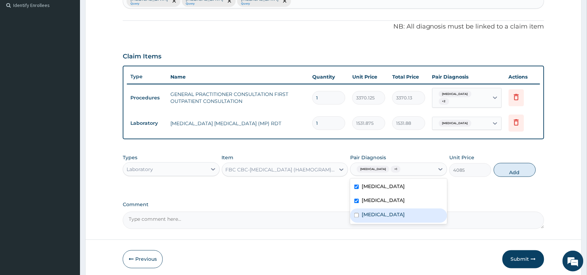
click at [399, 211] on label "[MEDICAL_DATA]" at bounding box center [383, 214] width 43 height 7
checkbox input "true"
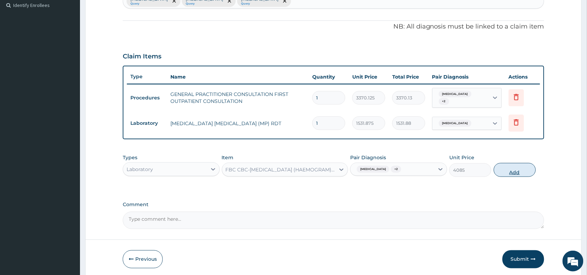
click at [505, 166] on button "Add" at bounding box center [515, 170] width 42 height 14
type input "0"
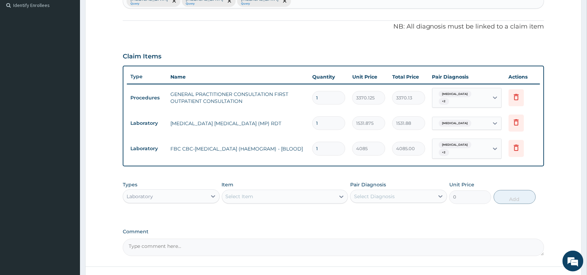
click at [190, 190] on div "Laboratory" at bounding box center [171, 197] width 97 height 14
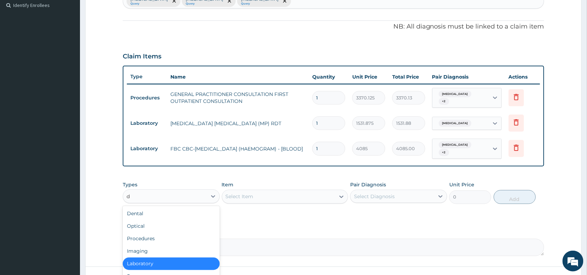
type input "dr"
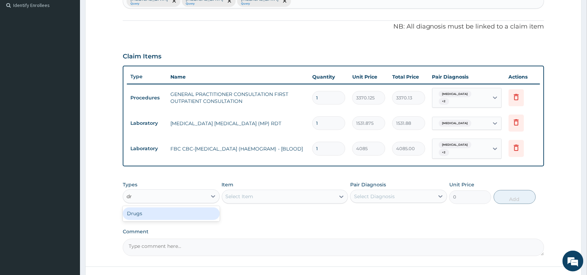
click at [173, 209] on div "Drugs" at bounding box center [171, 214] width 97 height 13
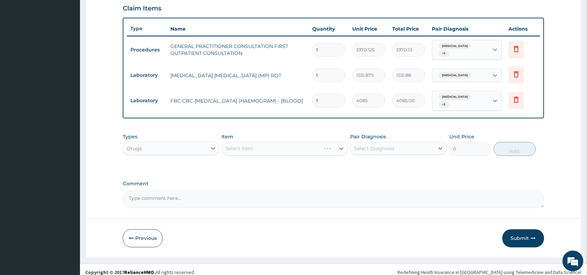
click at [278, 142] on div "Select Item" at bounding box center [285, 149] width 127 height 14
click at [300, 143] on div "Select Item" at bounding box center [278, 148] width 113 height 11
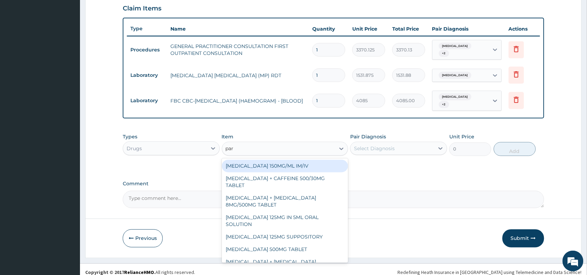
type input "para"
click at [296, 160] on div "[MEDICAL_DATA] 150MG/ML IM/IV" at bounding box center [285, 166] width 127 height 13
type input "300"
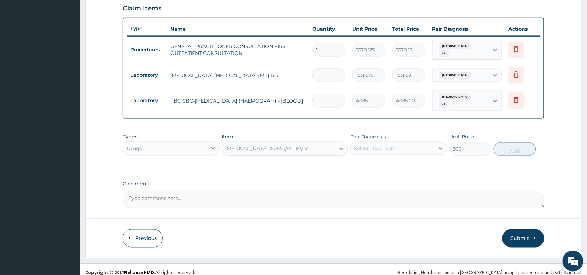
click at [386, 145] on div "Select Diagnosis" at bounding box center [374, 148] width 41 height 7
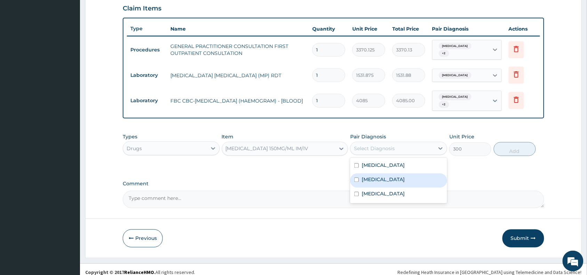
click at [383, 174] on div "[MEDICAL_DATA]" at bounding box center [398, 181] width 97 height 14
checkbox input "true"
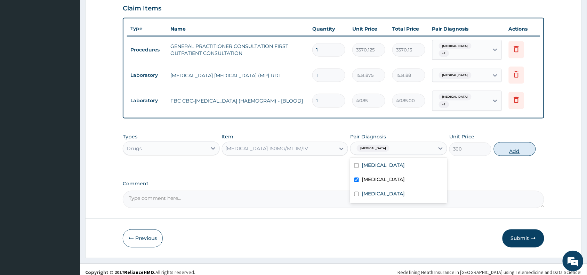
click at [525, 142] on button "Add" at bounding box center [515, 149] width 42 height 14
type input "0"
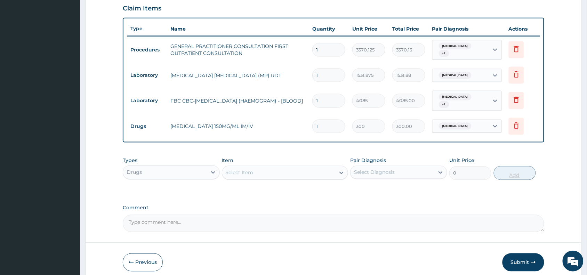
type input "0.00"
type input "4"
type input "1200.00"
type input "4"
click at [450, 123] on span "[MEDICAL_DATA]" at bounding box center [455, 126] width 33 height 7
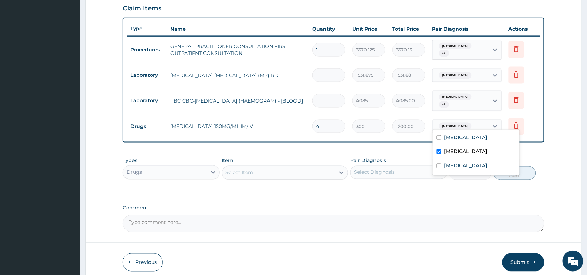
click at [451, 145] on div "[MEDICAL_DATA]" at bounding box center [476, 152] width 87 height 14
checkbox input "false"
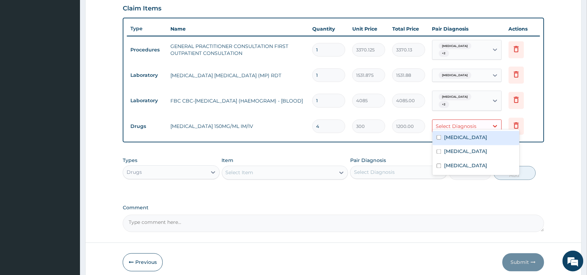
click at [449, 140] on label "[MEDICAL_DATA]" at bounding box center [465, 137] width 43 height 7
checkbox input "true"
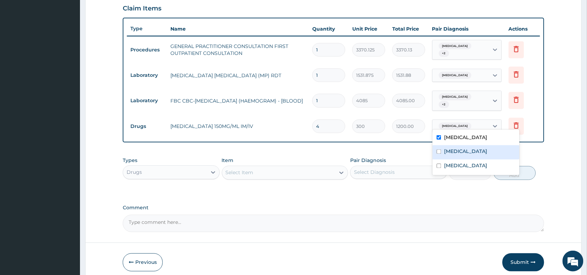
click at [449, 151] on label "[MEDICAL_DATA]" at bounding box center [465, 151] width 43 height 7
checkbox input "true"
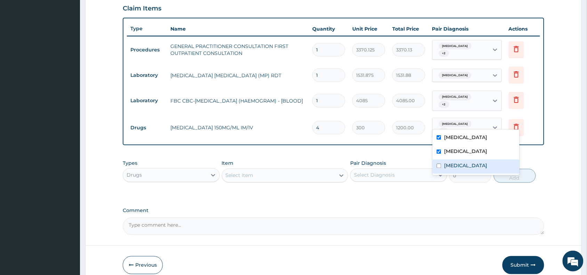
click at [450, 165] on label "[MEDICAL_DATA]" at bounding box center [465, 165] width 43 height 7
checkbox input "true"
click at [371, 189] on div "PA Code / Prescription Code Enter Code(Secondary Care Only) Encounter Date [DAT…" at bounding box center [334, 30] width 422 height 410
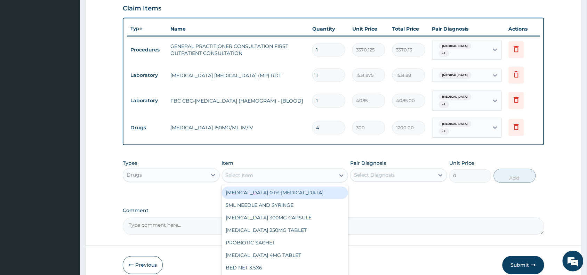
click at [281, 170] on div "Select Item" at bounding box center [278, 175] width 113 height 11
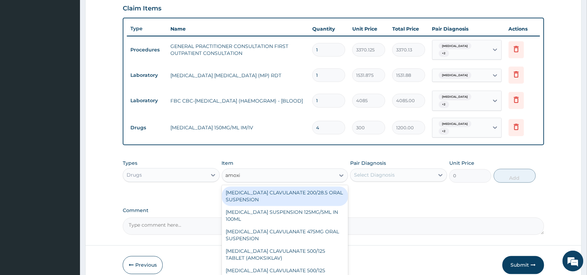
type input "amoxic"
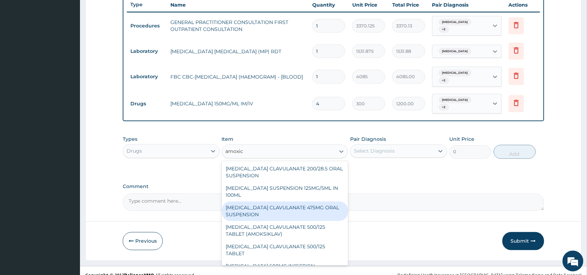
scroll to position [83, 0]
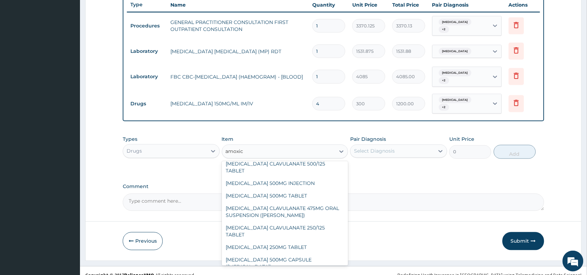
type input "448.5"
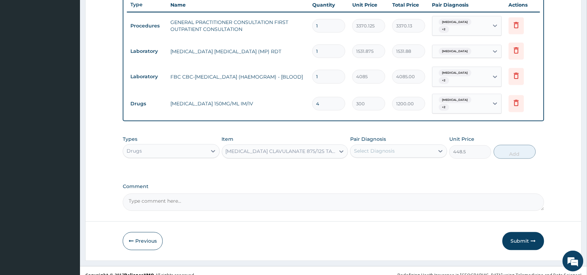
click at [410, 146] on div "Select Diagnosis" at bounding box center [393, 151] width 84 height 11
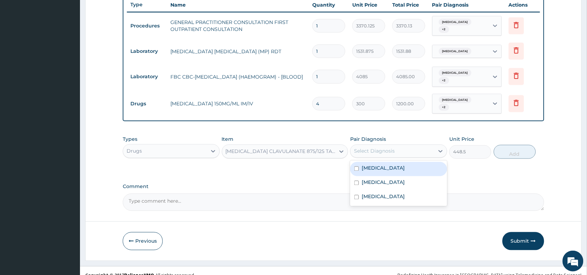
click at [393, 164] on div "Pharyngitis" at bounding box center [398, 169] width 97 height 14
checkbox input "true"
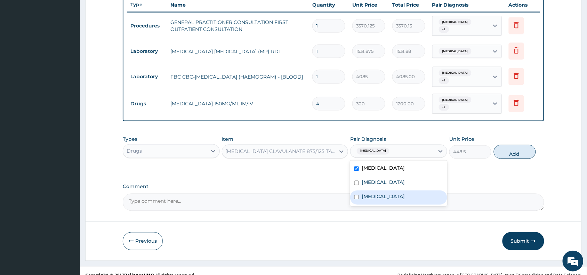
click at [388, 193] on label "Upper respiratory infection" at bounding box center [383, 196] width 43 height 7
checkbox input "true"
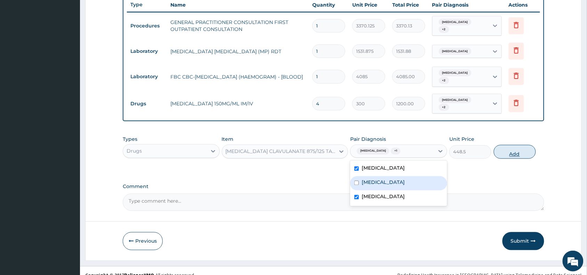
click at [513, 145] on button "Add" at bounding box center [515, 152] width 42 height 14
type input "0"
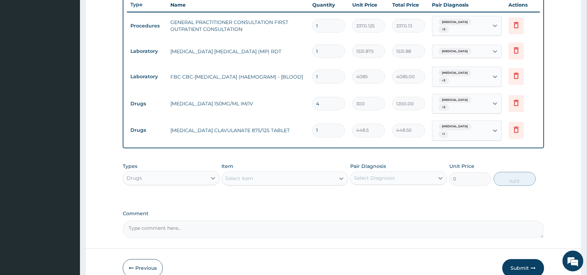
type input "14"
type input "6279.00"
type input "14"
click at [268, 173] on div "Select Item" at bounding box center [278, 178] width 113 height 11
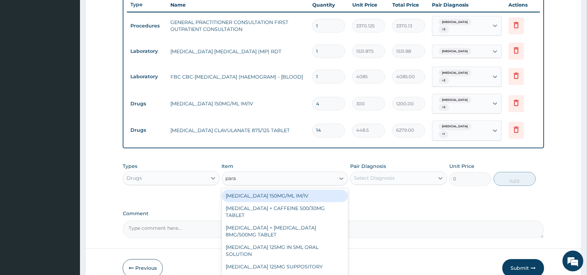
type input "parac"
click at [270, 273] on div "PARACETAMOL 500MG TABLET" at bounding box center [285, 279] width 127 height 13
type input "30"
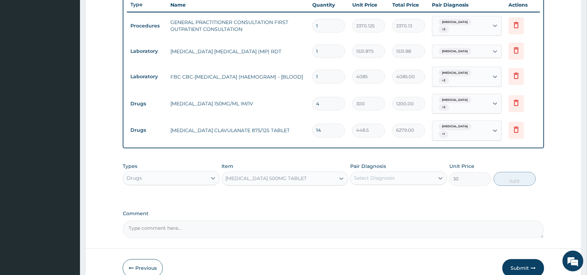
click at [382, 175] on div "Select Diagnosis" at bounding box center [374, 178] width 41 height 7
click at [387, 189] on div "Pharyngitis" at bounding box center [398, 196] width 97 height 14
checkbox input "true"
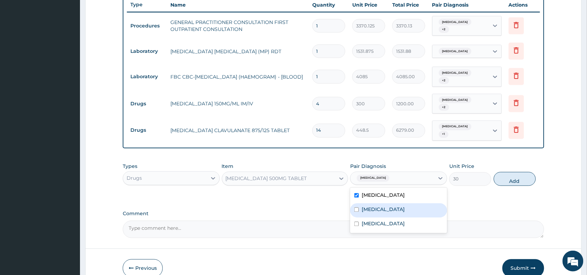
click at [383, 203] on div "[MEDICAL_DATA]" at bounding box center [398, 210] width 97 height 14
checkbox input "true"
click at [387, 218] on div "Upper respiratory infection" at bounding box center [398, 225] width 97 height 14
checkbox input "true"
click at [498, 174] on div "Types Drugs Item PARACETAMOL 500MG TABLET Pair Diagnosis option Upper respirato…" at bounding box center [334, 175] width 422 height 30
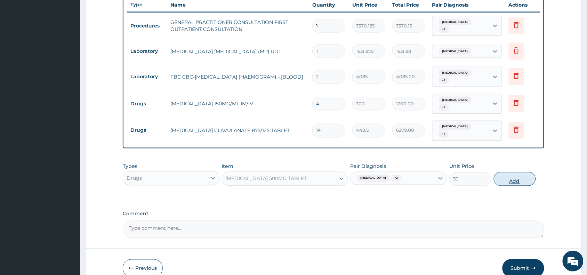
click at [508, 172] on button "Add" at bounding box center [515, 179] width 42 height 14
type input "0"
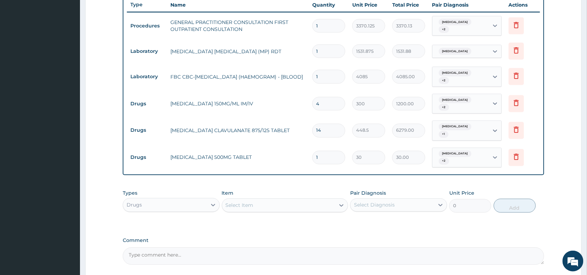
type input "18"
type input "540.00"
type input "18"
click at [256, 199] on div "Select Item" at bounding box center [285, 206] width 127 height 14
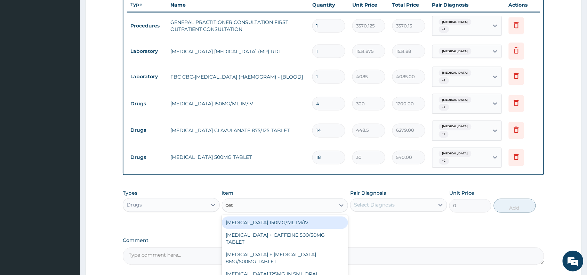
type input "ceti"
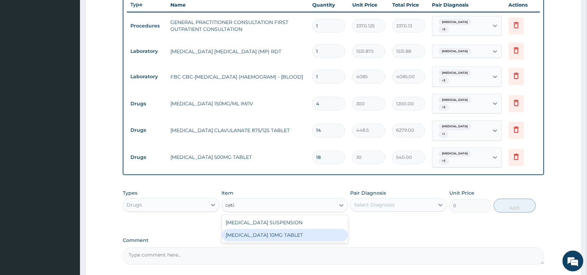
click at [264, 229] on div "[MEDICAL_DATA] 10MG TABLET" at bounding box center [285, 235] width 127 height 13
type input "115"
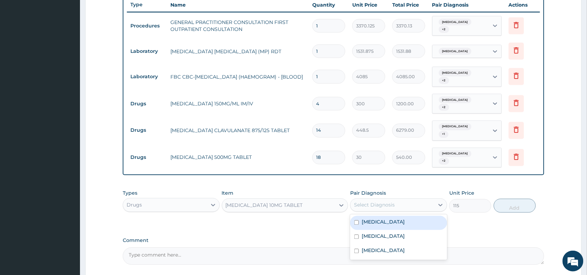
click at [433, 200] on div "Select Diagnosis" at bounding box center [393, 205] width 84 height 11
click at [383, 219] on label "Pharyngitis" at bounding box center [383, 222] width 43 height 7
checkbox input "true"
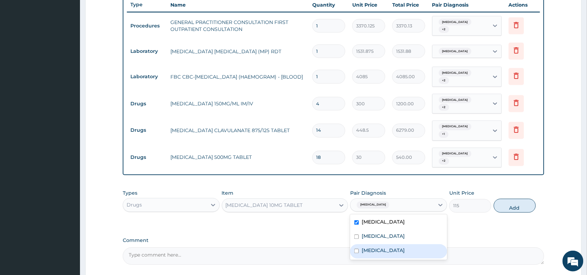
drag, startPoint x: 383, startPoint y: 227, endPoint x: 383, endPoint y: 235, distance: 8.3
click at [383, 235] on div "Pharyngitis Malaria Upper respiratory infection" at bounding box center [398, 238] width 97 height 46
click at [383, 247] on label "Upper respiratory infection" at bounding box center [383, 250] width 43 height 7
checkbox input "true"
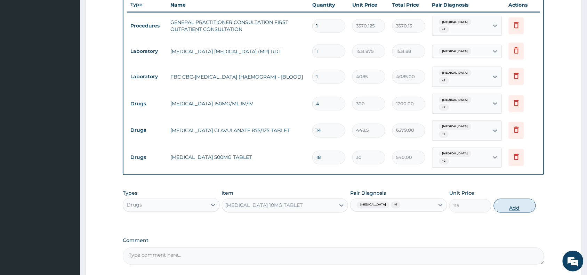
click at [521, 199] on button "Add" at bounding box center [515, 206] width 42 height 14
type input "0"
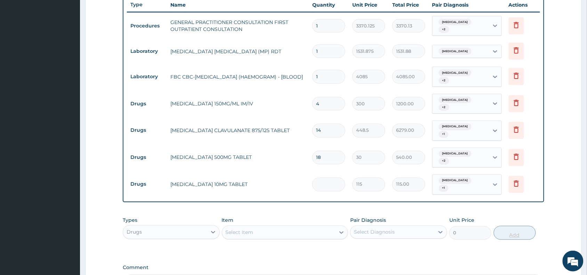
type input "0.00"
type input "5"
type input "575.00"
type input "5"
click at [264, 227] on div "Select Item" at bounding box center [278, 232] width 113 height 11
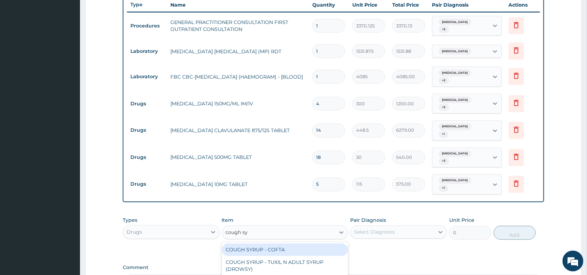
type input "cough syr"
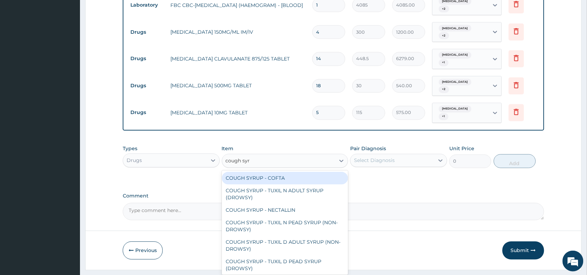
scroll to position [14, 0]
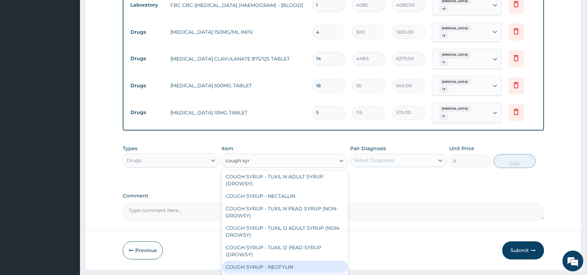
click at [303, 261] on div "COUGH SYRUP - NEOFYLIN" at bounding box center [285, 267] width 127 height 13
type input "2000"
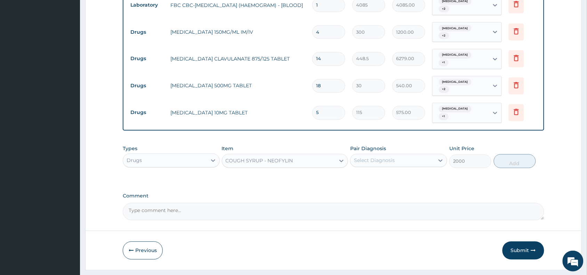
click at [387, 157] on div "Select Diagnosis" at bounding box center [374, 160] width 41 height 7
click at [384, 174] on label "Pharyngitis" at bounding box center [383, 177] width 43 height 7
checkbox input "true"
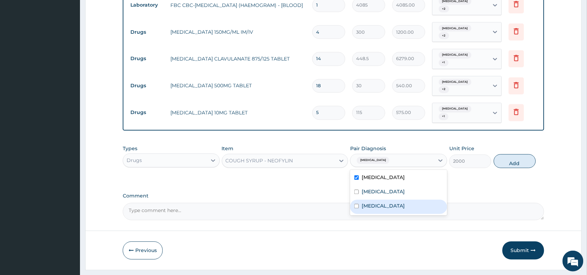
click at [384, 203] on label "Upper respiratory infection" at bounding box center [383, 206] width 43 height 7
checkbox input "true"
click at [510, 154] on button "Add" at bounding box center [515, 161] width 42 height 14
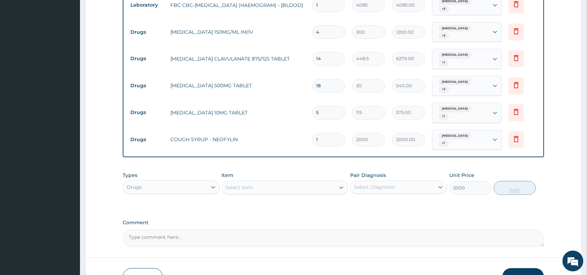
type input "0"
drag, startPoint x: 169, startPoint y: 49, endPoint x: 279, endPoint y: 49, distance: 109.9
click at [279, 52] on td "[MEDICAL_DATA] CLAVULANATE 875/125 TABLET" at bounding box center [238, 59] width 142 height 14
copy td "[MEDICAL_DATA] CLAVULANATE 875/125 TABLET"
click at [234, 230] on textarea "Comment" at bounding box center [334, 238] width 422 height 17
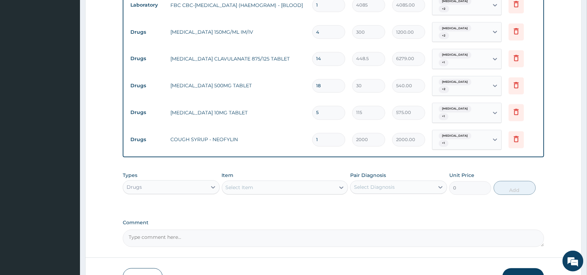
paste textarea "[MEDICAL_DATA] CLAVULANATE 875/125 TABLET"
type textarea "AMOXICILLIN CLAVULANATE 875/125 TABLET to be taken 2 times daily for 7 days"
click at [522, 269] on button "Submit" at bounding box center [524, 278] width 42 height 18
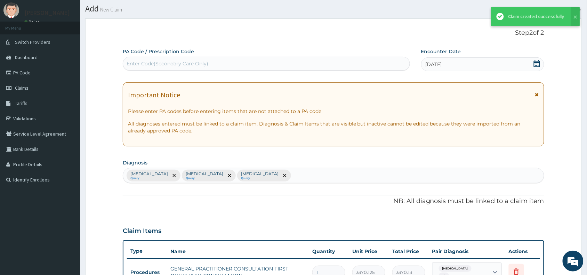
scroll to position [337, 0]
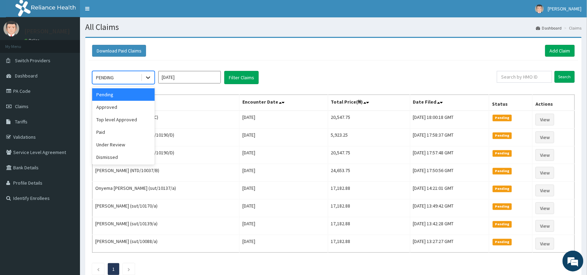
click at [151, 72] on div at bounding box center [148, 77] width 13 height 13
click at [126, 105] on div "Approved" at bounding box center [123, 107] width 63 height 13
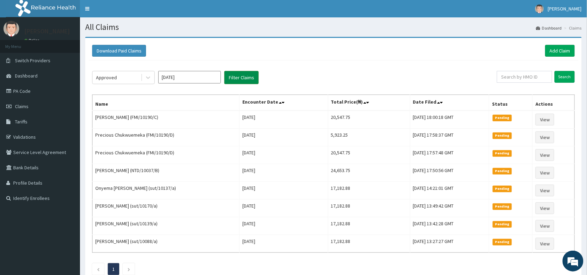
drag, startPoint x: 235, startPoint y: 80, endPoint x: 389, endPoint y: 85, distance: 153.5
click at [237, 81] on button "Filter Claims" at bounding box center [241, 77] width 34 height 13
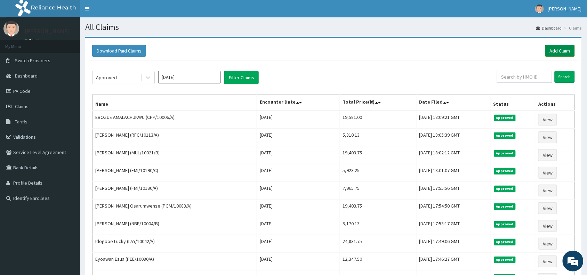
click at [550, 55] on link "Add Claim" at bounding box center [560, 51] width 30 height 12
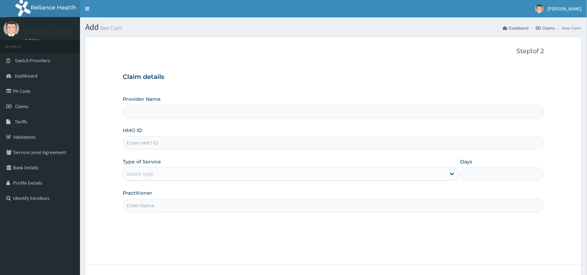
click at [183, 141] on input "HMO ID" at bounding box center [334, 143] width 422 height 14
paste input "FCS/10186/A"
type input "FCS/10186/A"
click at [145, 180] on div "Select type" at bounding box center [291, 174] width 336 height 14
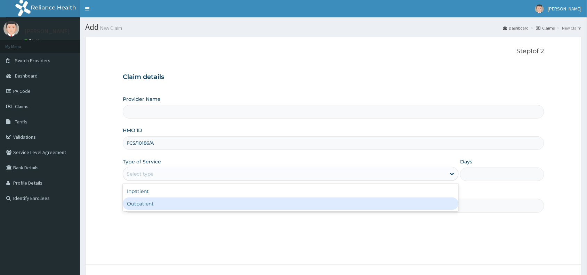
click at [157, 207] on div "Outpatient" at bounding box center [291, 204] width 336 height 13
type input "1"
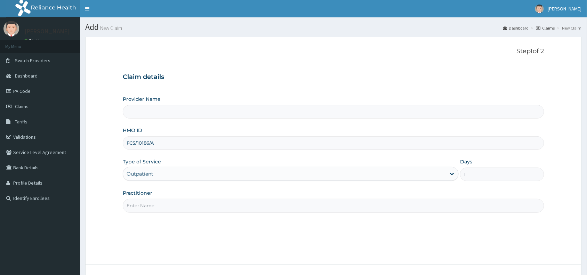
type input "Reliance Family Clinics (RFC) - [GEOGRAPHIC_DATA]"
click at [157, 207] on input "Practitioner" at bounding box center [334, 206] width 422 height 14
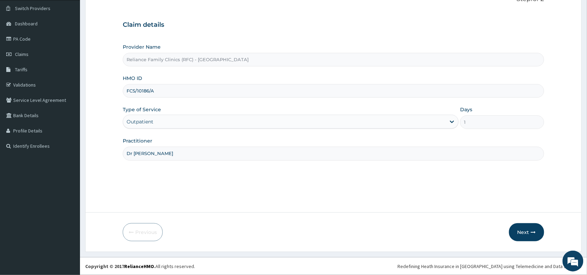
drag, startPoint x: 593, startPoint y: 68, endPoint x: 592, endPoint y: 179, distance: 111.7
click at [587, 177] on html "R EL Toggle navigation [PERSON_NAME] [PERSON_NAME] - [EMAIL_ADDRESS][DOMAIN_NAM…" at bounding box center [293, 111] width 587 height 327
type input "Dr [PERSON_NAME]"
click at [520, 235] on button "Next" at bounding box center [526, 232] width 35 height 18
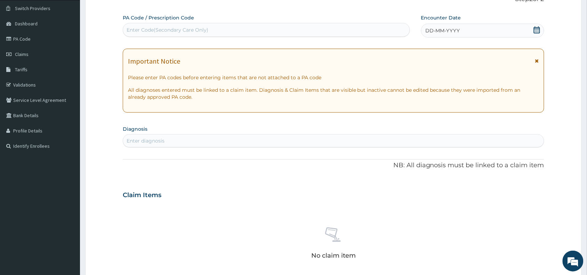
click at [446, 30] on span "DD-MM-YYYY" at bounding box center [443, 30] width 34 height 7
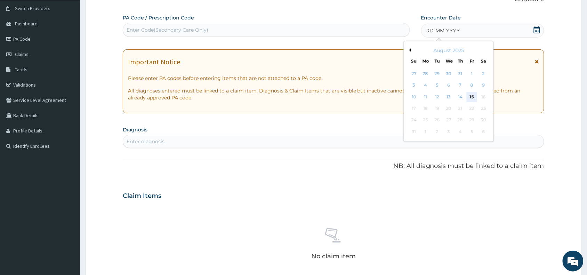
click at [471, 97] on div "15" at bounding box center [472, 97] width 10 height 10
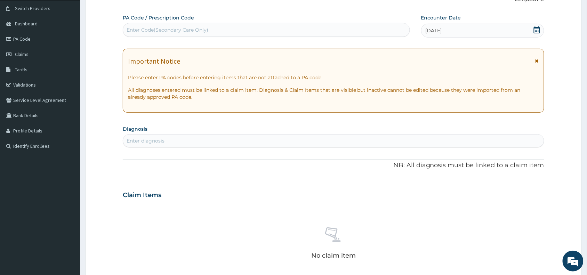
click at [280, 145] on div "Enter diagnosis" at bounding box center [333, 140] width 421 height 11
type input "malar"
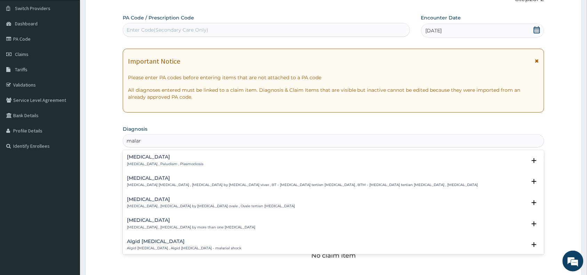
click at [149, 166] on p "[MEDICAL_DATA] , Paludism , Plasmodiosis" at bounding box center [165, 164] width 77 height 5
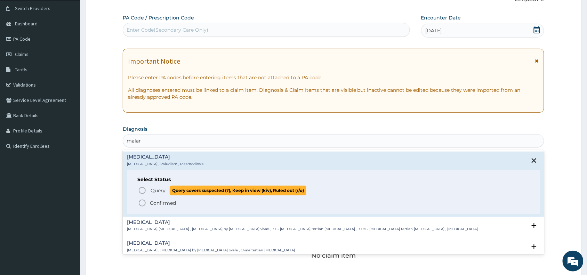
click at [149, 190] on span "Query Query covers suspected (?), Keep in view (kiv), Ruled out (r/o)" at bounding box center [334, 190] width 392 height 9
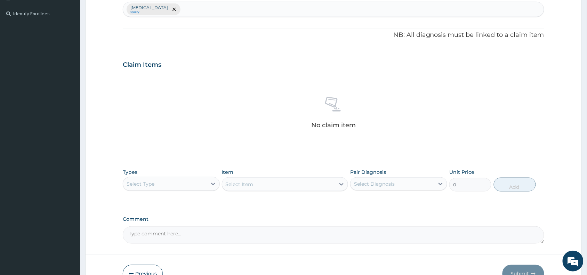
scroll to position [227, 0]
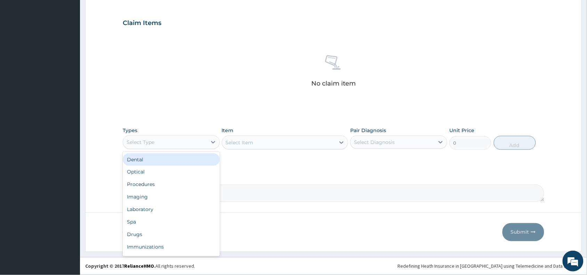
click at [195, 143] on div "Select Type" at bounding box center [165, 142] width 84 height 11
type input "pr"
click at [184, 165] on div "Procedures" at bounding box center [171, 159] width 97 height 13
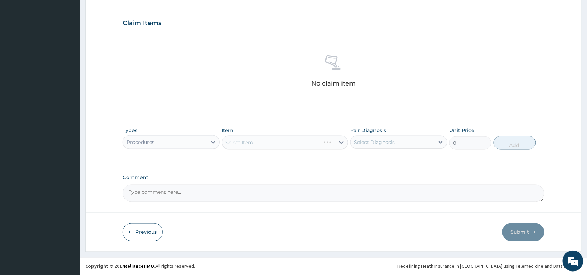
click at [301, 143] on div "Select Item" at bounding box center [285, 143] width 127 height 14
click at [301, 143] on div "Select Item" at bounding box center [278, 142] width 113 height 11
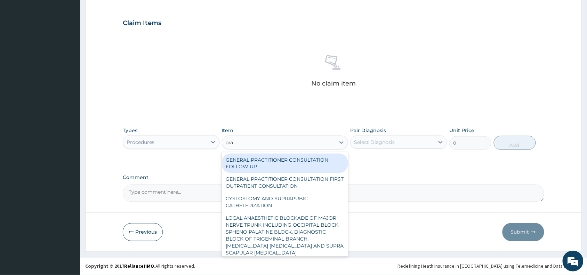
type input "prac"
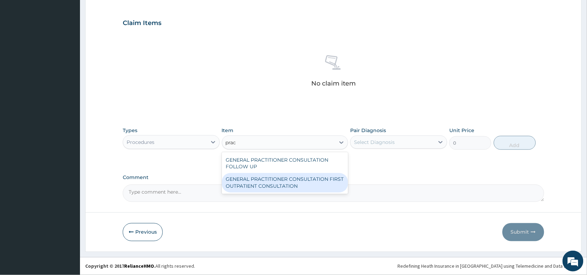
click at [293, 175] on div "GENERAL PRACTITIONER CONSULTATION FIRST OUTPATIENT CONSULTATION" at bounding box center [285, 182] width 127 height 19
type input "3370.125"
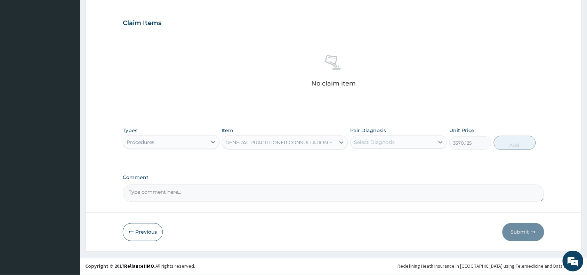
click at [405, 145] on div "Select Diagnosis" at bounding box center [393, 142] width 84 height 11
click at [400, 158] on div "Malaria" at bounding box center [398, 160] width 97 height 14
checkbox input "true"
click at [518, 147] on button "Add" at bounding box center [515, 143] width 42 height 14
type input "0"
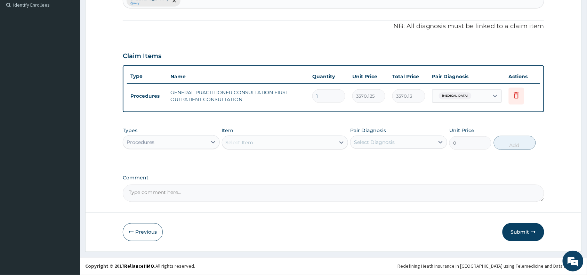
scroll to position [193, 0]
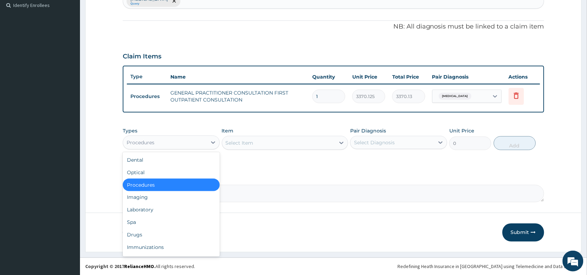
click at [178, 142] on div "Procedures" at bounding box center [165, 142] width 84 height 11
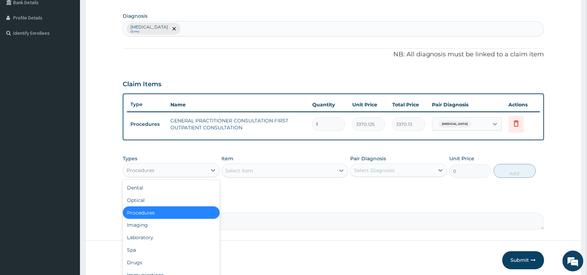
scroll to position [150, 0]
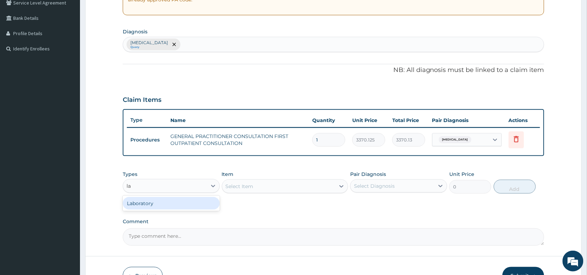
type input "lab"
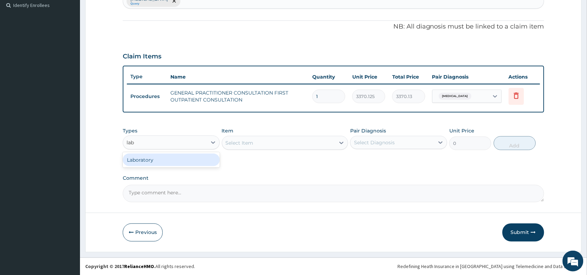
click at [137, 162] on div "Laboratory" at bounding box center [171, 160] width 97 height 13
click at [298, 143] on div "Select Item" at bounding box center [285, 143] width 127 height 14
click at [298, 143] on div "Select Item" at bounding box center [278, 142] width 113 height 11
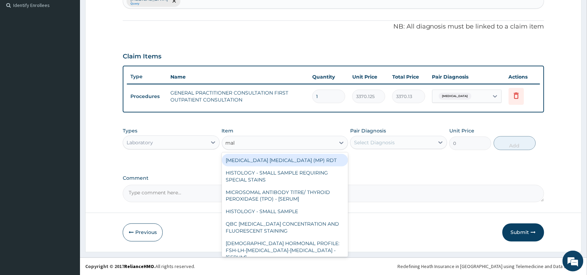
type input "mala"
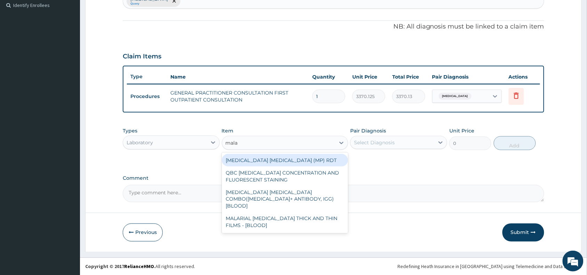
click at [315, 160] on div "MALARIA PARASITE (MP) RDT" at bounding box center [285, 160] width 127 height 13
type input "1531.875"
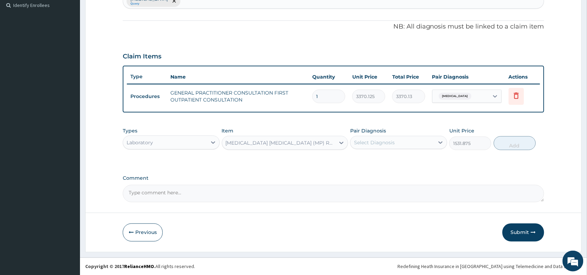
click at [386, 146] on div "Select Diagnosis" at bounding box center [393, 142] width 84 height 11
click at [383, 159] on div "Malaria" at bounding box center [398, 160] width 97 height 14
checkbox input "true"
click at [508, 143] on button "Add" at bounding box center [515, 143] width 42 height 14
type input "0"
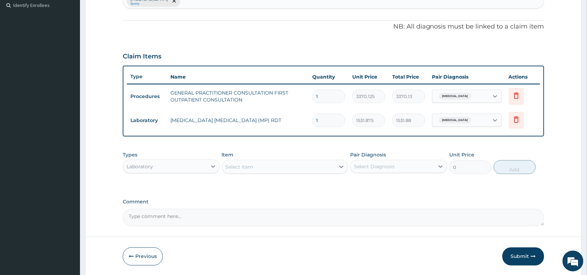
click at [301, 161] on div "Select Item" at bounding box center [278, 166] width 113 height 11
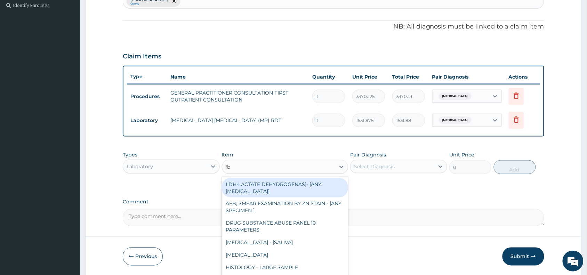
type input "fbc"
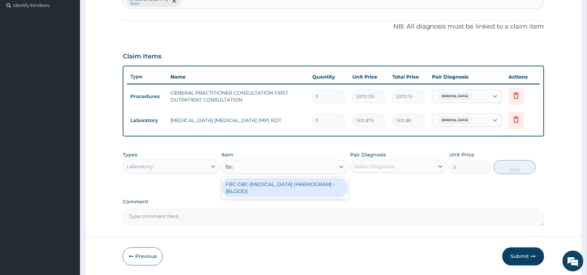
click at [291, 186] on div "FBC CBC-COMPLETE BLOOD COUNT (HAEMOGRAM) - [BLOOD]" at bounding box center [285, 187] width 127 height 19
type input "4085"
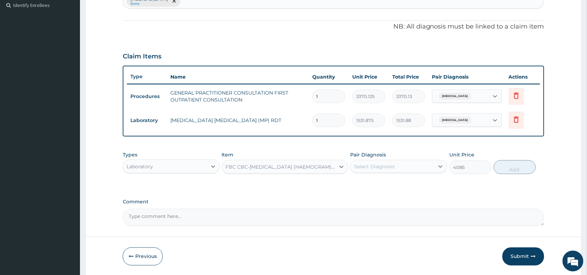
click at [399, 169] on div "Select Diagnosis" at bounding box center [393, 166] width 84 height 11
click at [390, 187] on div "Malaria" at bounding box center [398, 184] width 97 height 14
checkbox input "true"
click at [502, 173] on button "Add" at bounding box center [515, 167] width 42 height 14
type input "0"
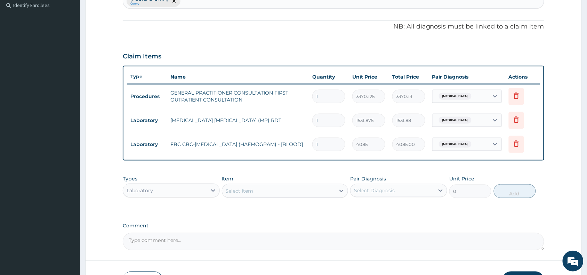
click at [199, 185] on div "Laboratory" at bounding box center [165, 190] width 84 height 11
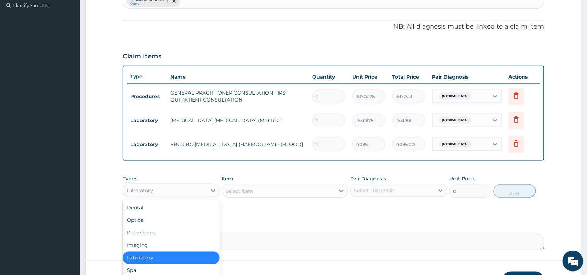
type input "dr"
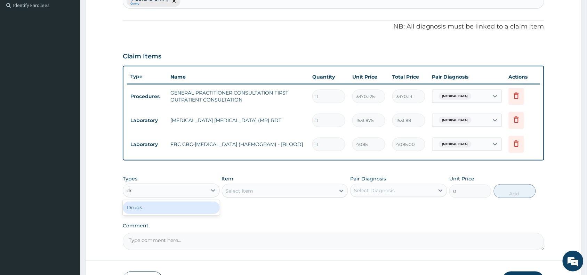
click at [177, 207] on div "Drugs" at bounding box center [171, 208] width 97 height 13
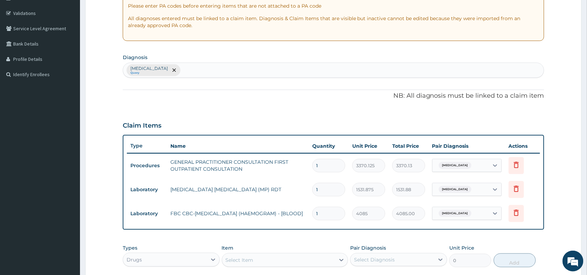
click at [286, 76] on div "Malaria Query" at bounding box center [333, 70] width 421 height 15
type input "headac"
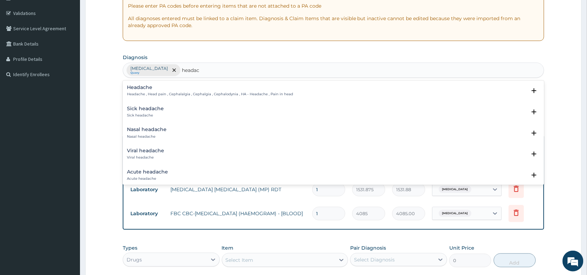
click at [170, 95] on p "Headache , Head pain , Cephalalgia , Cephalgia , Cephalodynia , HA - Headache ,…" at bounding box center [210, 94] width 166 height 5
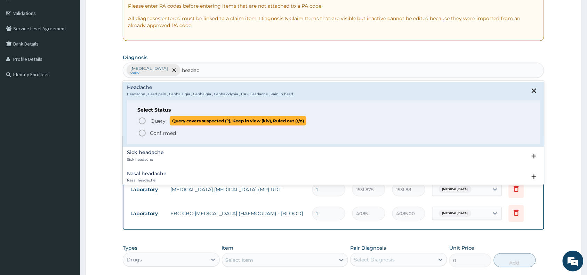
click at [157, 126] on p "Query Query covers suspected (?), Keep in view (kiv), Ruled out (r/o)" at bounding box center [228, 120] width 157 height 9
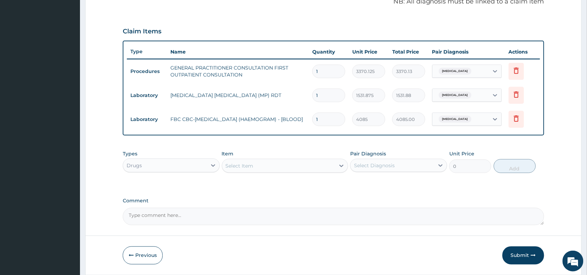
scroll to position [229, 0]
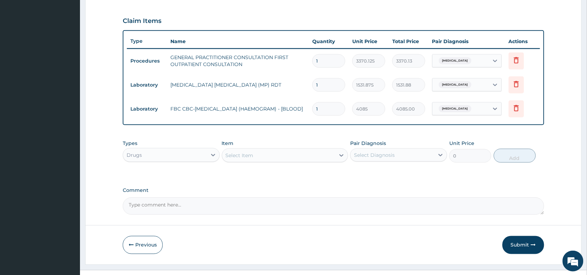
click at [477, 64] on div "Malaria" at bounding box center [461, 61] width 56 height 12
click at [468, 94] on label "Headache" at bounding box center [456, 92] width 25 height 7
checkbox input "true"
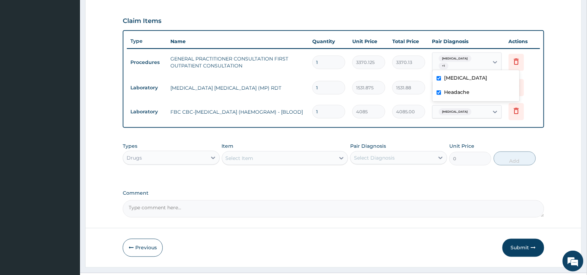
click at [260, 153] on div "Select Item" at bounding box center [278, 158] width 113 height 11
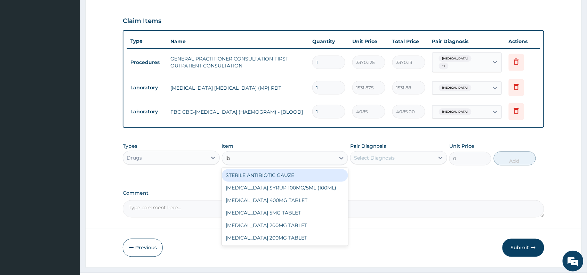
type input "ibu"
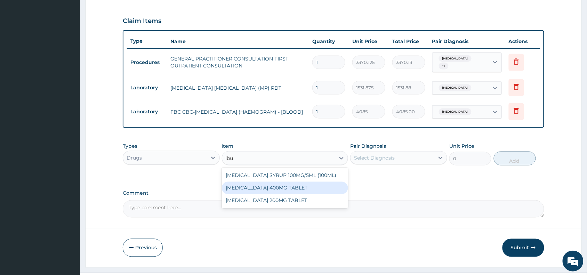
click at [305, 188] on div "IBUPROFEN 400MG TABLET" at bounding box center [285, 188] width 127 height 13
type input "156"
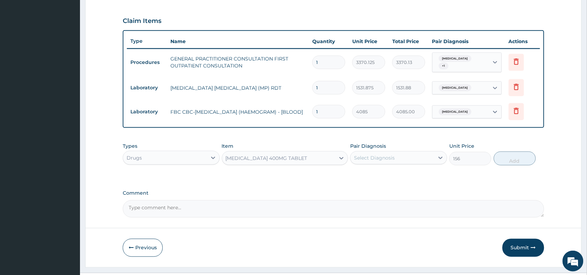
click at [397, 157] on div "Select Diagnosis" at bounding box center [393, 157] width 84 height 11
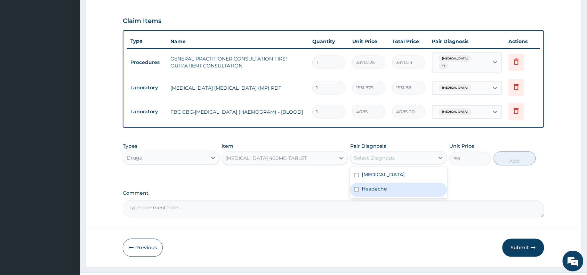
click at [398, 191] on div "Headache" at bounding box center [398, 190] width 97 height 14
checkbox input "true"
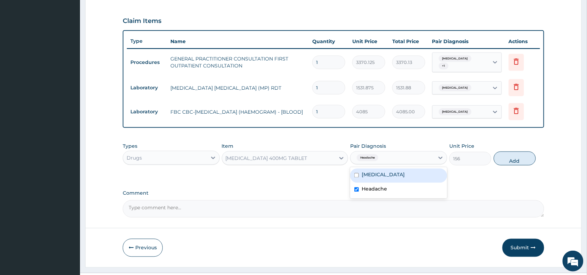
click at [429, 171] on div "Malaria" at bounding box center [398, 176] width 97 height 14
checkbox input "true"
click at [503, 152] on button "Add" at bounding box center [515, 159] width 42 height 14
type input "0"
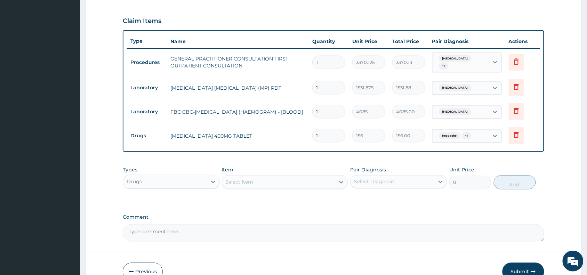
type input "10"
type input "1560.00"
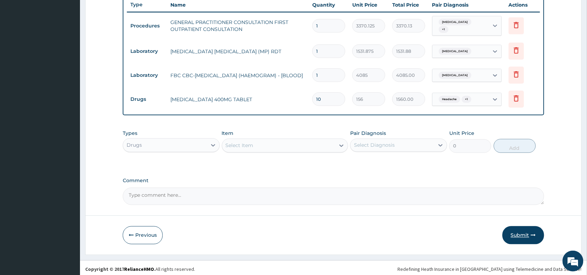
type input "10"
click at [519, 230] on button "Submit" at bounding box center [524, 235] width 42 height 18
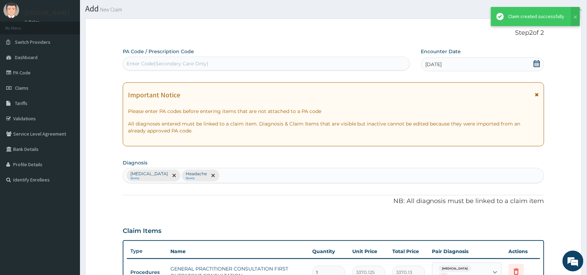
scroll to position [265, 0]
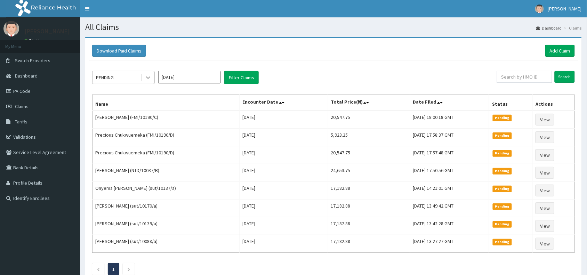
click at [152, 79] on div at bounding box center [148, 77] width 13 height 13
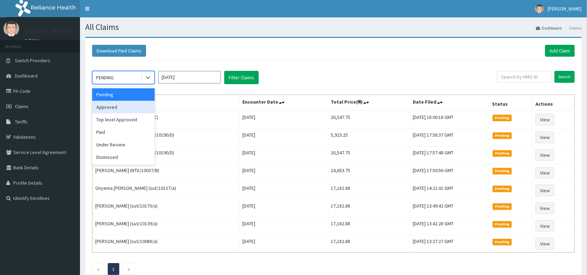
click at [137, 105] on div "Approved" at bounding box center [123, 107] width 63 height 13
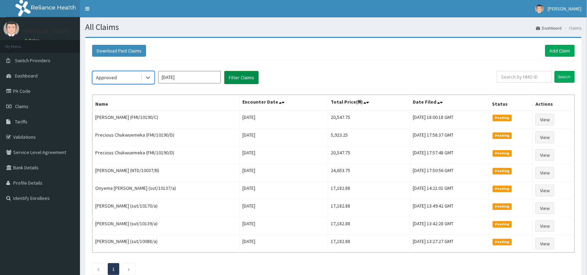
click at [243, 80] on button "Filter Claims" at bounding box center [241, 77] width 34 height 13
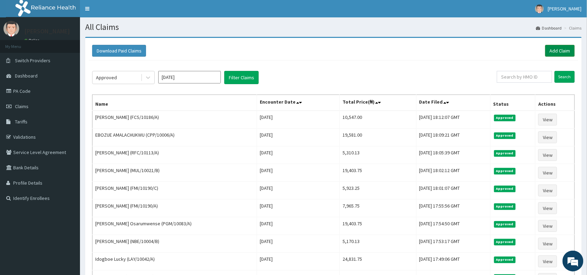
click at [562, 49] on link "Add Claim" at bounding box center [560, 51] width 30 height 12
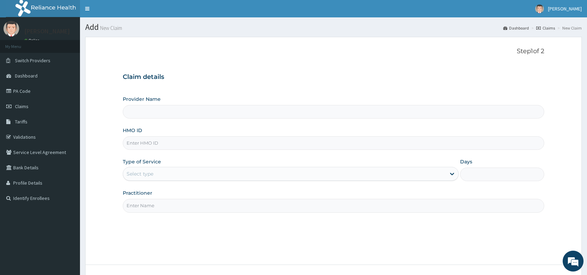
type input "Reliance Family Clinics (RFC) - [GEOGRAPHIC_DATA]"
click at [194, 136] on div "HMO ID" at bounding box center [334, 138] width 422 height 23
click at [194, 142] on input "HMO ID" at bounding box center [334, 143] width 422 height 14
paste input "PEE/10124/C"
type input "PEE/10124/C"
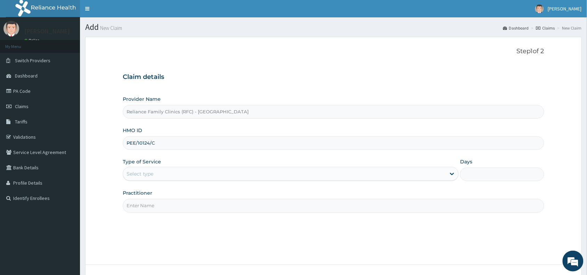
click at [170, 176] on div "Select type" at bounding box center [284, 173] width 323 height 11
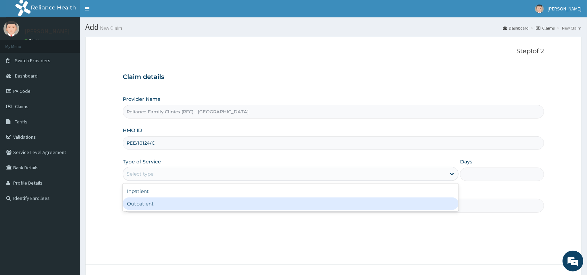
click at [173, 204] on div "Outpatient" at bounding box center [291, 204] width 336 height 13
type input "1"
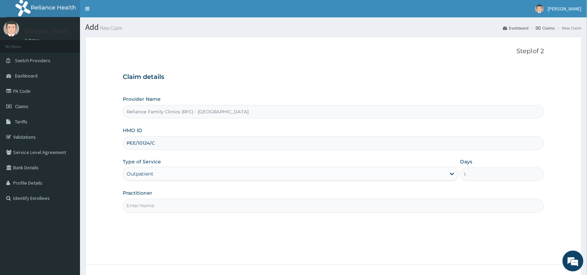
click at [173, 210] on input "Practitioner" at bounding box center [334, 206] width 422 height 14
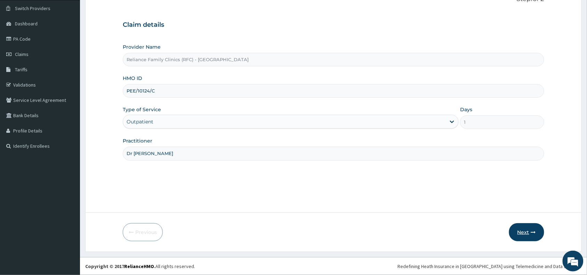
type input "Dr Aisha"
click at [522, 224] on button "Next" at bounding box center [526, 232] width 35 height 18
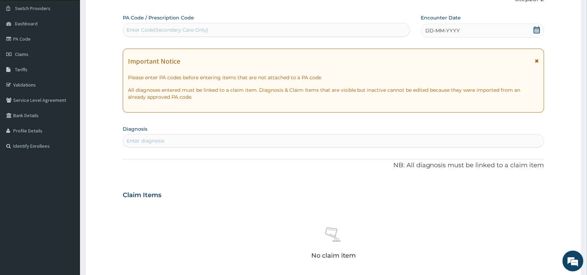
click at [474, 29] on div "DD-MM-YYYY" at bounding box center [482, 31] width 123 height 14
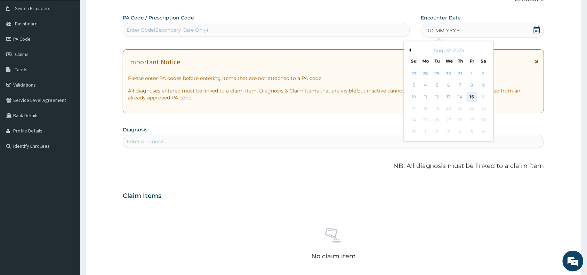
click at [470, 96] on div "15" at bounding box center [472, 97] width 10 height 10
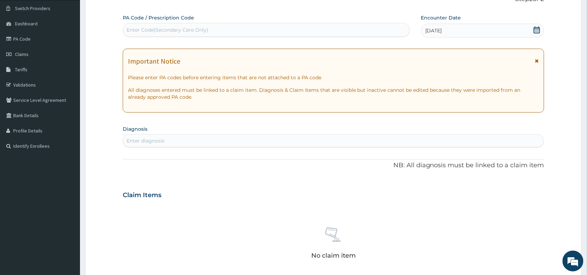
click at [337, 138] on div "Enter diagnosis" at bounding box center [333, 140] width 421 height 11
type input "common cold"
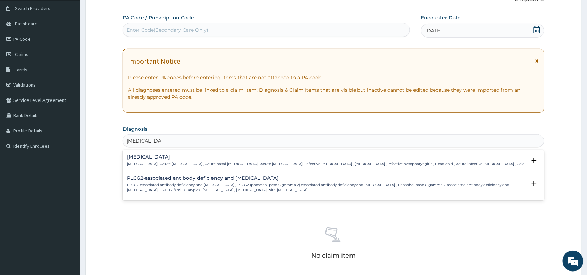
click at [167, 157] on h4 "Common cold" at bounding box center [326, 156] width 398 height 5
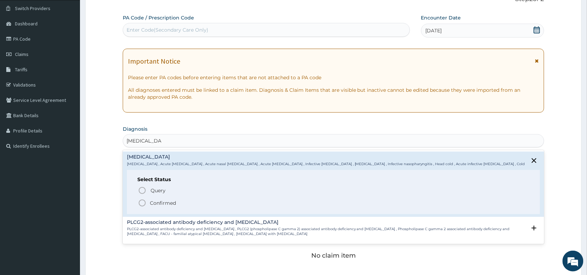
click at [159, 188] on span "Query" at bounding box center [158, 190] width 15 height 7
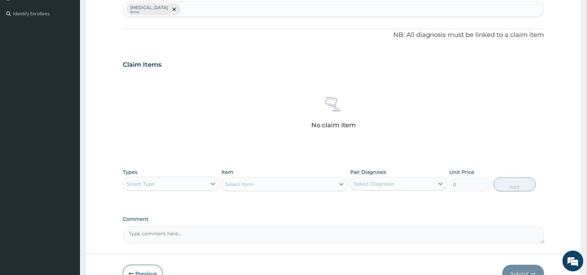
scroll to position [221, 0]
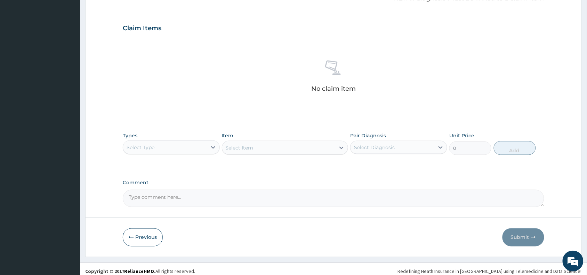
click at [184, 150] on div "Select Type" at bounding box center [165, 147] width 84 height 11
type input "pr"
click at [194, 166] on div "Procedures" at bounding box center [171, 165] width 97 height 13
click at [301, 150] on div "Select Item" at bounding box center [285, 148] width 127 height 14
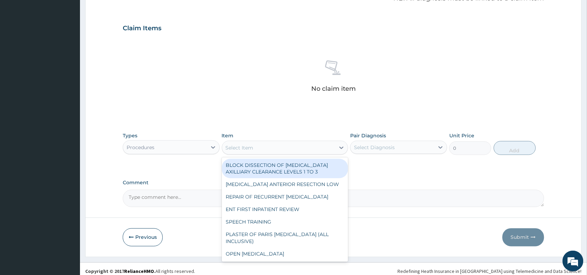
click at [297, 148] on div "Select Item" at bounding box center [278, 147] width 113 height 11
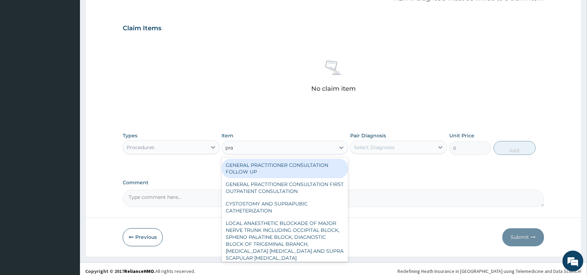
type input "prac"
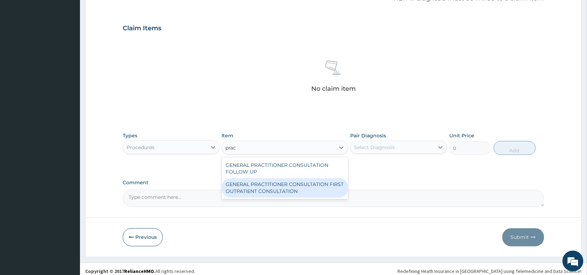
click at [301, 185] on div "GENERAL PRACTITIONER CONSULTATION FIRST OUTPATIENT CONSULTATION" at bounding box center [285, 187] width 127 height 19
type input "3370.125"
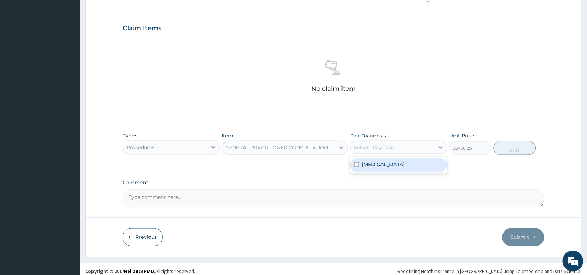
click at [398, 145] on div "Select Diagnosis" at bounding box center [393, 147] width 84 height 11
click at [399, 163] on div "Common cold" at bounding box center [398, 165] width 97 height 14
checkbox input "true"
click at [512, 153] on button "Add" at bounding box center [515, 148] width 42 height 14
type input "0"
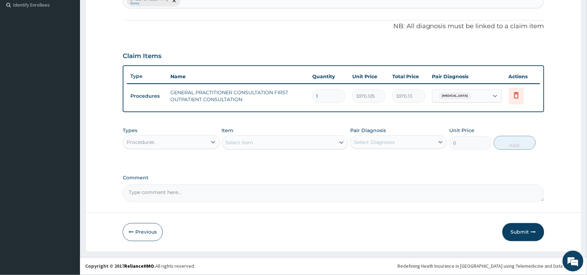
scroll to position [193, 0]
click at [197, 141] on div "Procedures" at bounding box center [165, 142] width 84 height 11
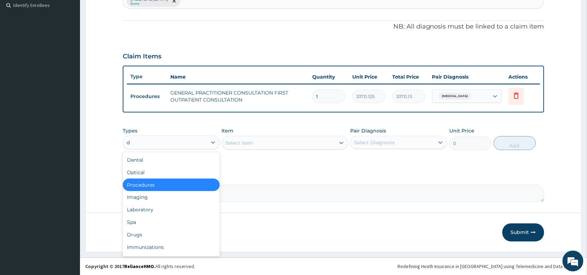
type input "dr"
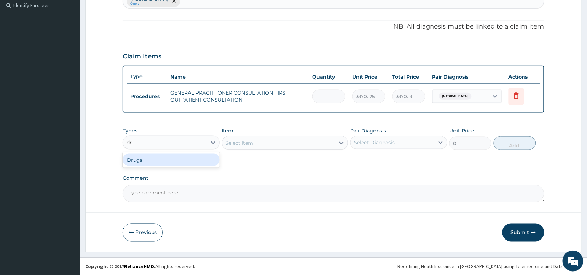
click at [185, 161] on div "Drugs" at bounding box center [171, 160] width 97 height 13
click at [291, 145] on div "Select Item" at bounding box center [285, 143] width 127 height 14
click at [319, 144] on div "Select Item" at bounding box center [285, 143] width 127 height 14
click at [319, 144] on div "Select Item" at bounding box center [278, 142] width 113 height 11
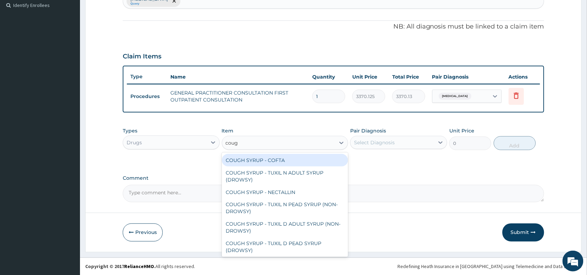
type input "cough"
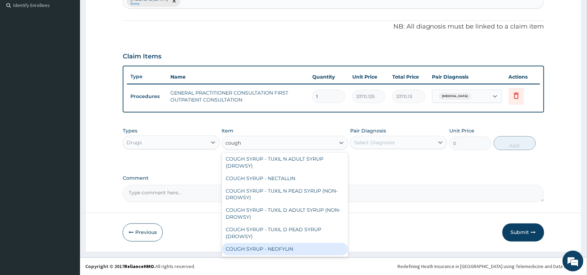
click at [304, 251] on div "COUGH SYRUP - NEOFYLIN" at bounding box center [285, 249] width 127 height 13
type input "2000"
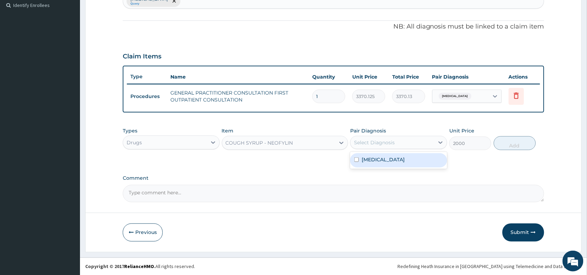
click at [402, 145] on div "Select Diagnosis" at bounding box center [393, 142] width 84 height 11
click at [401, 160] on div "Common cold" at bounding box center [398, 160] width 97 height 14
checkbox input "true"
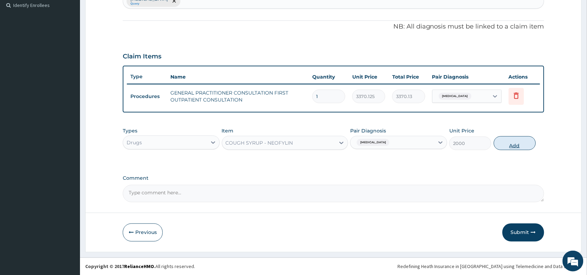
click at [524, 143] on button "Add" at bounding box center [515, 143] width 42 height 14
type input "0"
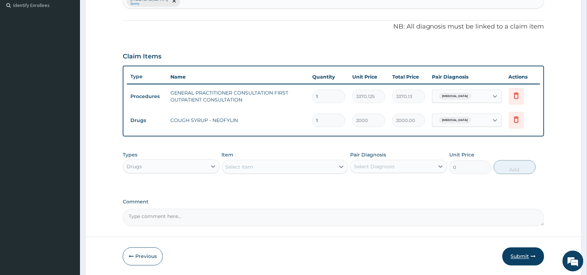
click at [519, 250] on button "Submit" at bounding box center [524, 257] width 42 height 18
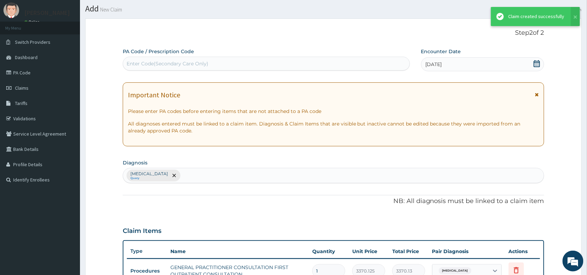
scroll to position [193, 0]
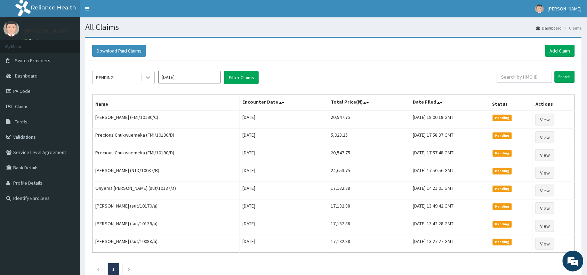
click at [151, 79] on icon at bounding box center [148, 77] width 7 height 7
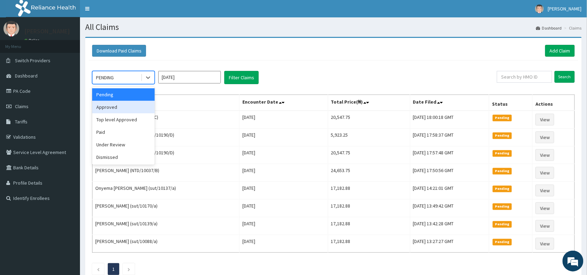
click at [140, 104] on div "Approved" at bounding box center [123, 107] width 63 height 13
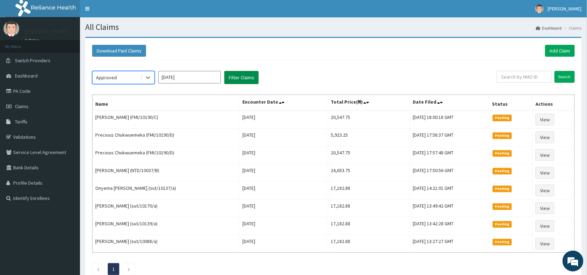
click at [235, 77] on button "Filter Claims" at bounding box center [241, 77] width 34 height 13
